Goal: Contribute content: Contribute content

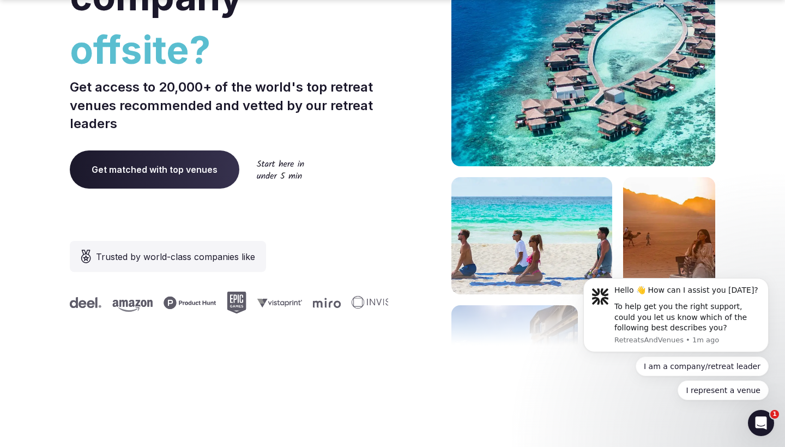
scroll to position [247, 0]
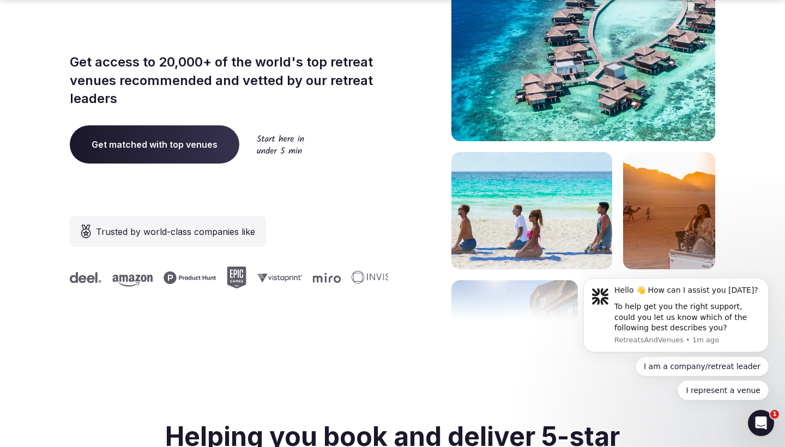
click at [195, 149] on span "Get matched with top venues" at bounding box center [154, 144] width 169 height 38
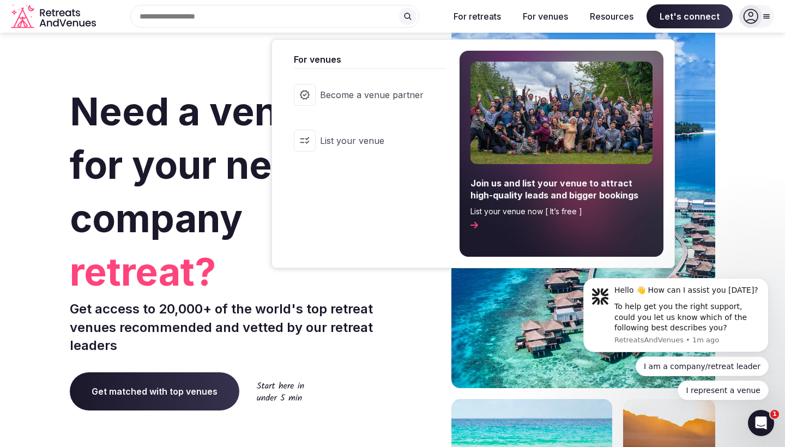
click at [404, 101] on span "Become a venue partner" at bounding box center [372, 95] width 104 height 12
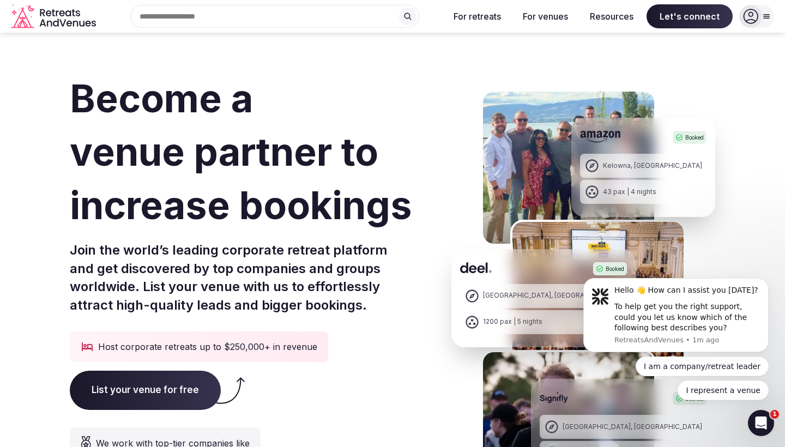
click at [119, 390] on span "List your venue for free" at bounding box center [145, 389] width 151 height 39
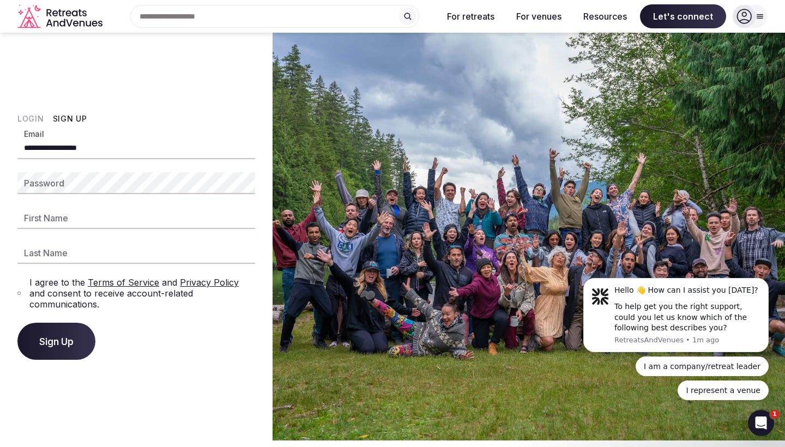
click at [41, 183] on div "Password" at bounding box center [136, 183] width 238 height 22
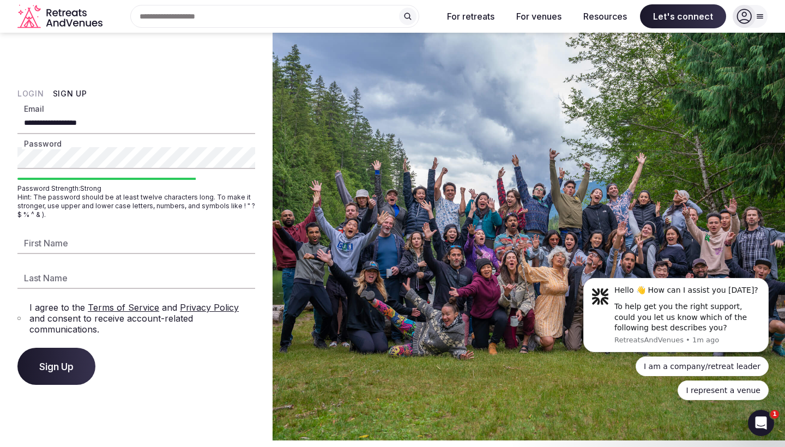
click at [64, 117] on div "**********" at bounding box center [136, 236] width 238 height 296
click at [65, 122] on input "**********" at bounding box center [136, 123] width 238 height 22
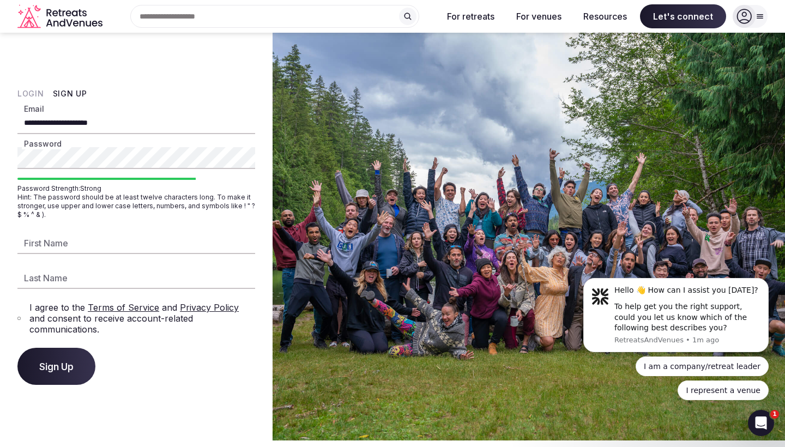
type input "**********"
type input "********"
type input "*******"
click at [52, 361] on span "Sign Up" at bounding box center [56, 366] width 34 height 11
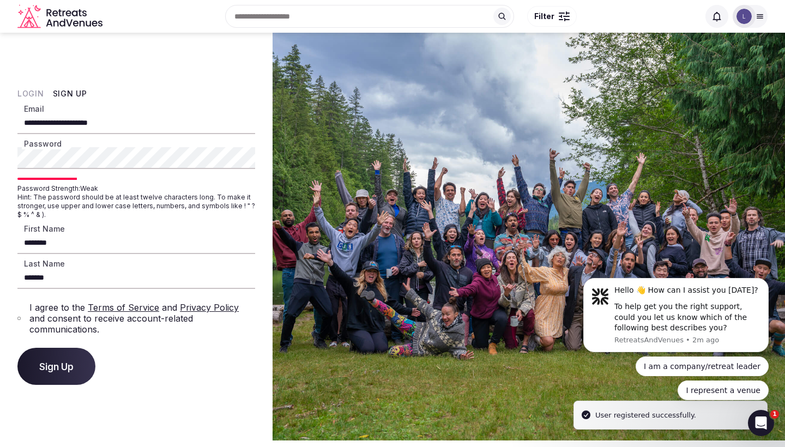
click at [145, 383] on div "**********" at bounding box center [136, 237] width 272 height 408
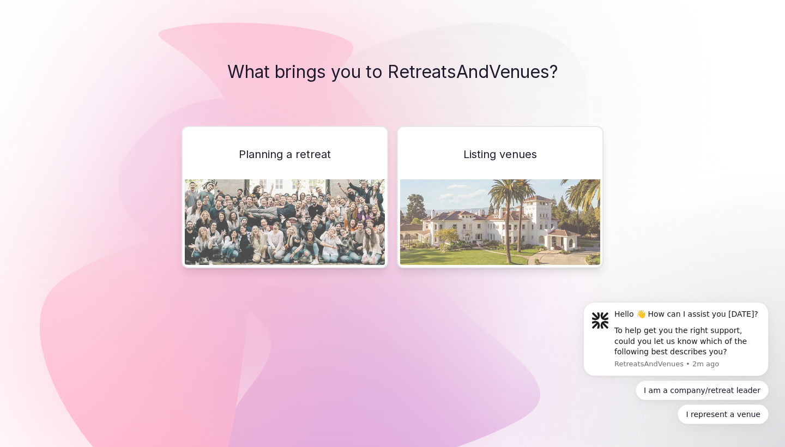
click at [494, 157] on span "Listing venues" at bounding box center [500, 154] width 74 height 15
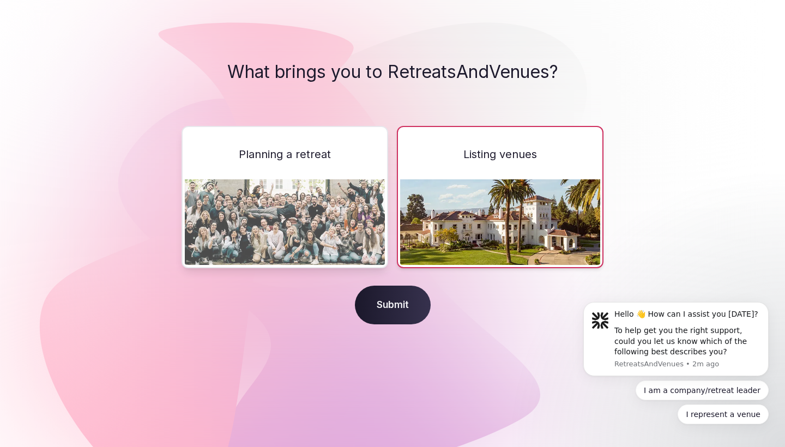
click at [404, 294] on span "Submit" at bounding box center [393, 304] width 76 height 39
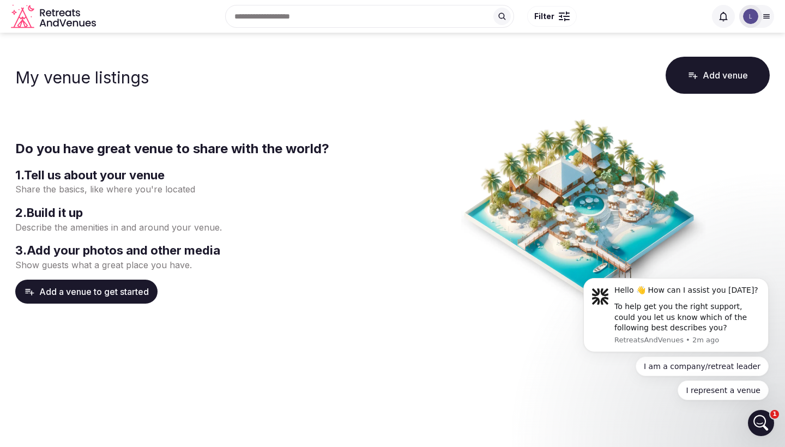
click at [125, 283] on button "Add a venue to get started" at bounding box center [86, 291] width 142 height 24
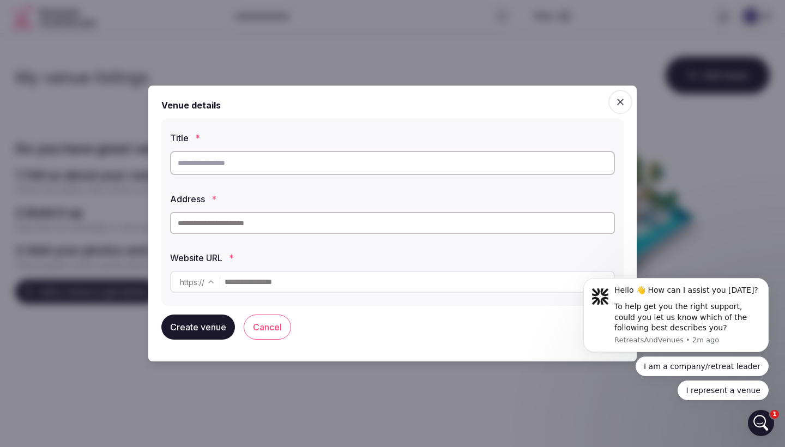
click at [261, 162] on input "text" at bounding box center [392, 163] width 445 height 24
type input "*"
type input "**********"
click at [329, 221] on input "text" at bounding box center [392, 223] width 445 height 22
click at [321, 227] on input "text" at bounding box center [392, 223] width 445 height 22
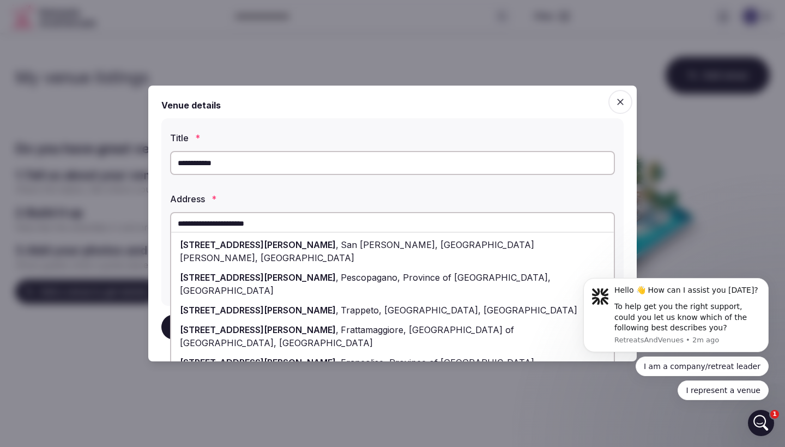
click at [270, 300] on div "[STREET_ADDRESS][PERSON_NAME]" at bounding box center [392, 310] width 442 height 20
type input "**********"
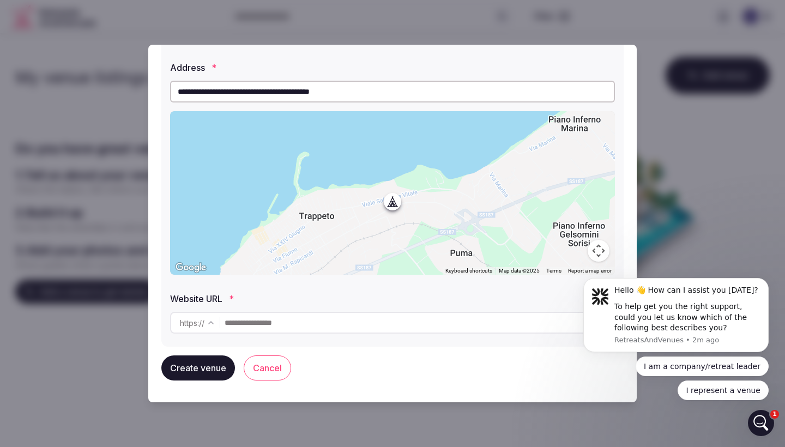
scroll to position [90, 0]
click at [307, 311] on div "https :// ******* ********" at bounding box center [392, 322] width 445 height 31
click at [341, 323] on input "text" at bounding box center [418, 323] width 389 height 22
paste input "**********"
type input "**********"
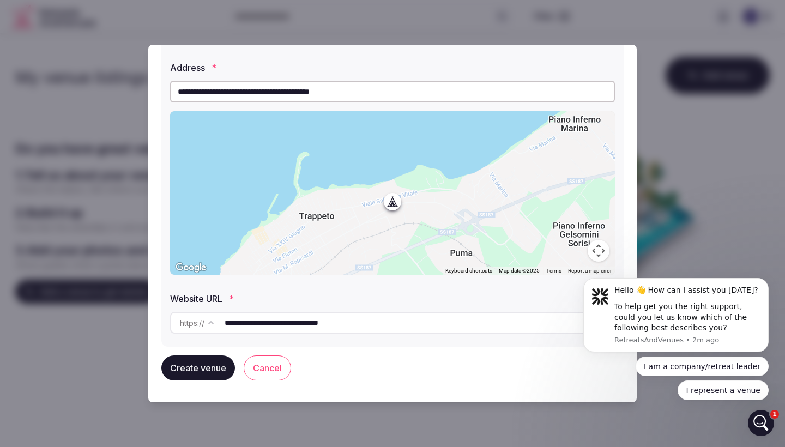
click at [333, 349] on div "Create venue Cancel" at bounding box center [392, 368] width 462 height 42
click at [200, 370] on button "Create venue" at bounding box center [198, 367] width 74 height 25
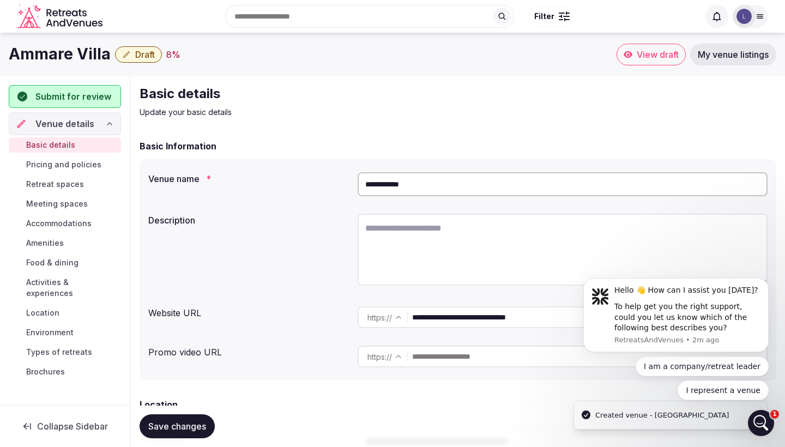
click at [412, 247] on textarea at bounding box center [562, 250] width 410 height 72
paste textarea "**********"
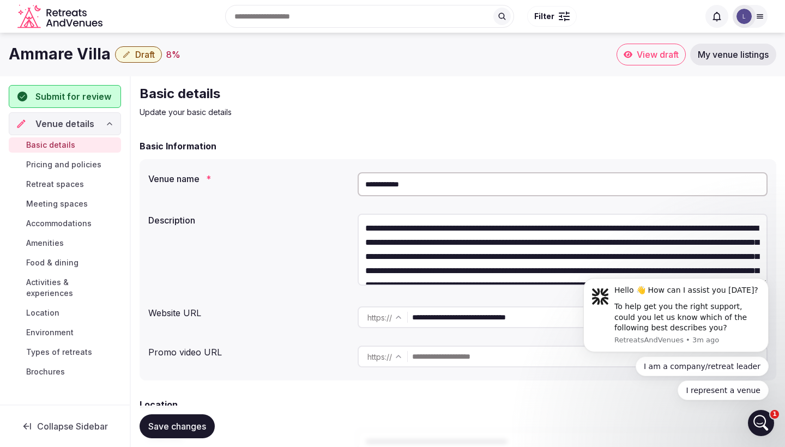
scroll to position [42, 0]
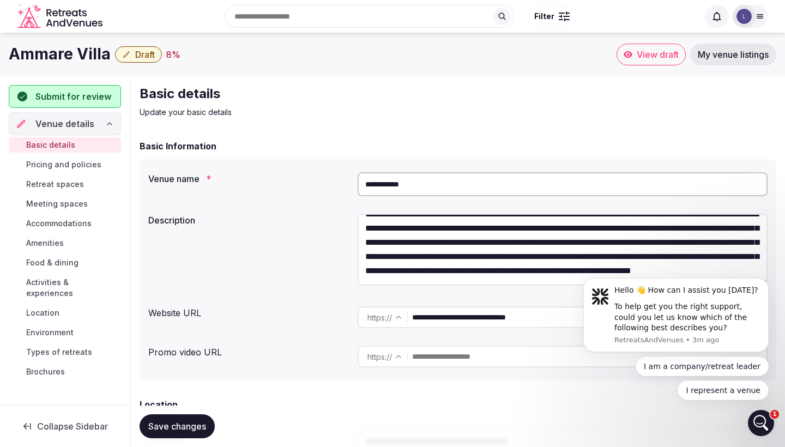
type textarea "**********"
click at [356, 222] on div "**********" at bounding box center [457, 251] width 619 height 84
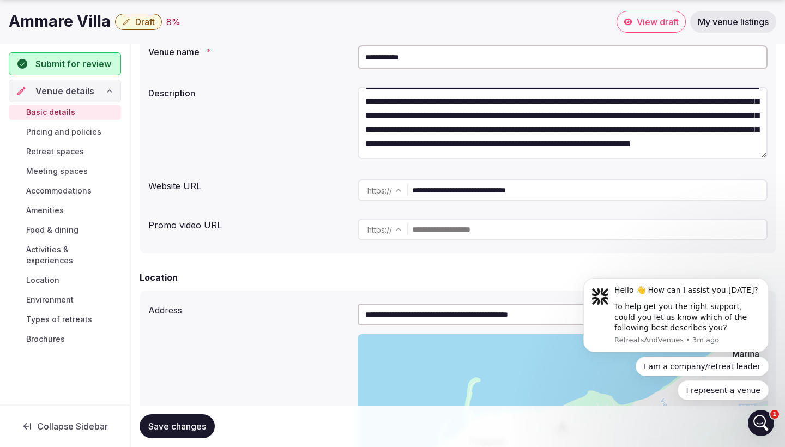
scroll to position [131, 0]
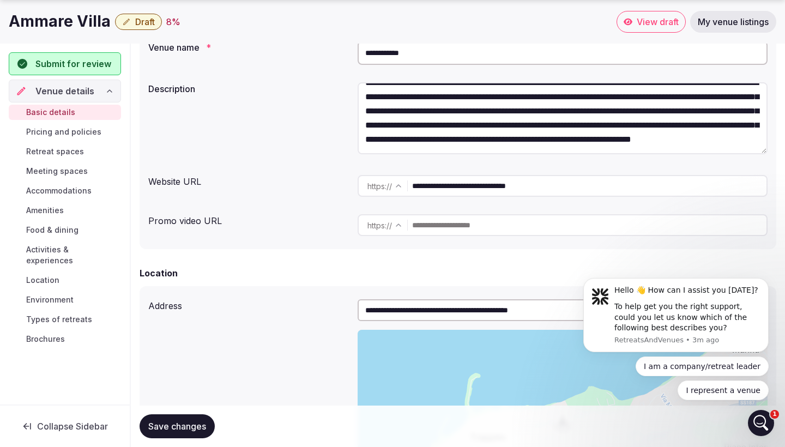
click at [429, 224] on input "text" at bounding box center [589, 225] width 354 height 22
click at [389, 228] on html "**********" at bounding box center [392, 92] width 785 height 447
click at [421, 227] on html "**********" at bounding box center [392, 92] width 785 height 447
click at [435, 199] on div "**********" at bounding box center [562, 186] width 410 height 31
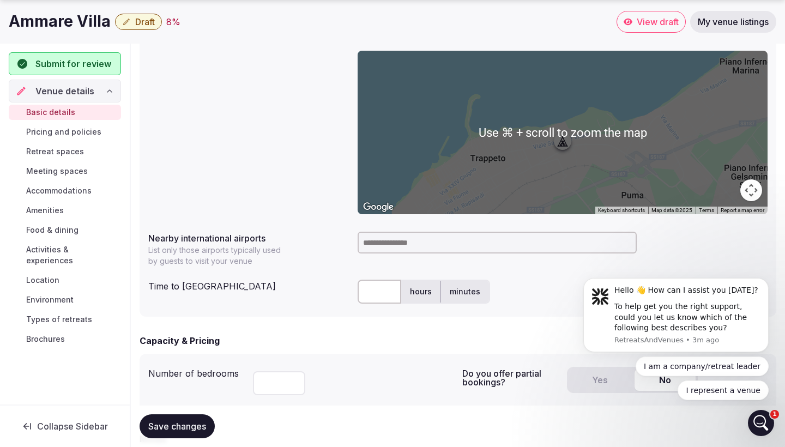
scroll to position [422, 0]
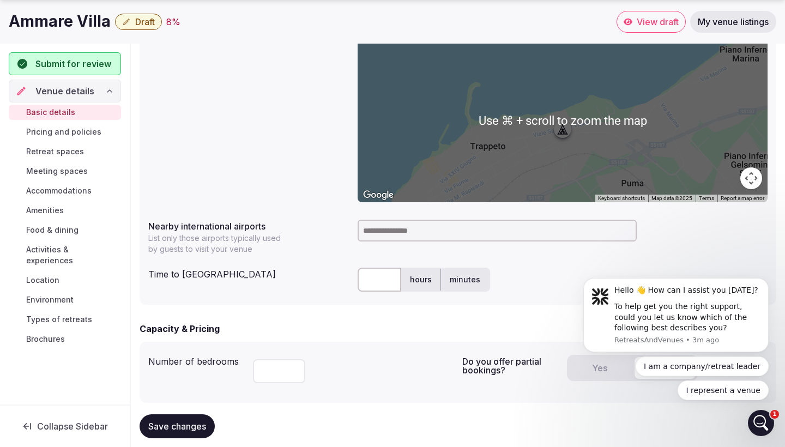
click at [433, 231] on input at bounding box center [496, 231] width 279 height 22
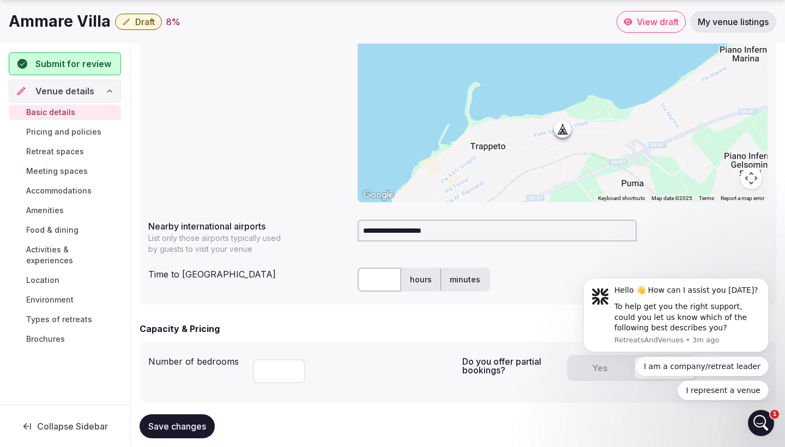
click at [420, 230] on input "**********" at bounding box center [496, 231] width 279 height 22
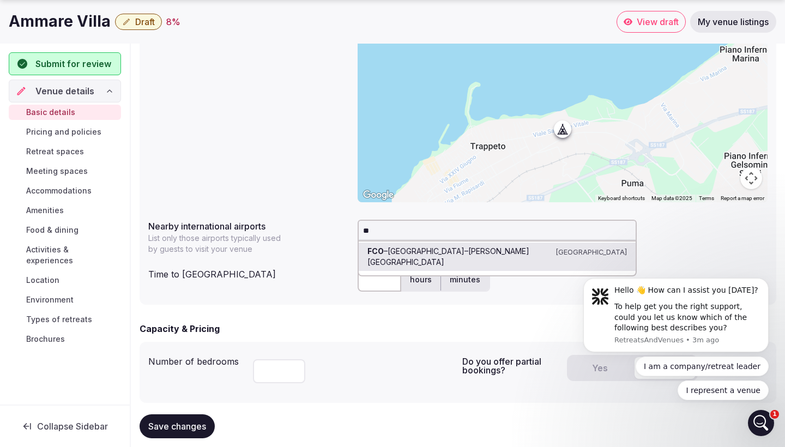
type input "*"
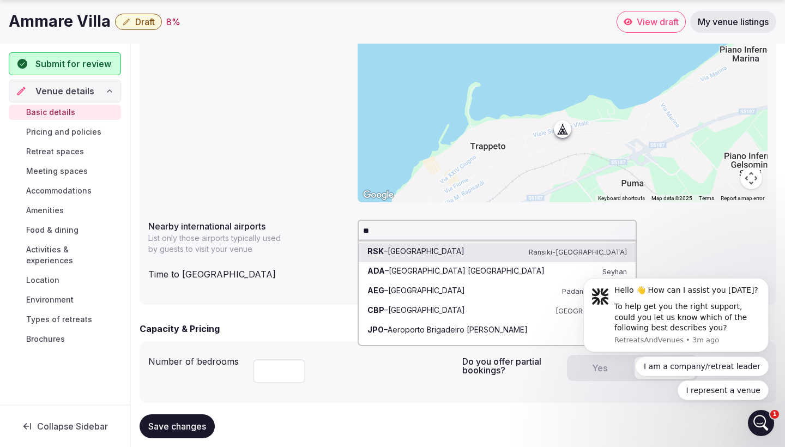
click at [422, 233] on input "**" at bounding box center [496, 231] width 279 height 22
type input "***"
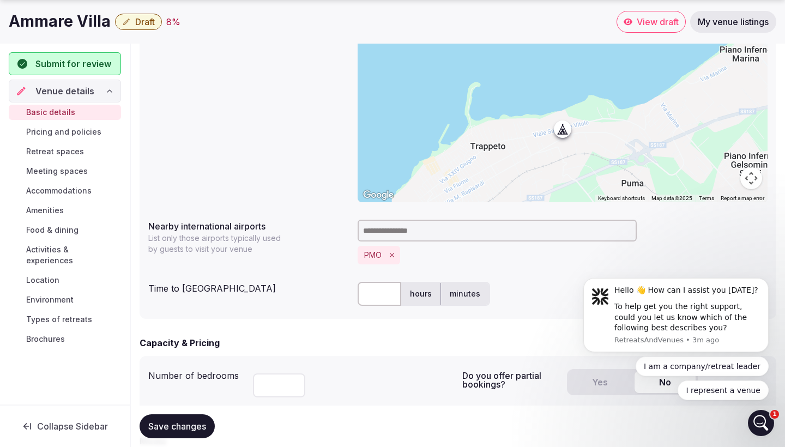
click at [430, 236] on input at bounding box center [496, 231] width 279 height 22
type input "*******"
click at [479, 266] on div "PMO TPS" at bounding box center [562, 241] width 410 height 53
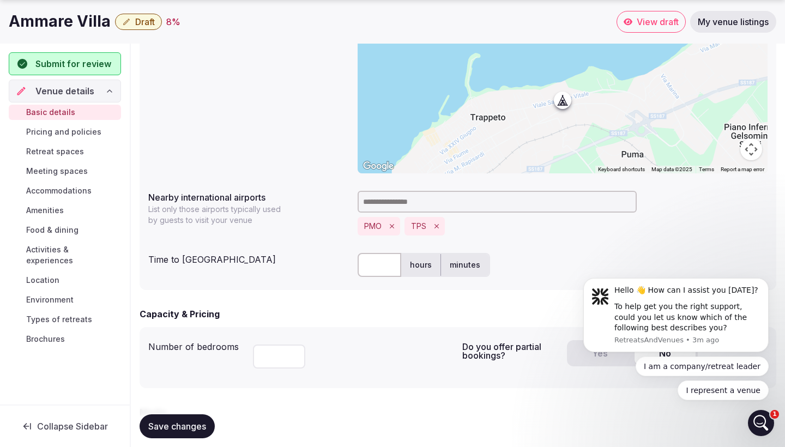
scroll to position [454, 0]
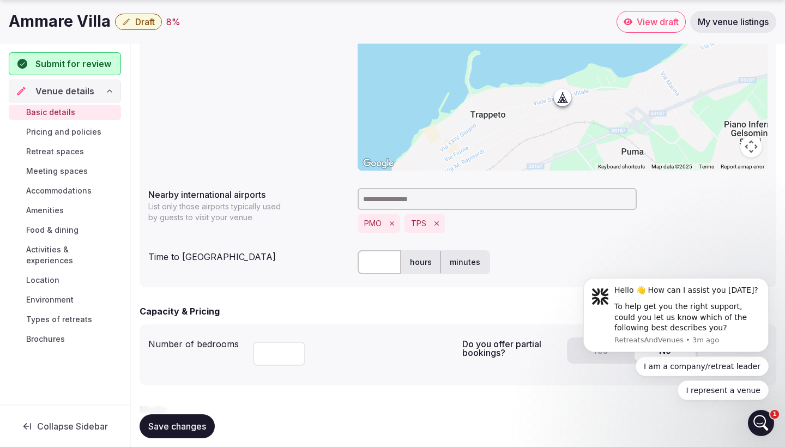
click at [449, 200] on input at bounding box center [496, 199] width 279 height 22
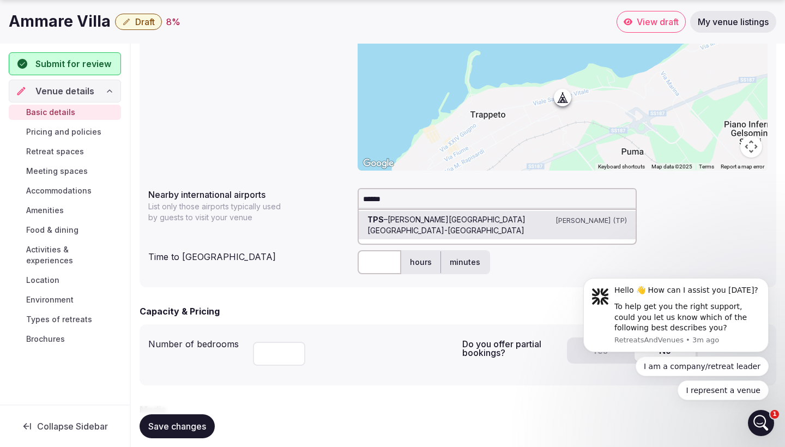
type input "*******"
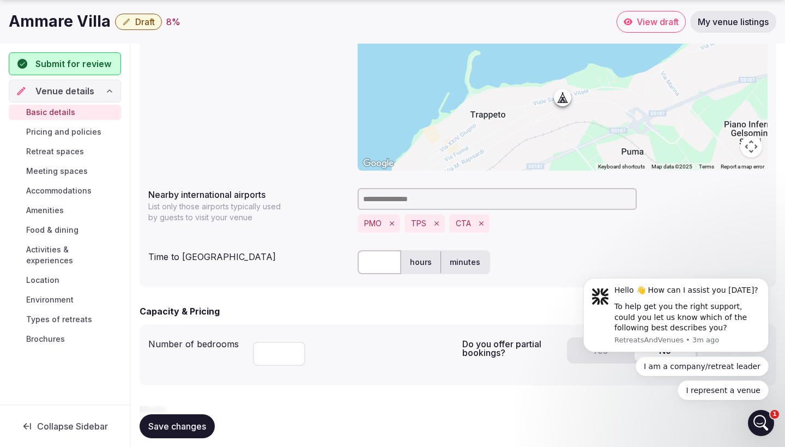
click at [527, 239] on div "**********" at bounding box center [457, 125] width 636 height 324
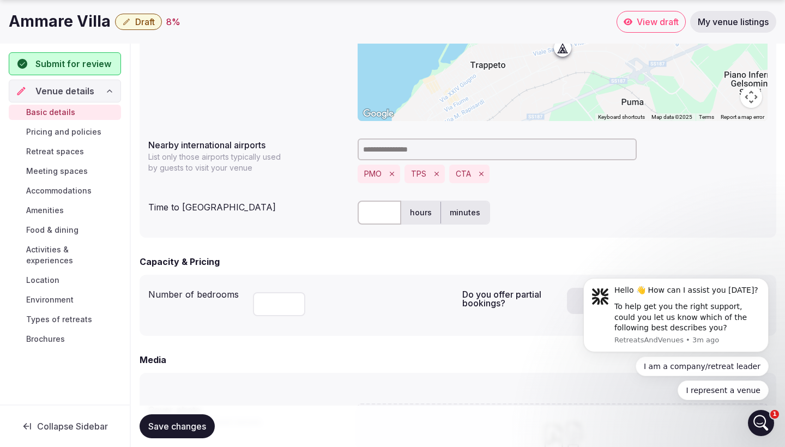
scroll to position [513, 0]
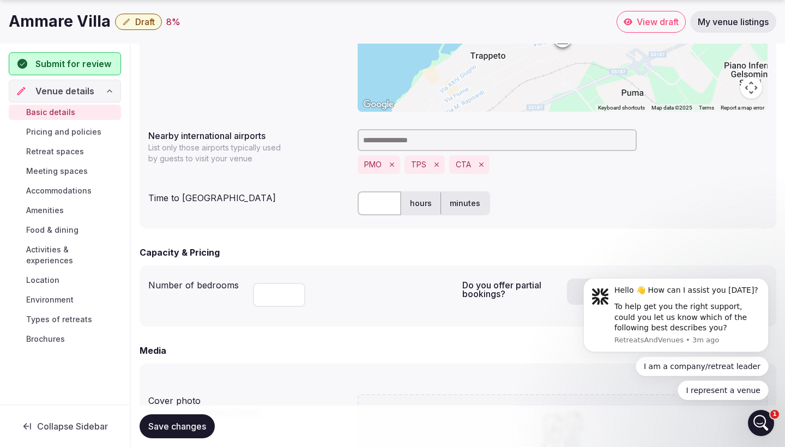
click at [415, 205] on label "hours" at bounding box center [420, 203] width 39 height 28
click at [465, 201] on label "minutes" at bounding box center [465, 203] width 48 height 28
click at [367, 203] on input "text" at bounding box center [379, 203] width 44 height 24
click at [411, 244] on form "**********" at bounding box center [457, 185] width 636 height 1117
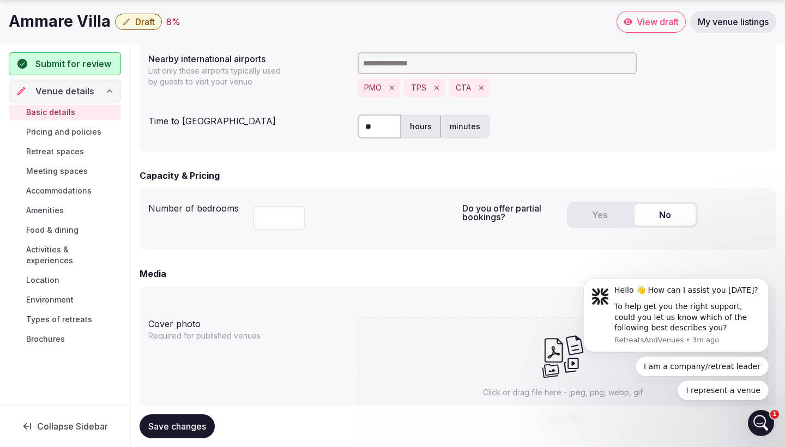
scroll to position [591, 0]
click at [374, 125] on input "**" at bounding box center [379, 125] width 44 height 24
type input "*"
type input "**"
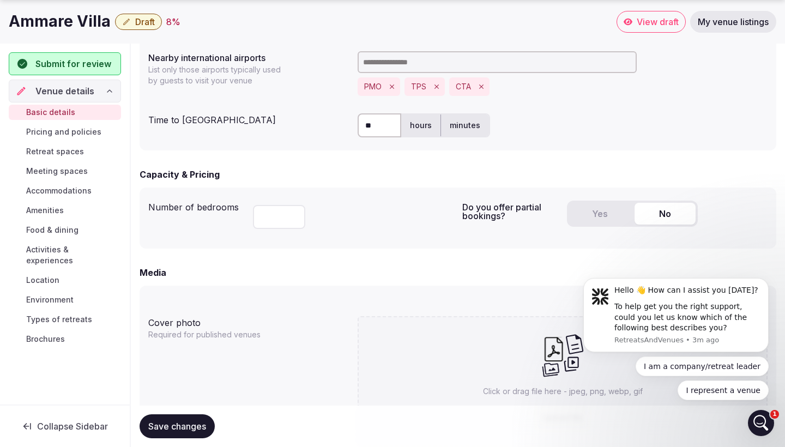
click at [386, 224] on div at bounding box center [353, 214] width 200 height 37
click at [293, 216] on input "*" at bounding box center [279, 217] width 52 height 24
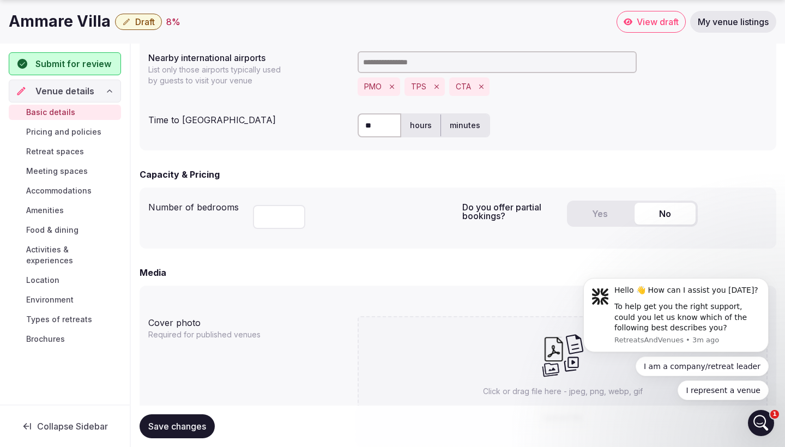
click at [293, 216] on input "*" at bounding box center [279, 217] width 52 height 24
type input "*"
click at [293, 216] on input "*" at bounding box center [279, 217] width 52 height 24
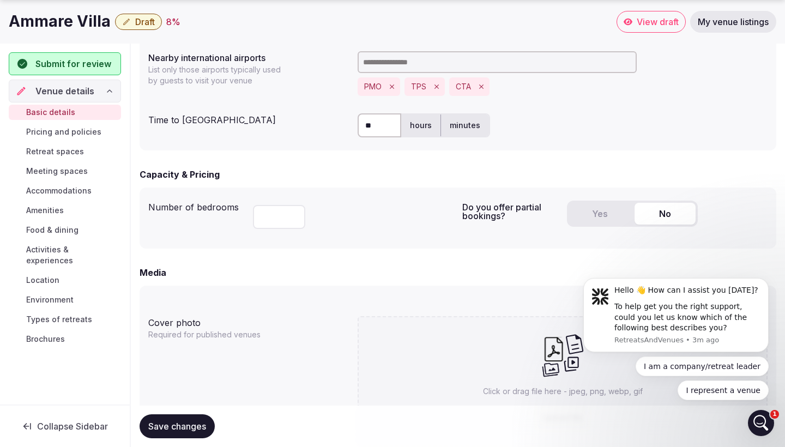
click at [561, 244] on div "Number of bedrooms * Do you offer partial bookings? Yes No" at bounding box center [457, 217] width 636 height 61
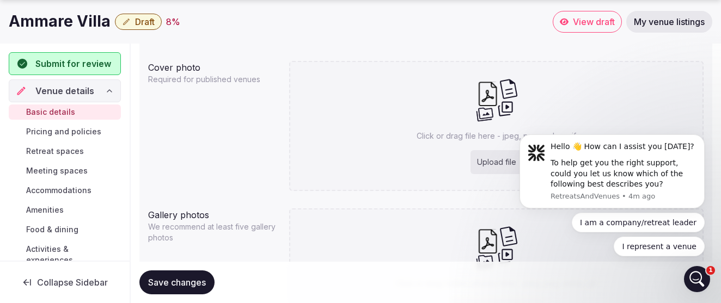
scroll to position [899, 0]
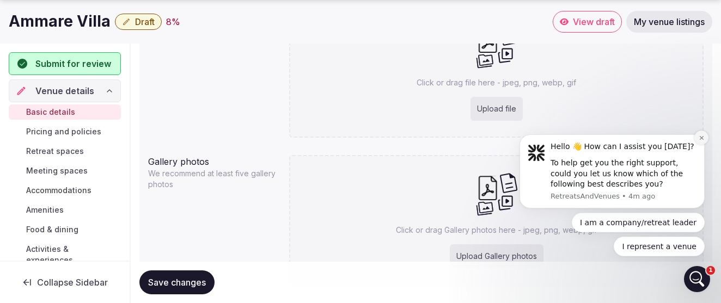
click at [702, 138] on icon "Dismiss notification" at bounding box center [702, 138] width 6 height 6
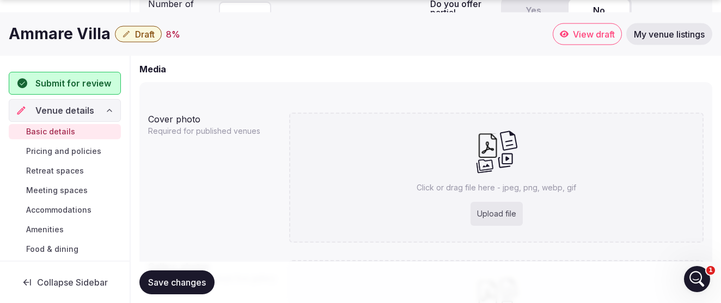
scroll to position [794, 0]
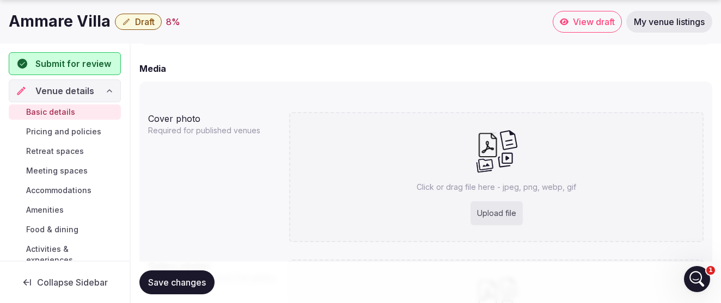
click at [484, 210] on div "Upload file" at bounding box center [497, 214] width 52 height 24
click at [501, 214] on div "Upload file" at bounding box center [497, 214] width 52 height 24
click at [496, 204] on div "Upload file" at bounding box center [497, 214] width 52 height 24
type input "**********"
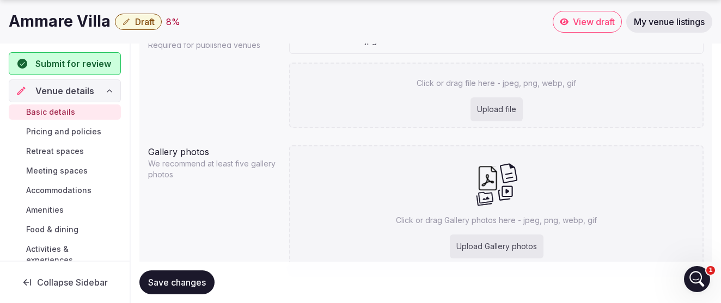
scroll to position [898, 0]
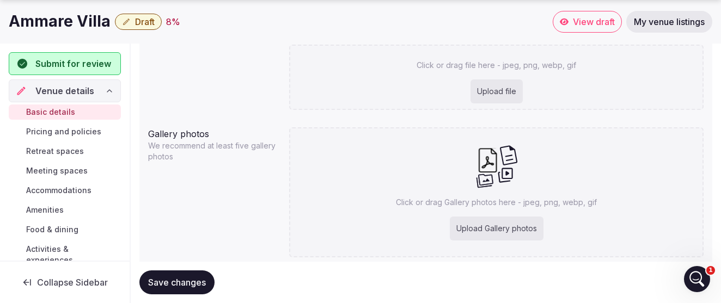
click at [511, 230] on div "Upload Gallery photos" at bounding box center [497, 229] width 94 height 24
click at [500, 229] on div "Upload Gallery photos" at bounding box center [497, 229] width 94 height 24
type input "**********"
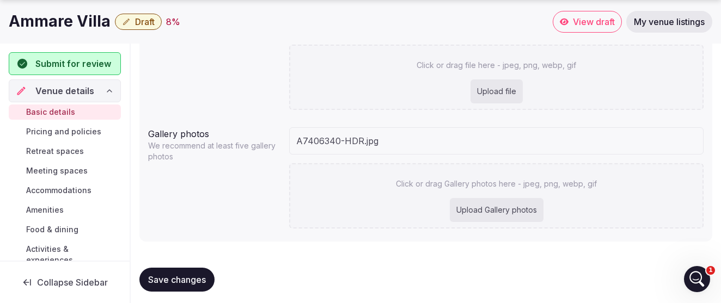
click at [481, 208] on div "Upload Gallery photos" at bounding box center [497, 210] width 94 height 24
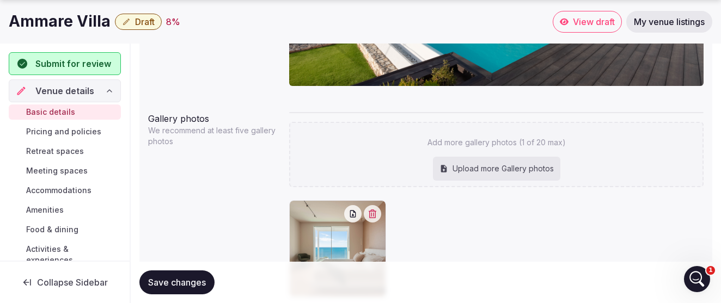
scroll to position [1089, 0]
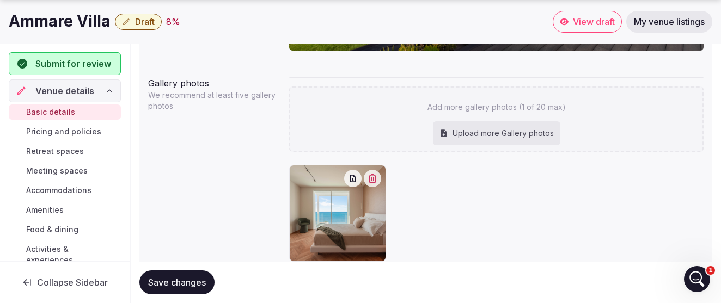
click at [483, 136] on div "Upload more Gallery photos" at bounding box center [496, 133] width 127 height 24
type input "**********"
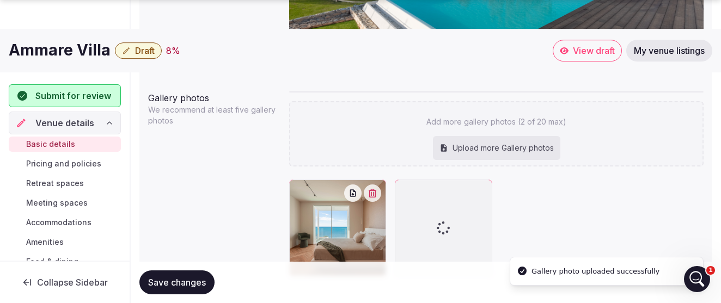
scroll to position [1090, 0]
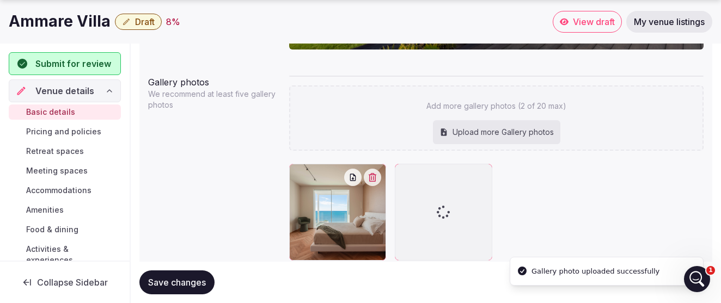
click at [511, 137] on div "Upload more Gallery photos" at bounding box center [496, 132] width 127 height 24
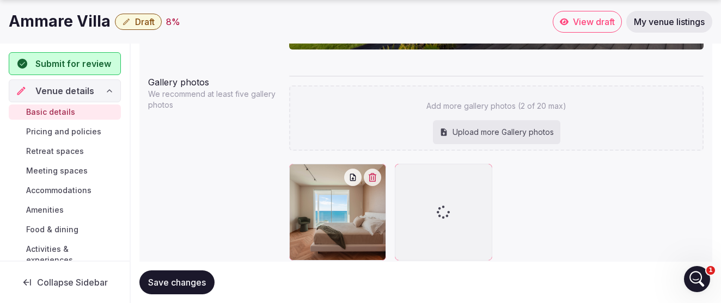
click at [527, 126] on div "Upload more Gallery photos" at bounding box center [496, 132] width 127 height 24
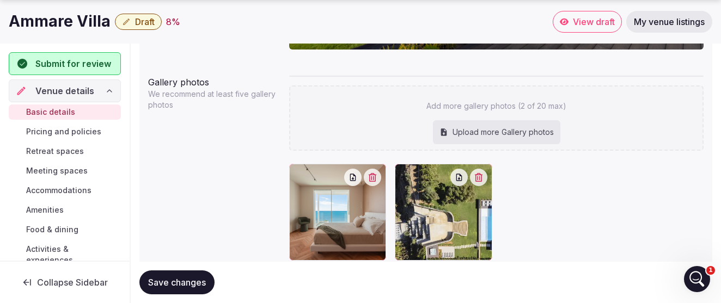
type input "**********"
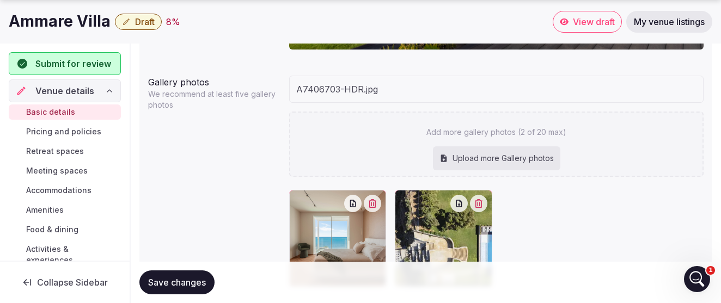
click at [534, 162] on div "Upload more Gallery photos" at bounding box center [496, 159] width 127 height 24
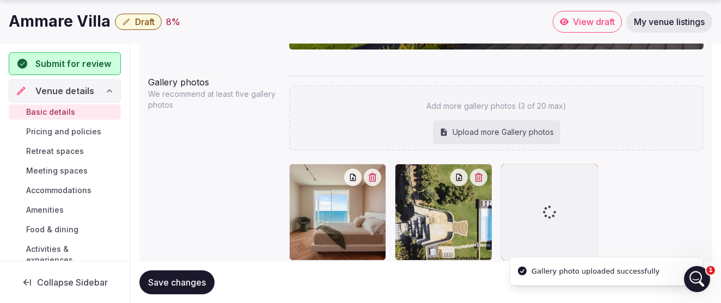
type input "**********"
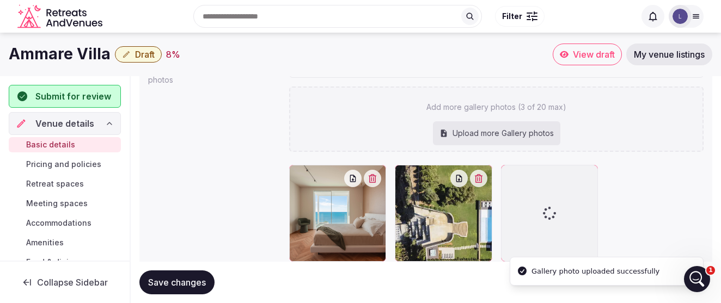
scroll to position [1098, 0]
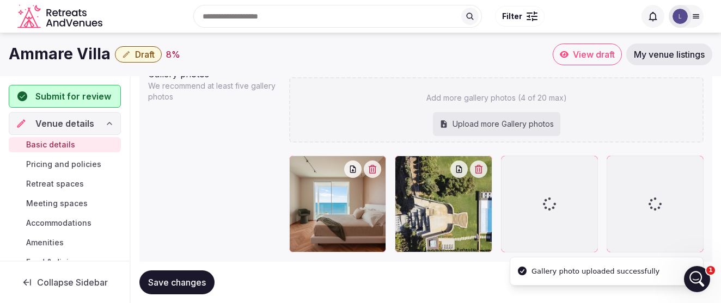
click at [524, 127] on div "Upload more Gallery photos" at bounding box center [496, 124] width 127 height 24
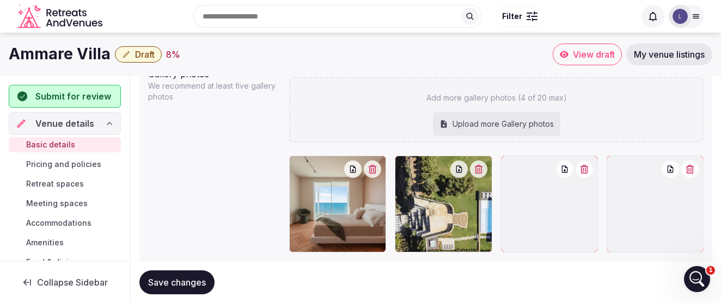
type input "**********"
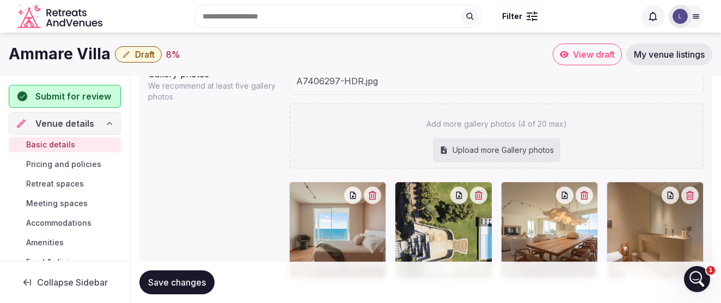
click at [489, 148] on div "Upload more Gallery photos" at bounding box center [496, 150] width 127 height 24
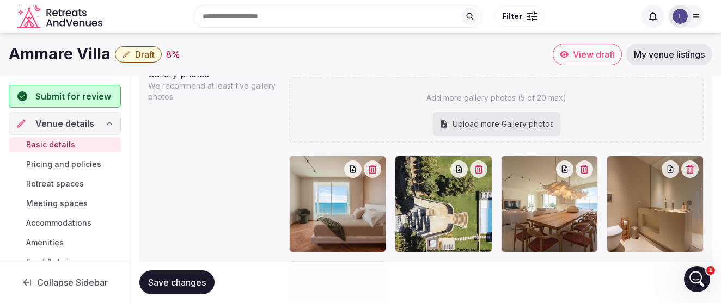
type input "**********"
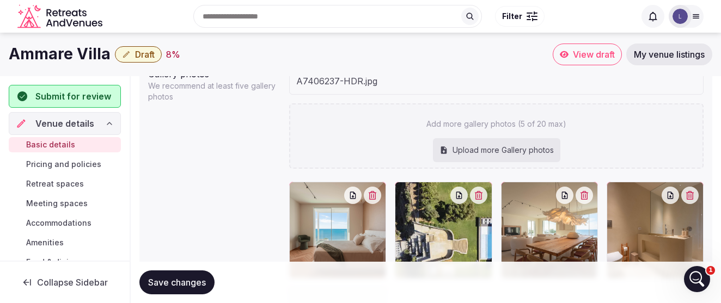
click at [492, 145] on div "Upload more Gallery photos" at bounding box center [496, 150] width 127 height 24
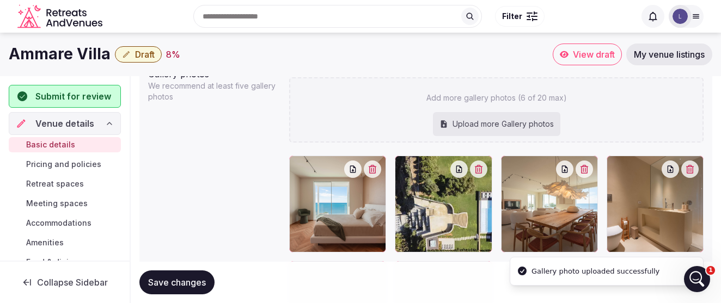
type input "**********"
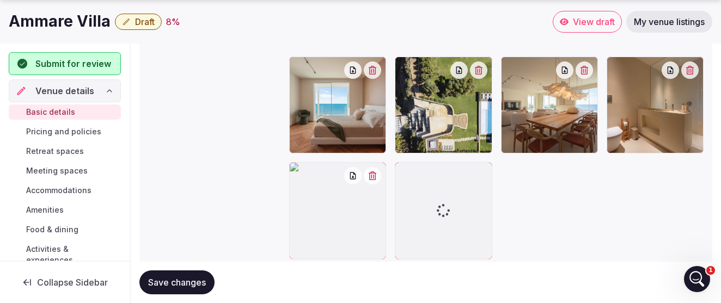
scroll to position [1234, 0]
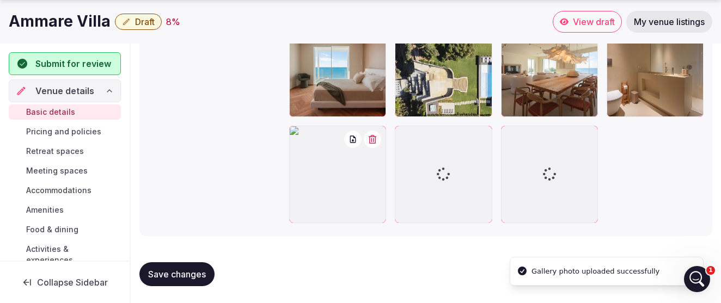
click at [375, 162] on div at bounding box center [337, 174] width 97 height 97
click at [375, 140] on icon "button" at bounding box center [372, 139] width 9 height 9
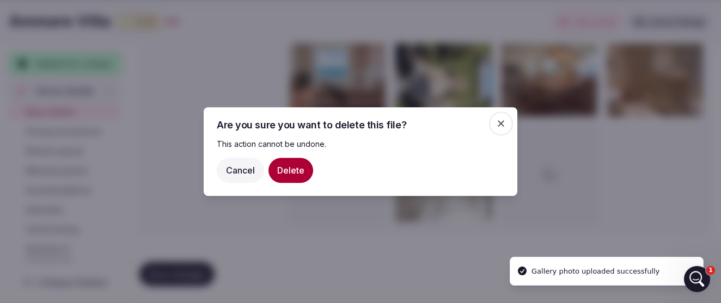
click at [291, 168] on button "Delete" at bounding box center [291, 170] width 45 height 25
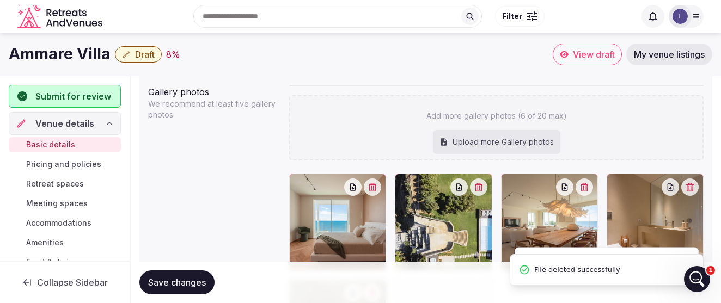
scroll to position [1067, 0]
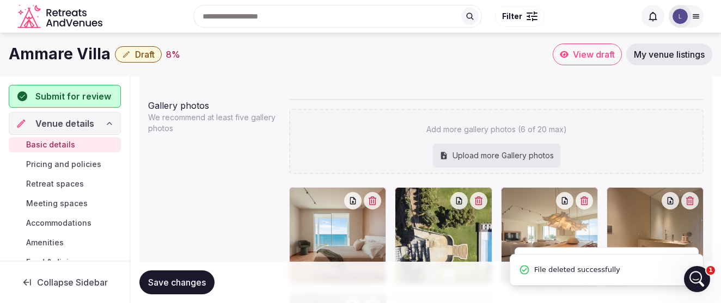
click at [487, 155] on div "Upload more Gallery photos" at bounding box center [496, 156] width 127 height 24
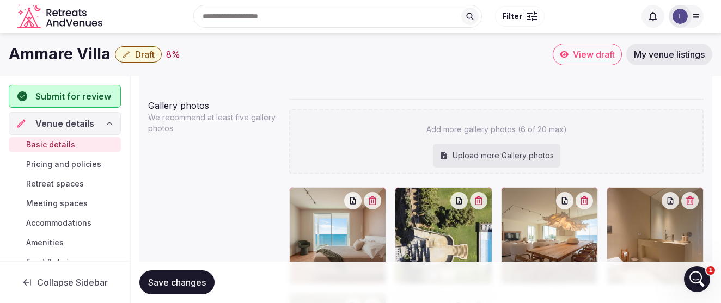
type input "**********"
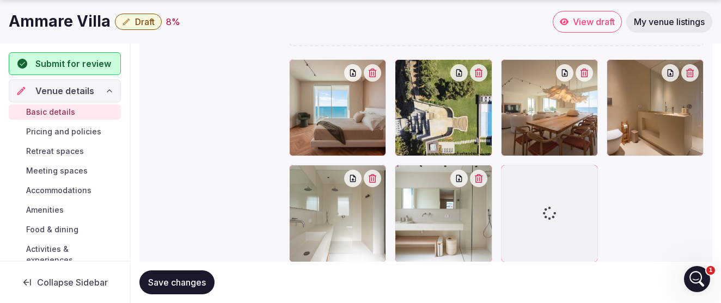
scroll to position [1199, 0]
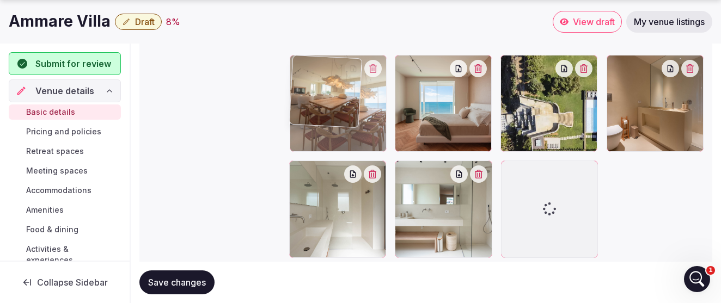
drag, startPoint x: 548, startPoint y: 125, endPoint x: 300, endPoint y: 121, distance: 247.4
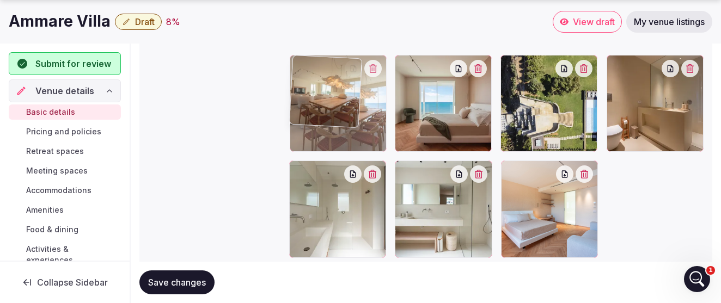
drag, startPoint x: 546, startPoint y: 118, endPoint x: 303, endPoint y: 125, distance: 243.6
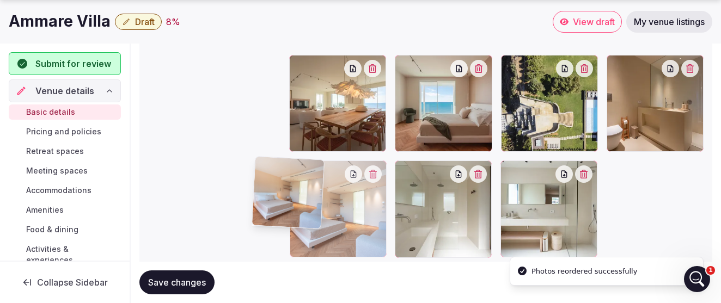
drag, startPoint x: 557, startPoint y: 209, endPoint x: 309, endPoint y: 206, distance: 247.4
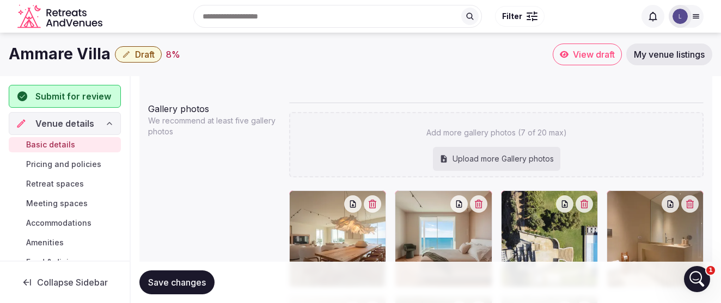
scroll to position [1042, 0]
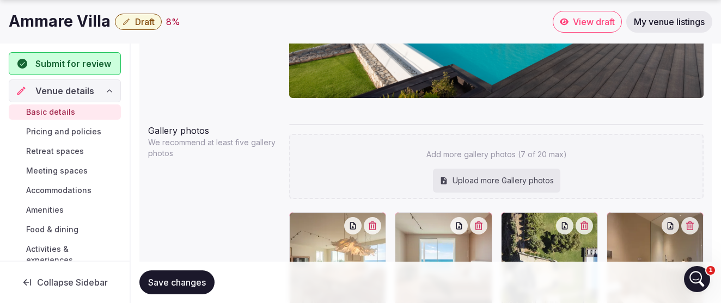
click at [492, 180] on div "Upload more Gallery photos" at bounding box center [496, 181] width 127 height 24
type input "**********"
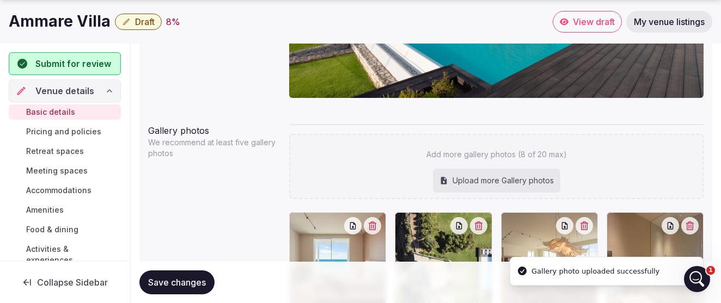
click at [478, 178] on div "Upload more Gallery photos" at bounding box center [496, 181] width 127 height 24
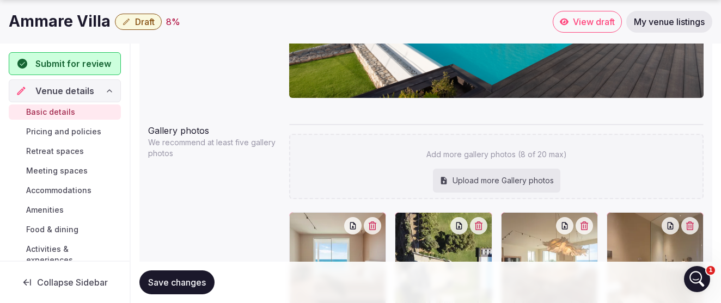
click at [492, 175] on div "Upload more Gallery photos" at bounding box center [496, 181] width 127 height 24
type input "**********"
click at [482, 177] on div "Upload more Gallery photos" at bounding box center [496, 181] width 127 height 24
type input "**********"
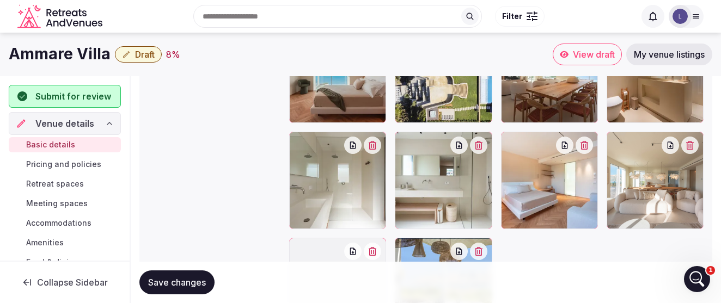
scroll to position [1227, 0]
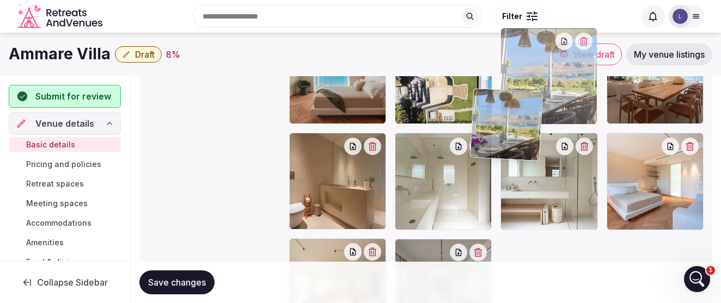
drag, startPoint x: 418, startPoint y: 251, endPoint x: 495, endPoint y: 102, distance: 168.1
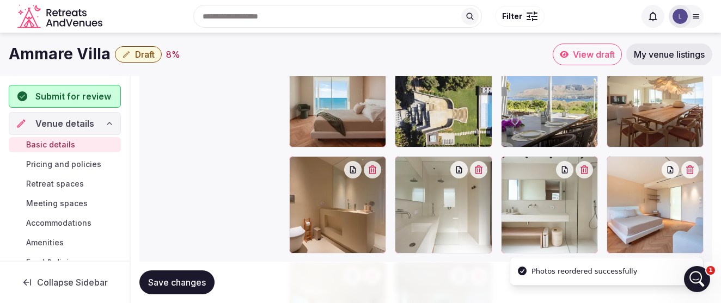
scroll to position [1203, 0]
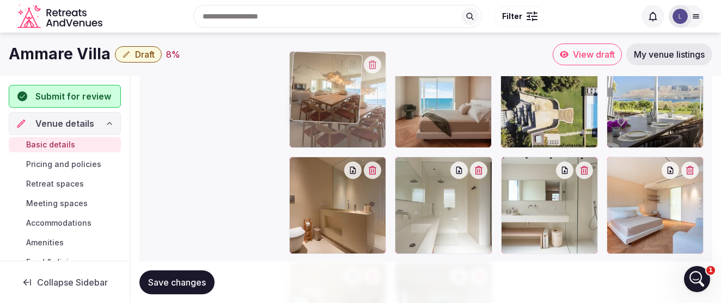
drag, startPoint x: 693, startPoint y: 114, endPoint x: 379, endPoint y: 133, distance: 314.9
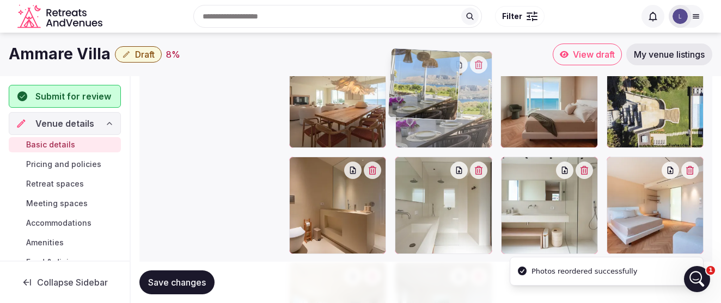
drag, startPoint x: 639, startPoint y: 119, endPoint x: 422, endPoint y: 117, distance: 217.4
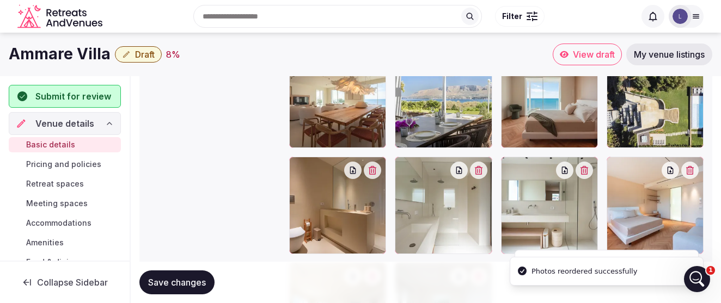
click at [233, 160] on div "Gallery photos We recommend at least five gallery photos Add more gallery photo…" at bounding box center [426, 162] width 556 height 406
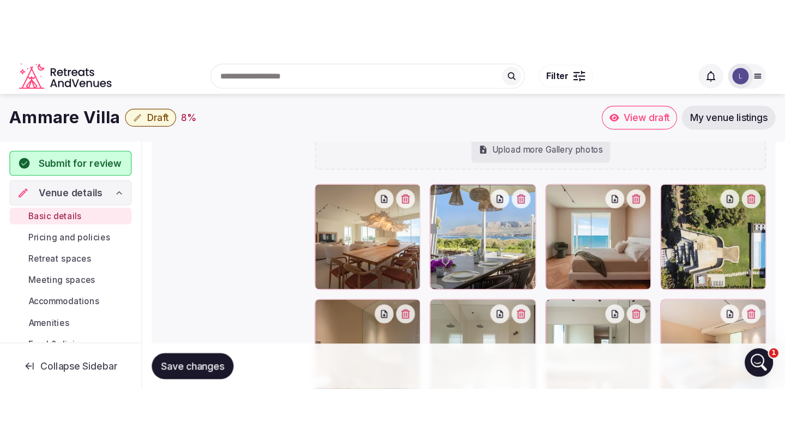
scroll to position [1085, 0]
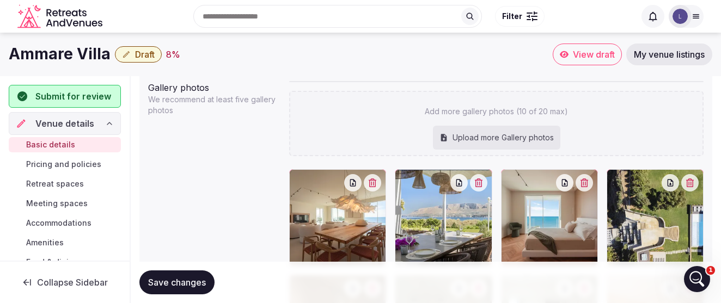
click at [508, 133] on div "Upload more Gallery photos" at bounding box center [496, 138] width 127 height 24
click at [479, 133] on div "Upload more Gallery photos" at bounding box center [496, 138] width 127 height 24
type input "**********"
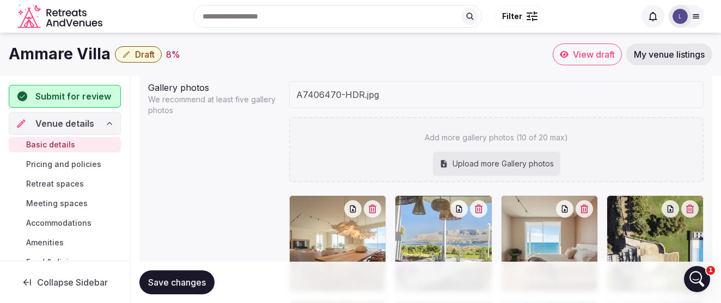
click at [505, 157] on div "Upload more Gallery photos" at bounding box center [496, 164] width 127 height 24
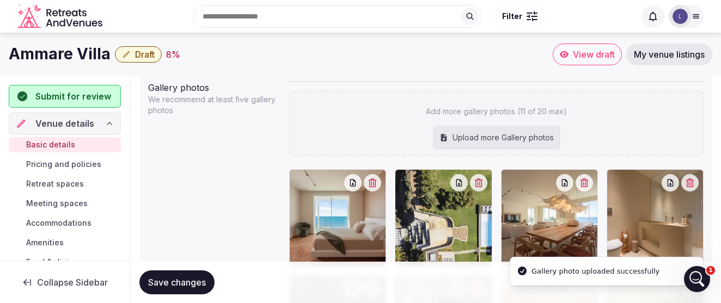
type input "**********"
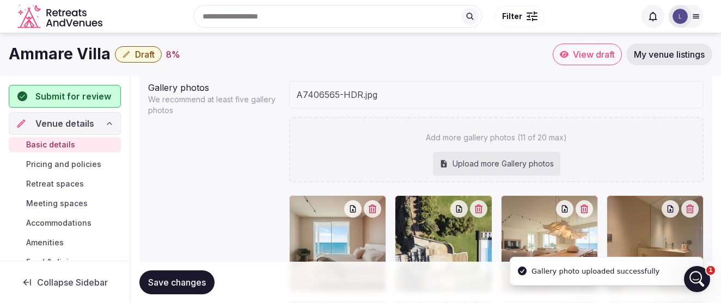
click at [471, 162] on div "A7406565-HDR.jpg Add more gallery photos (11 of 20 max) Upload more Gallery pho…" at bounding box center [496, 292] width 415 height 423
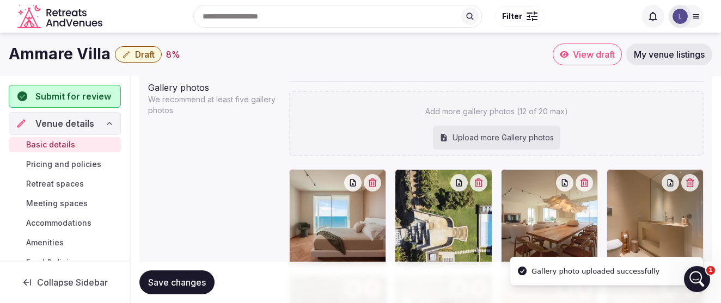
click at [526, 132] on div "Upload more Gallery photos" at bounding box center [496, 138] width 127 height 24
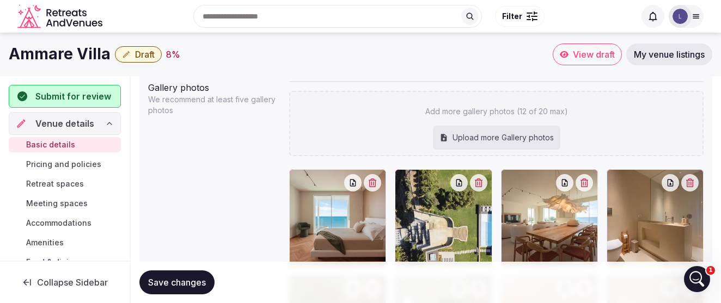
type input "**********"
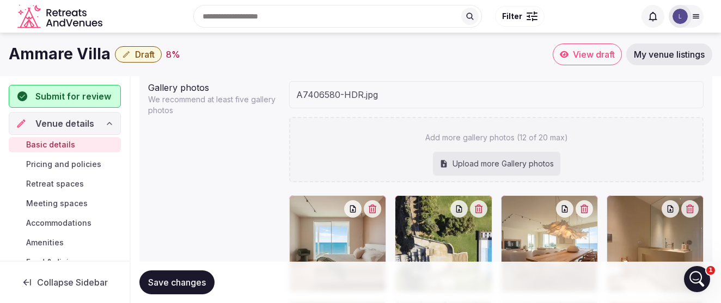
click at [518, 159] on div "Upload more Gallery photos" at bounding box center [496, 164] width 127 height 24
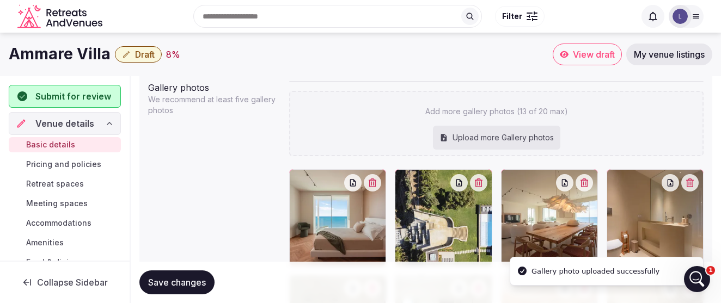
type input "**********"
click at [486, 132] on div "Upload more Gallery photos" at bounding box center [496, 138] width 127 height 24
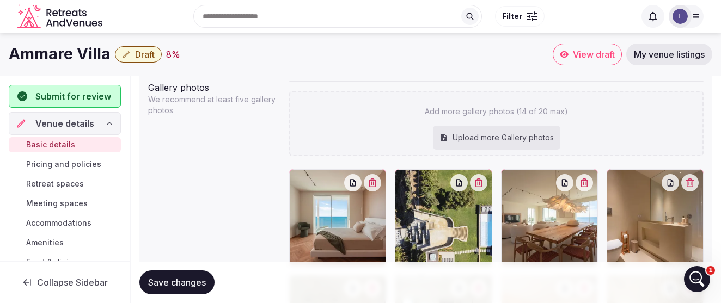
type input "**********"
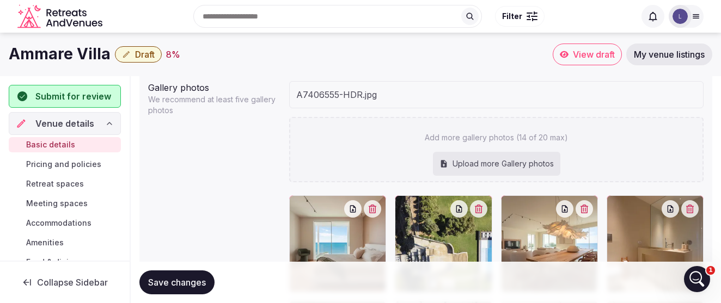
click at [542, 163] on div "Upload more Gallery photos" at bounding box center [496, 164] width 127 height 24
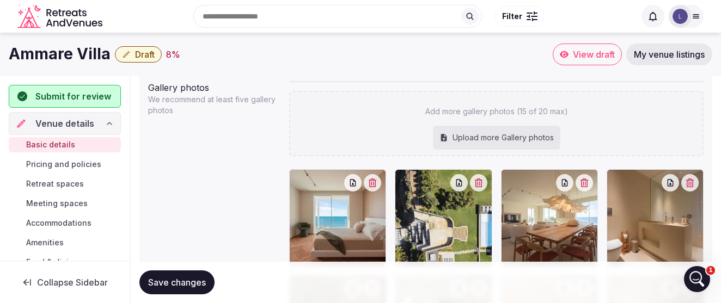
type input "**********"
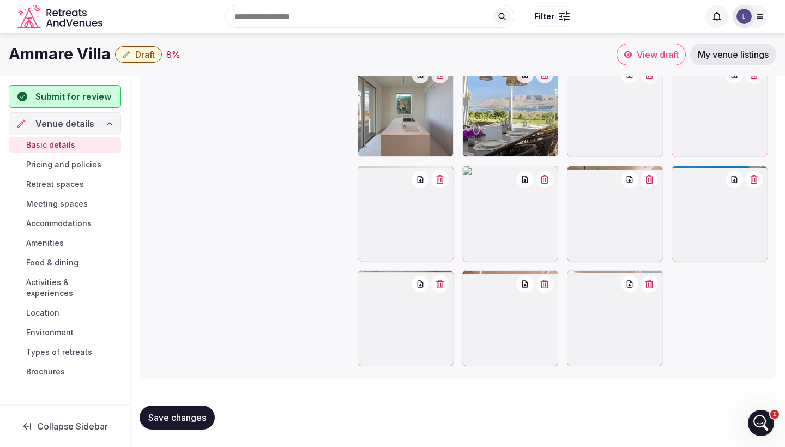
scroll to position [1421, 0]
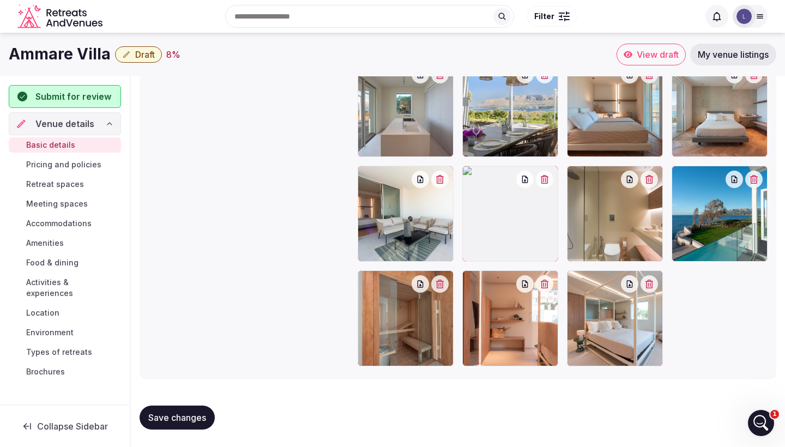
click at [193, 418] on span "Save changes" at bounding box center [177, 417] width 58 height 11
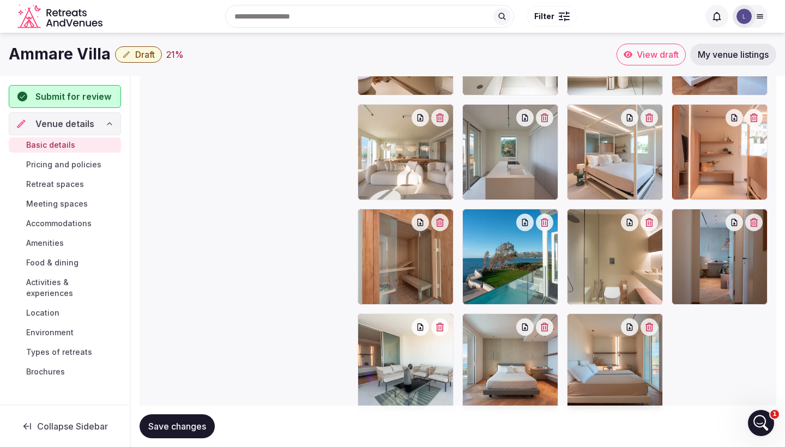
scroll to position [1376, 0]
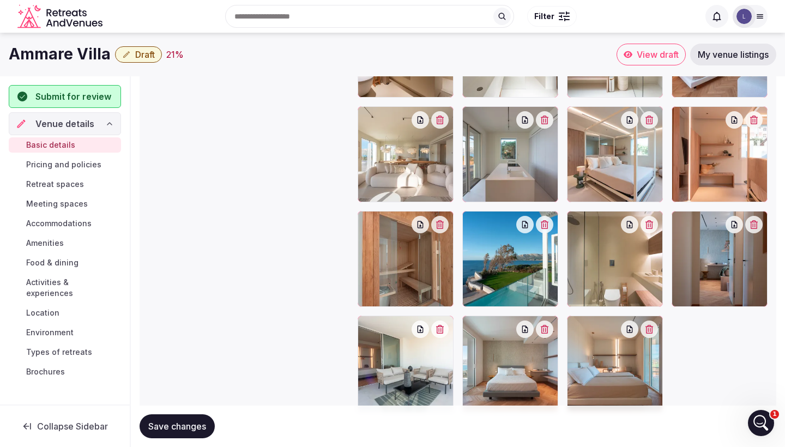
click at [757, 226] on icon "button" at bounding box center [754, 224] width 8 height 9
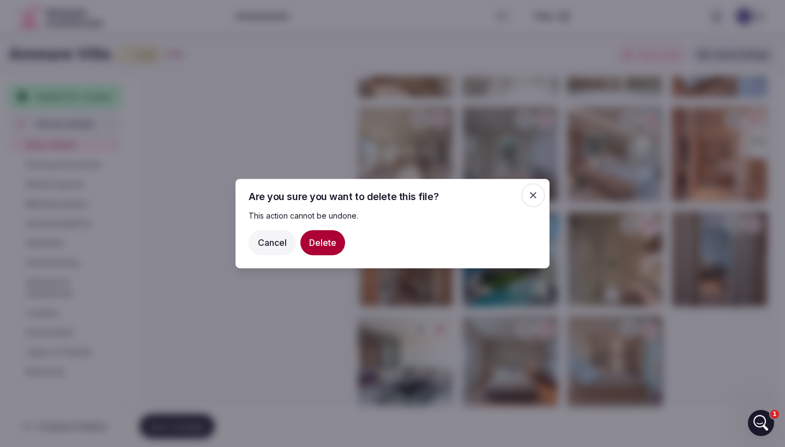
click at [321, 244] on button "Delete" at bounding box center [322, 242] width 45 height 25
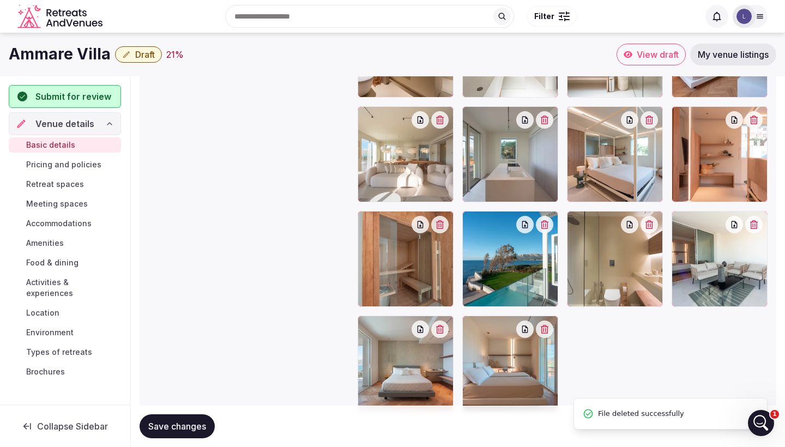
click at [191, 435] on button "Save changes" at bounding box center [176, 426] width 75 height 24
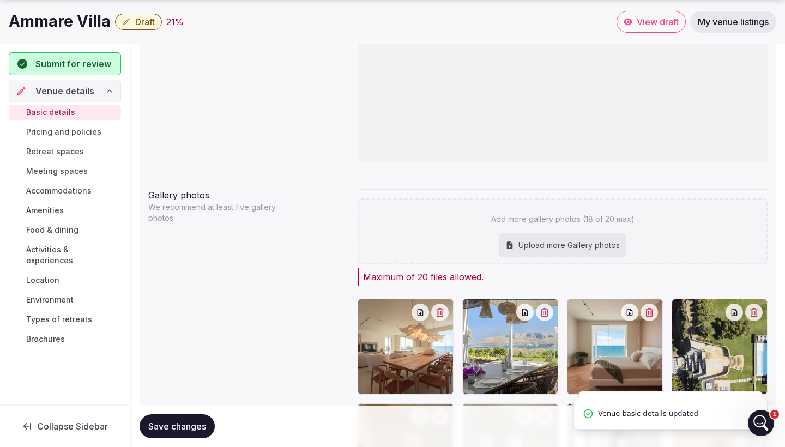
scroll to position [979, 0]
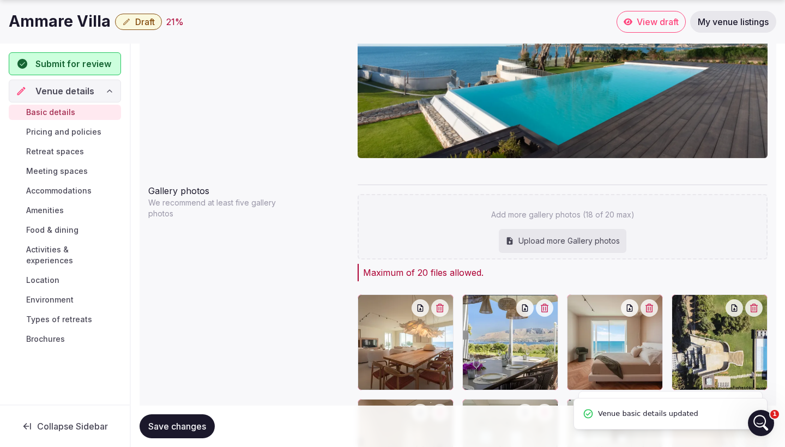
click at [192, 427] on span "Save changes" at bounding box center [177, 426] width 58 height 11
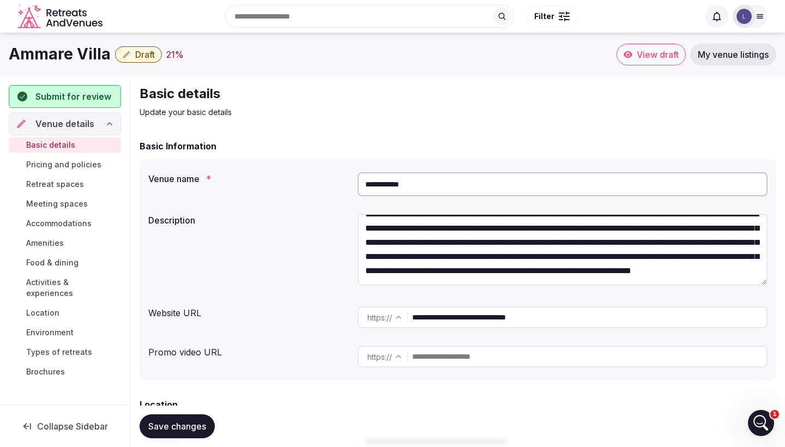
scroll to position [0, 0]
click at [81, 165] on span "Pricing and policies" at bounding box center [63, 164] width 75 height 11
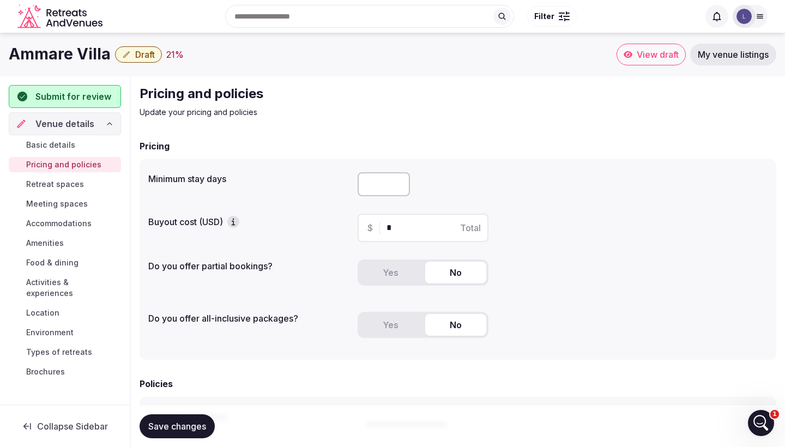
click at [395, 191] on input "number" at bounding box center [383, 184] width 52 height 24
type input "*"
click at [464, 105] on div "Pricing and policies Update your pricing and policies" at bounding box center [322, 101] width 366 height 33
click at [235, 222] on icon "button" at bounding box center [233, 221] width 11 height 11
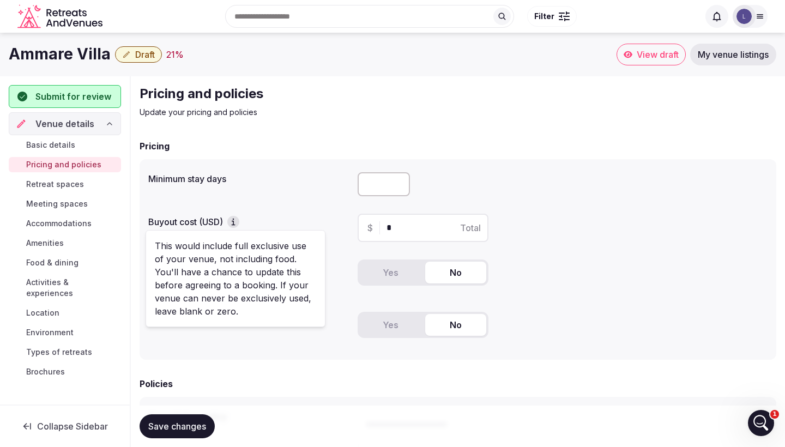
click at [400, 236] on div "$ * Total" at bounding box center [422, 228] width 131 height 28
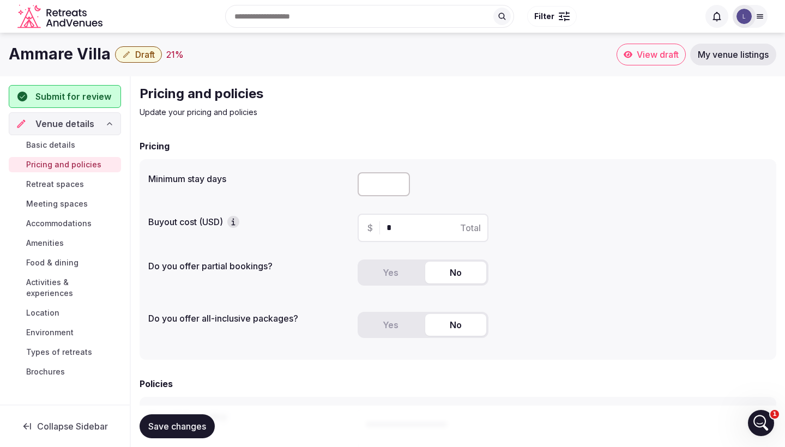
click at [400, 226] on input "*" at bounding box center [432, 227] width 92 height 13
click at [391, 228] on input "*" at bounding box center [432, 227] width 92 height 13
click at [391, 229] on input "*" at bounding box center [432, 227] width 92 height 13
type input "******"
click at [430, 193] on div "*" at bounding box center [562, 184] width 410 height 24
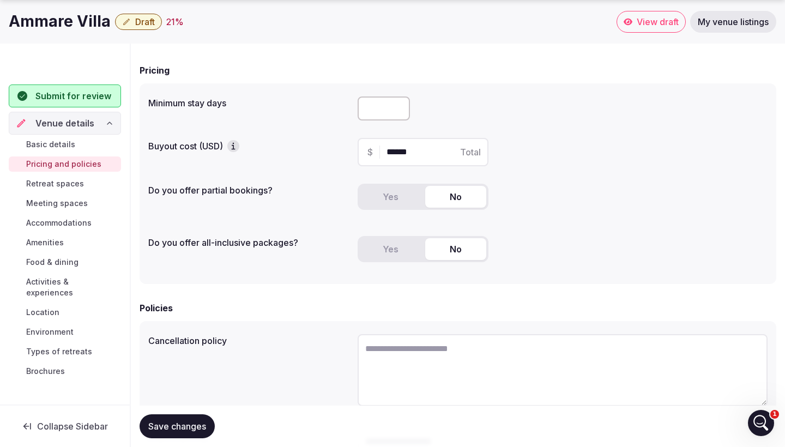
scroll to position [91, 0]
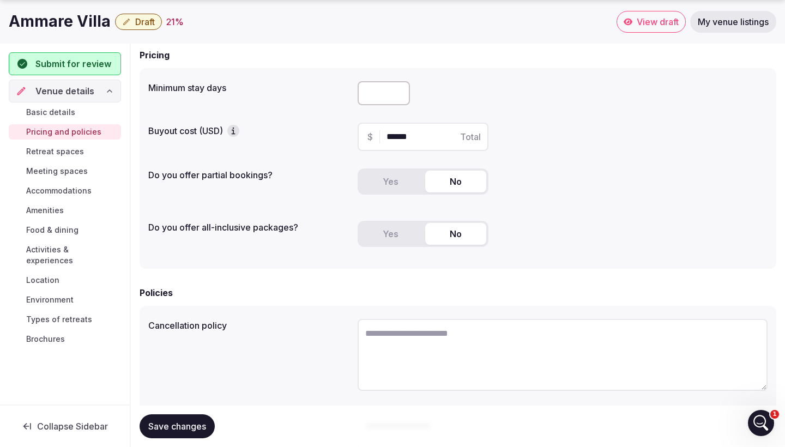
click at [234, 133] on icon "button" at bounding box center [233, 130] width 11 height 11
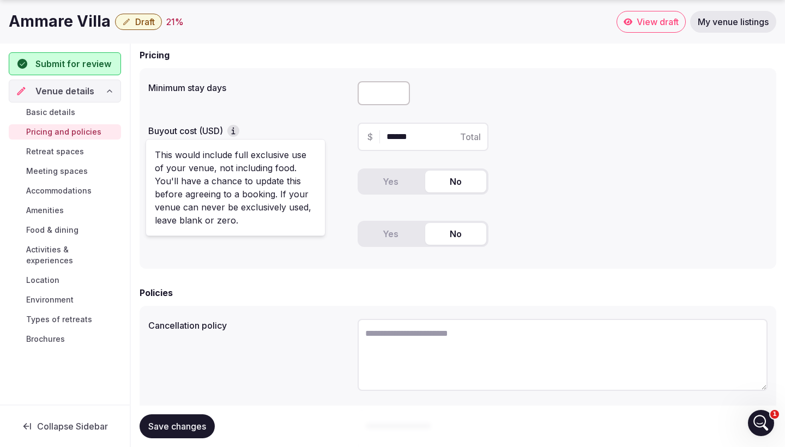
click at [277, 299] on div "Policies" at bounding box center [457, 292] width 636 height 13
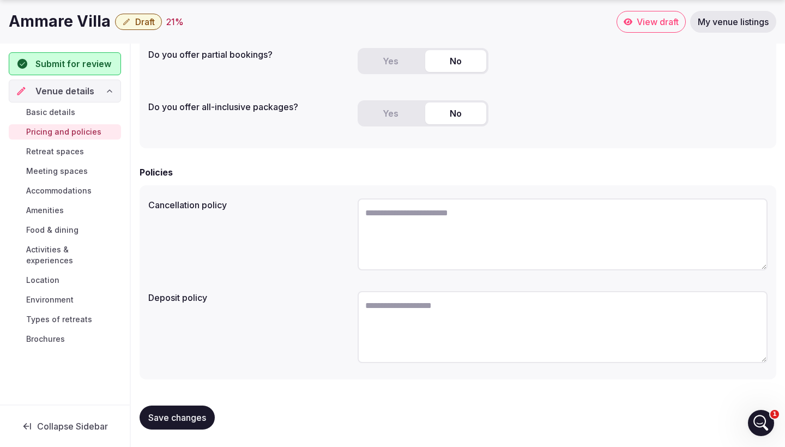
scroll to position [211, 0]
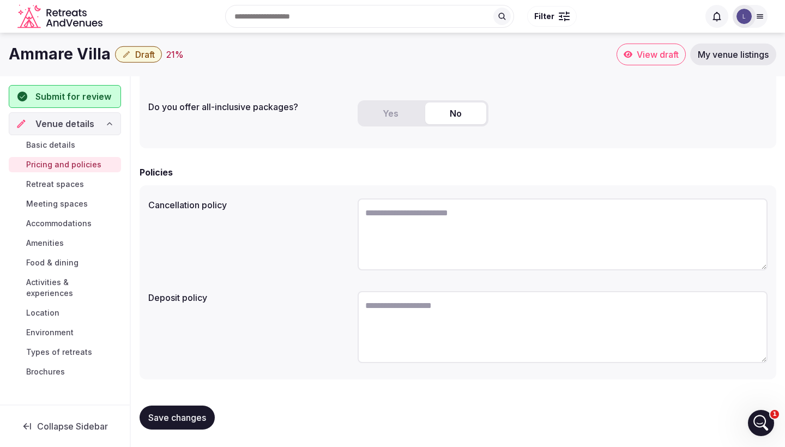
click at [476, 200] on textarea at bounding box center [562, 234] width 410 height 72
paste textarea "**********"
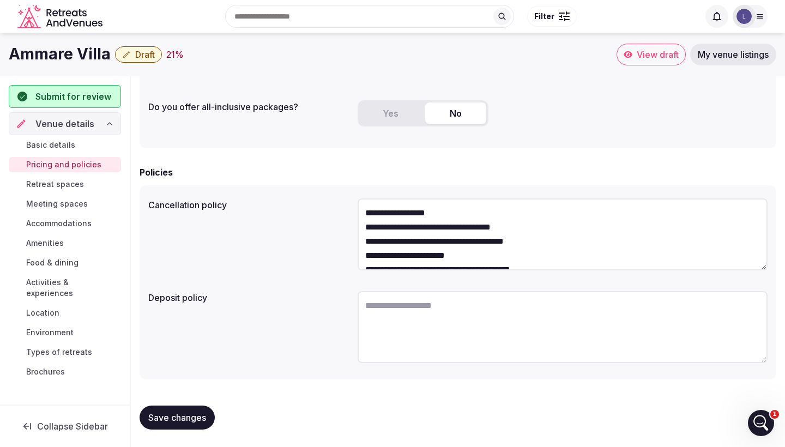
type textarea "**********"
click at [417, 326] on textarea at bounding box center [562, 327] width 410 height 72
paste textarea "**********"
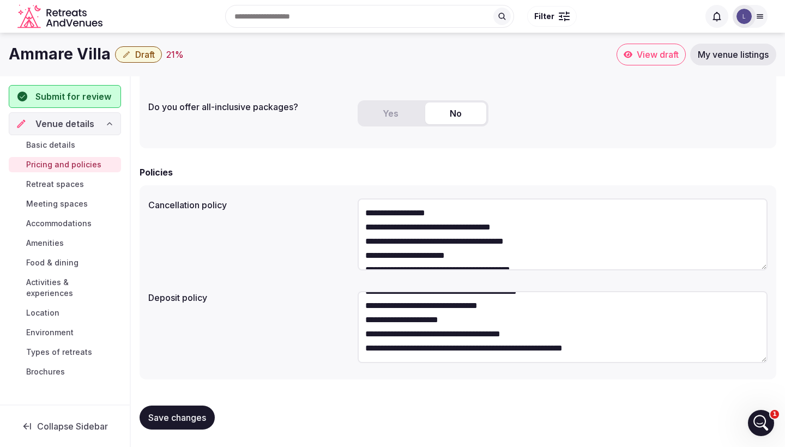
scroll to position [142, 0]
type textarea "**********"
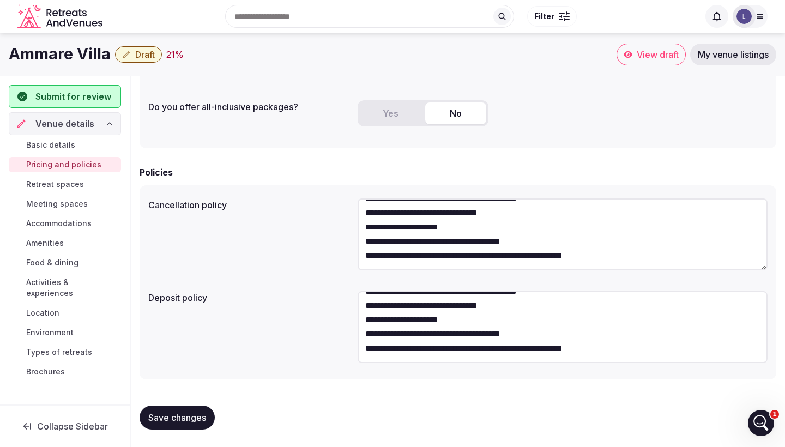
drag, startPoint x: 366, startPoint y: 209, endPoint x: 557, endPoint y: 295, distance: 209.5
click at [557, 295] on div "**********" at bounding box center [457, 282] width 636 height 194
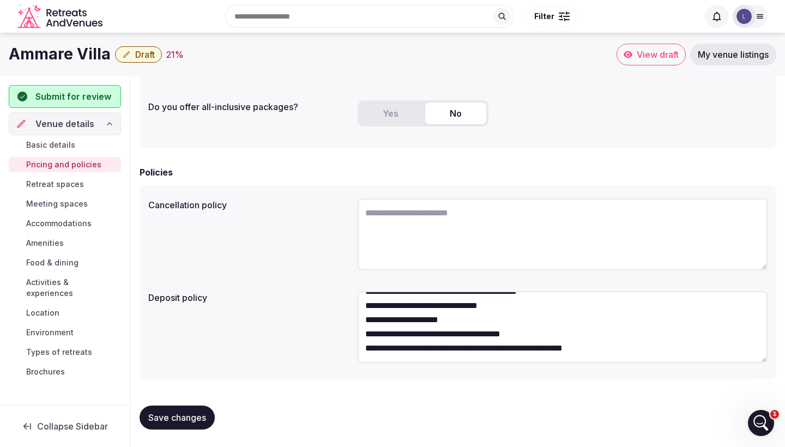
scroll to position [211, 0]
click at [181, 421] on span "Save changes" at bounding box center [177, 417] width 58 height 11
click at [63, 185] on span "Retreat spaces" at bounding box center [55, 184] width 58 height 11
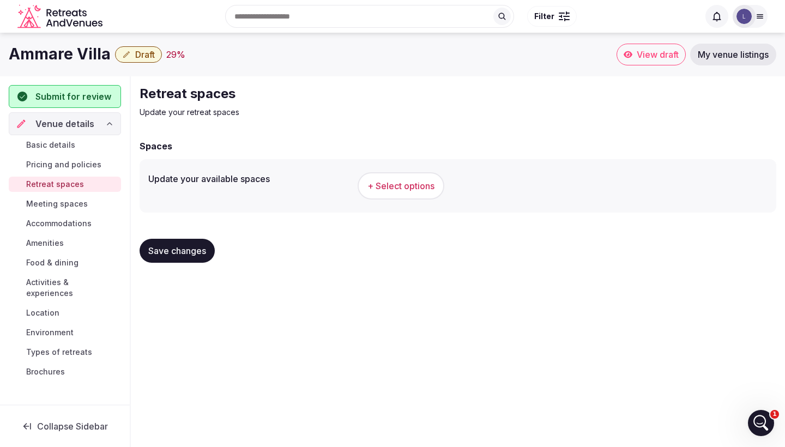
click at [407, 182] on span "+ Select options" at bounding box center [400, 186] width 67 height 12
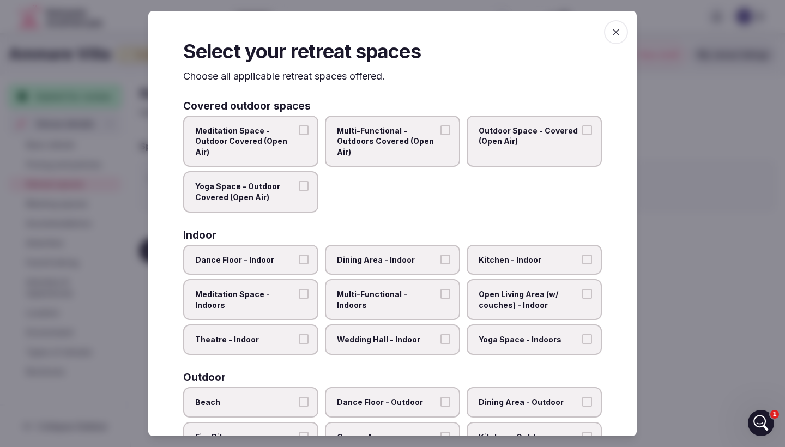
click at [588, 127] on button "Outdoor Space - Covered (Open Air)" at bounding box center [587, 130] width 10 height 10
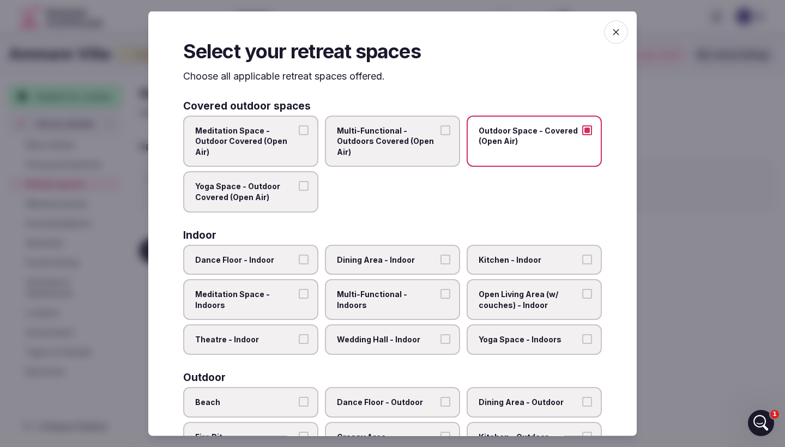
click at [358, 196] on div "Meditation Space - Outdoor Covered (Open Air) Multi-Functional - Outdoors Cover…" at bounding box center [392, 163] width 418 height 97
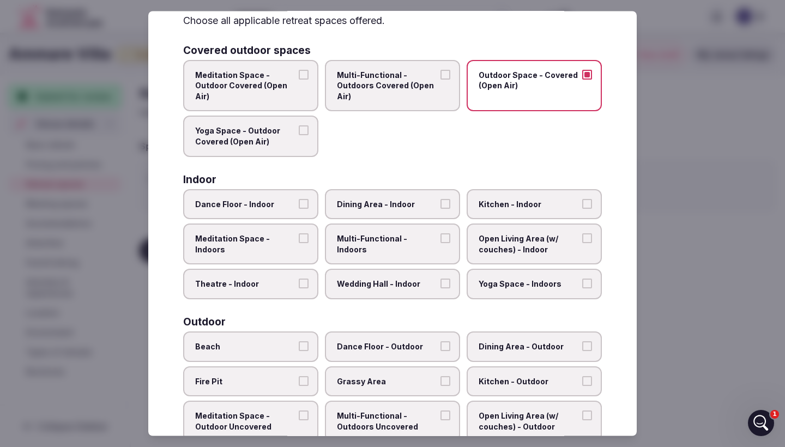
scroll to position [72, 0]
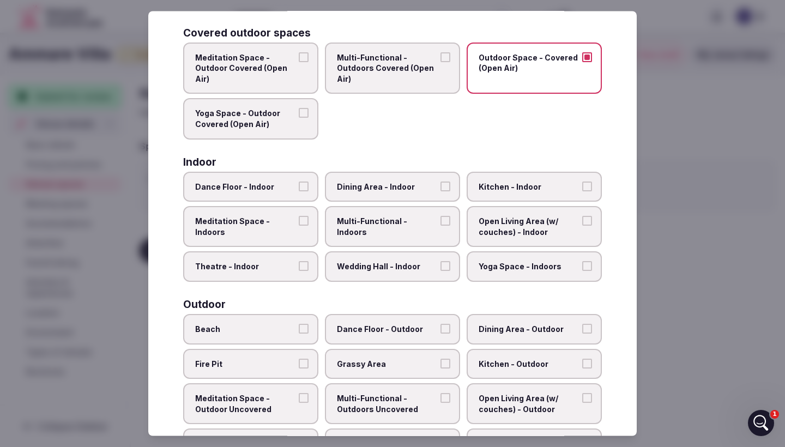
click at [447, 185] on button "Dining Area - Indoor" at bounding box center [445, 186] width 10 height 10
click at [549, 193] on label "Kitchen - Indoor" at bounding box center [533, 187] width 135 height 31
click at [582, 191] on button "Kitchen - Indoor" at bounding box center [587, 186] width 10 height 10
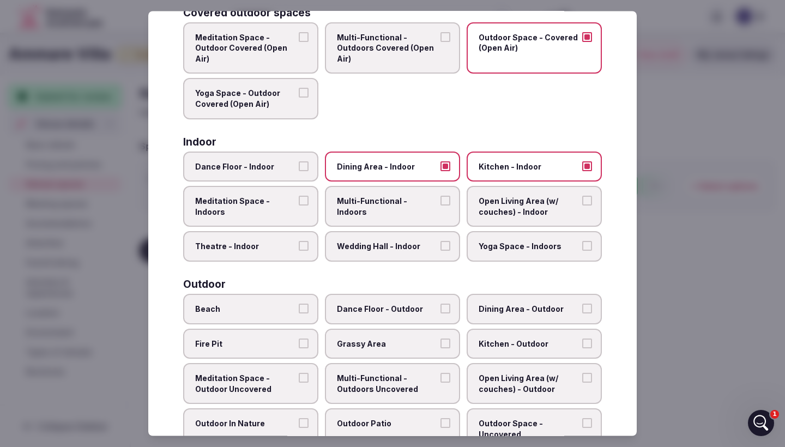
scroll to position [113, 0]
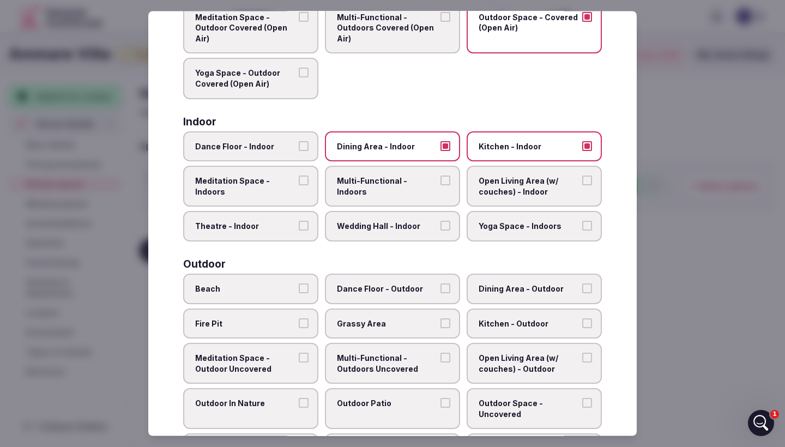
click at [505, 189] on span "Open Living Area (w/ couches) - Indoor" at bounding box center [528, 186] width 100 height 21
click at [582, 186] on button "Open Living Area (w/ couches) - Indoor" at bounding box center [587, 181] width 10 height 10
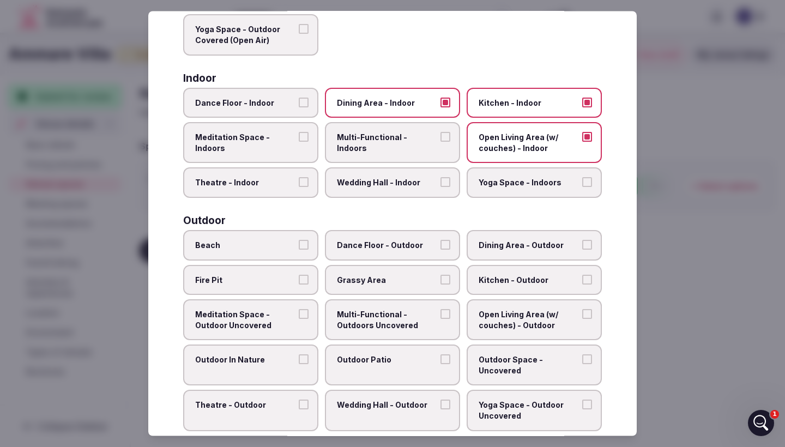
scroll to position [178, 0]
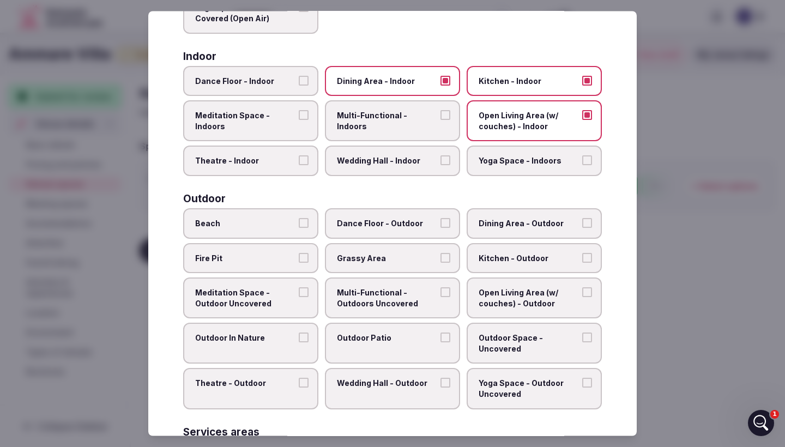
click at [296, 222] on label "Beach" at bounding box center [250, 223] width 135 height 31
click at [299, 222] on button "Beach" at bounding box center [304, 223] width 10 height 10
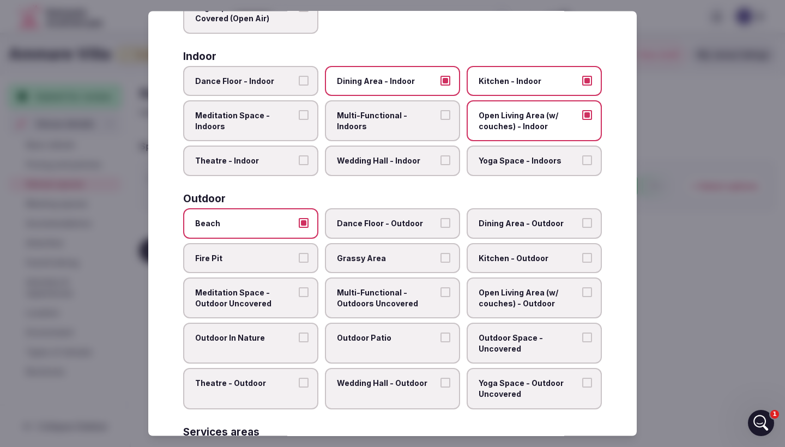
click at [517, 221] on span "Dining Area - Outdoor" at bounding box center [528, 223] width 100 height 11
click at [582, 221] on button "Dining Area - Outdoor" at bounding box center [587, 223] width 10 height 10
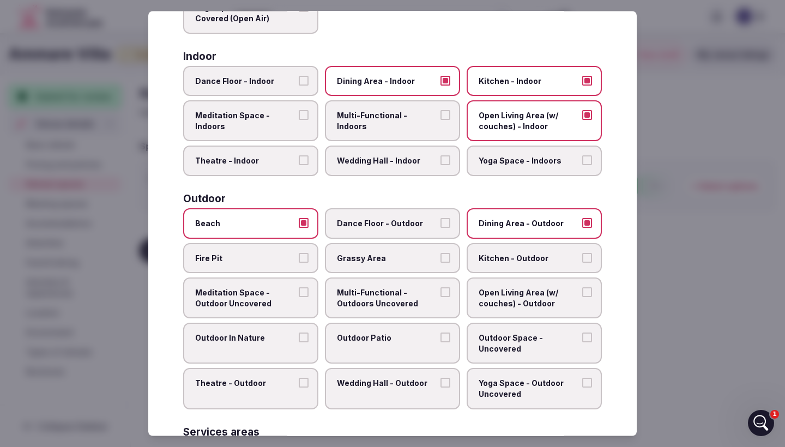
click at [507, 263] on label "Kitchen - Outdoor" at bounding box center [533, 258] width 135 height 31
click at [582, 263] on button "Kitchen - Outdoor" at bounding box center [587, 258] width 10 height 10
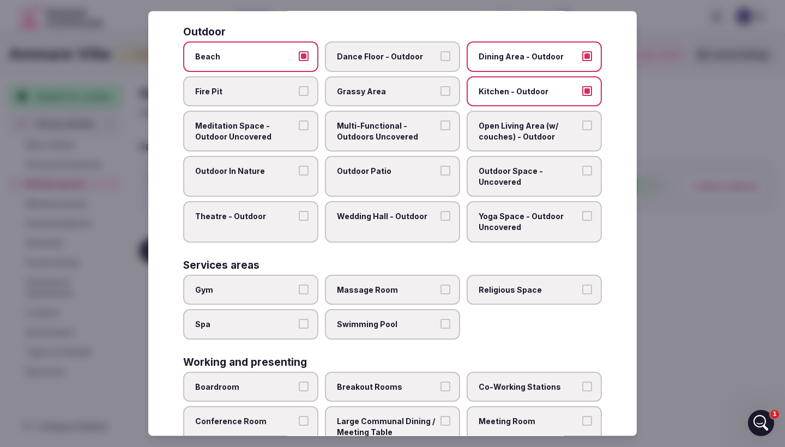
scroll to position [354, 0]
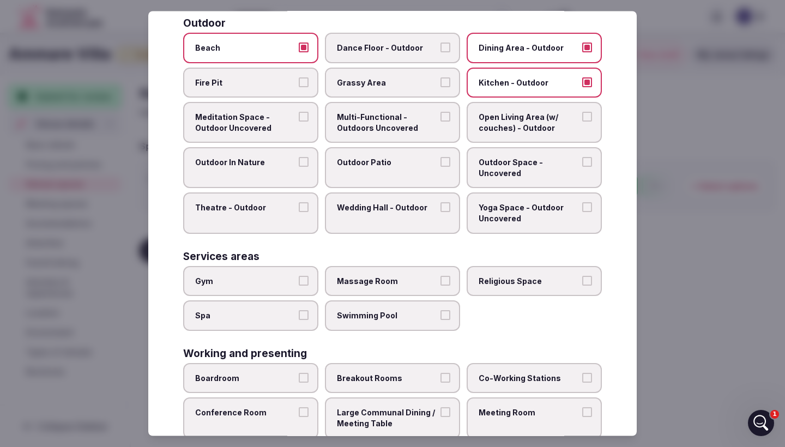
click at [307, 311] on button "Spa" at bounding box center [304, 316] width 10 height 10
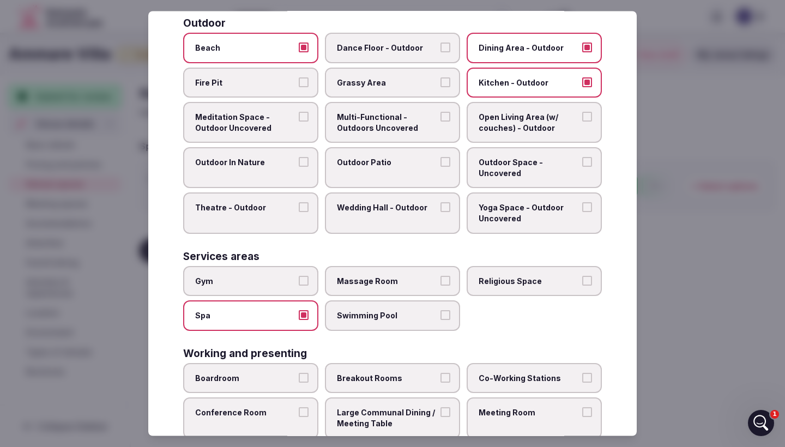
click at [424, 311] on span "Swimming Pool" at bounding box center [387, 316] width 100 height 11
click at [440, 311] on button "Swimming Pool" at bounding box center [445, 316] width 10 height 10
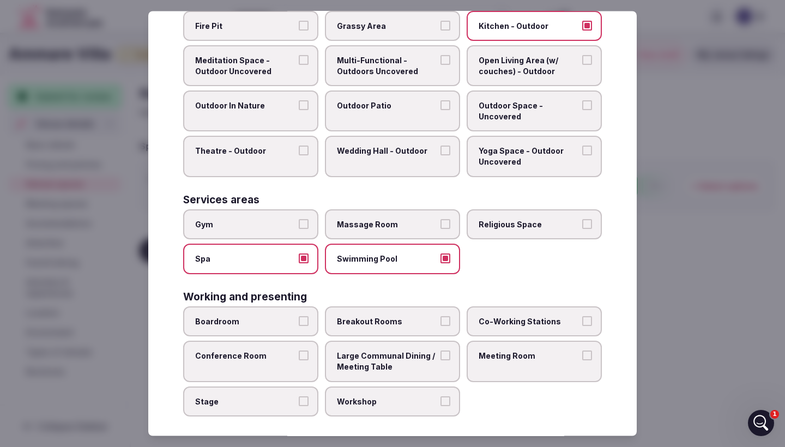
scroll to position [410, 0]
click at [552, 307] on label "Co-Working Stations" at bounding box center [533, 322] width 135 height 31
click at [582, 317] on button "Co-Working Stations" at bounding box center [587, 322] width 10 height 10
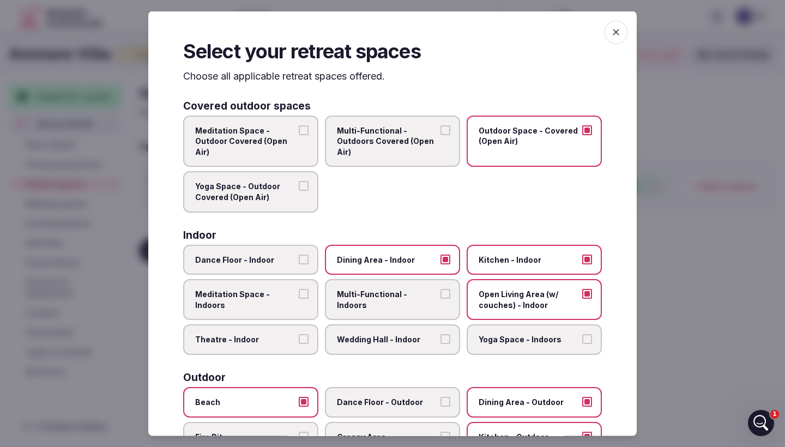
scroll to position [0, 0]
click at [610, 33] on icon "button" at bounding box center [615, 32] width 11 height 11
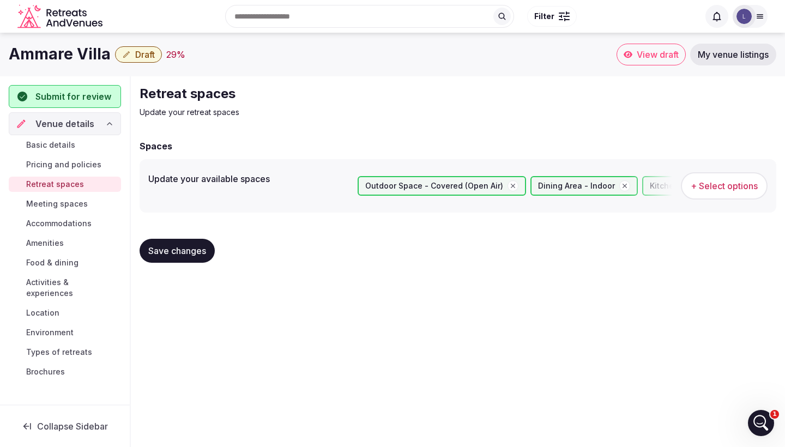
click at [196, 256] on span "Save changes" at bounding box center [177, 250] width 58 height 11
click at [85, 201] on span "Meeting spaces" at bounding box center [57, 203] width 62 height 11
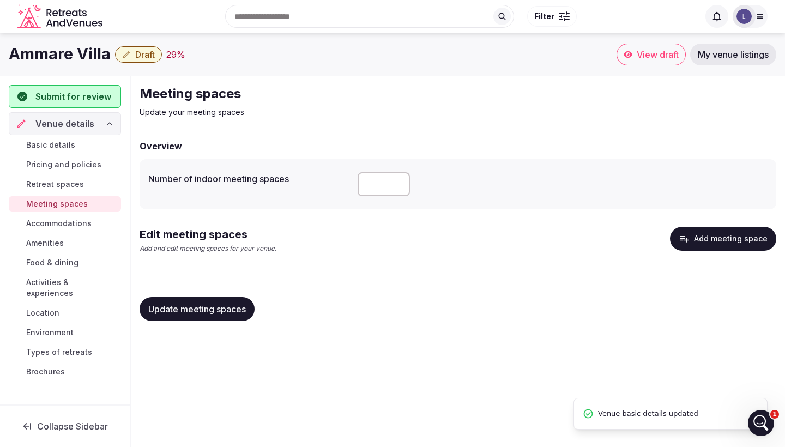
click at [398, 185] on input "number" at bounding box center [383, 184] width 52 height 24
type input "*"
click at [399, 181] on input "*" at bounding box center [383, 184] width 52 height 24
click at [469, 253] on div "Edit meeting spaces Add and edit meeting spaces for your venue. Add meeting spa…" at bounding box center [457, 244] width 636 height 35
click at [237, 303] on span "Update meeting spaces" at bounding box center [197, 308] width 98 height 11
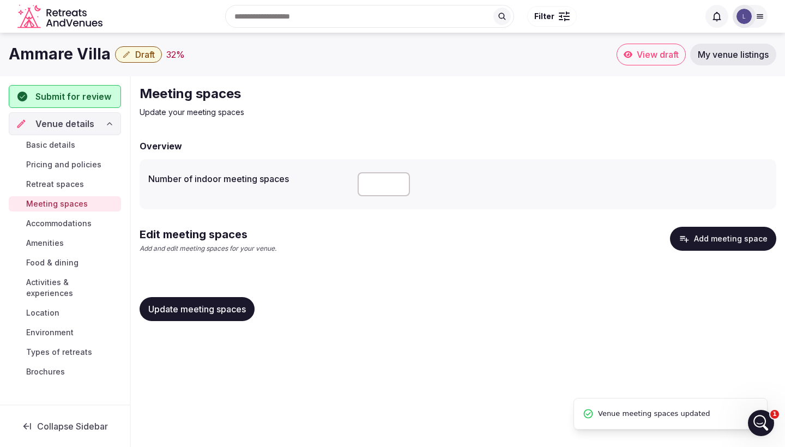
click at [72, 208] on span "Meeting spaces" at bounding box center [57, 203] width 62 height 11
click at [73, 220] on span "Accommodations" at bounding box center [58, 223] width 65 height 11
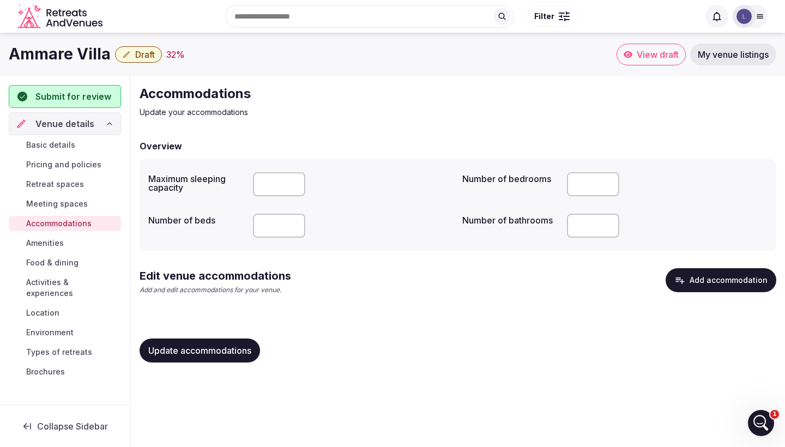
click at [294, 181] on input "*" at bounding box center [279, 184] width 52 height 24
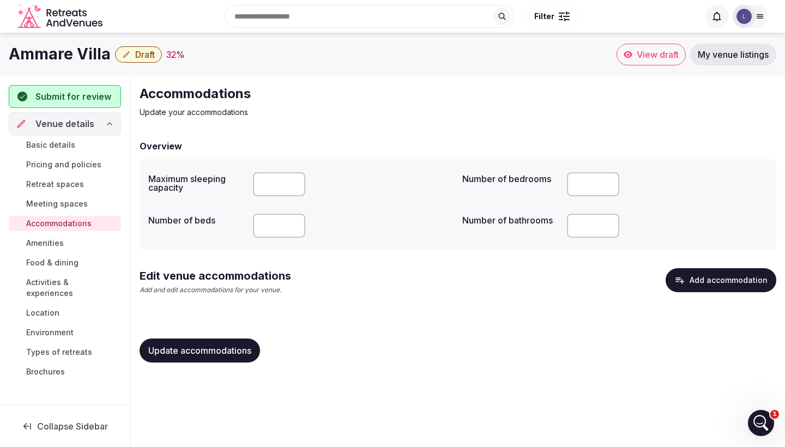
click at [294, 181] on input "*" at bounding box center [279, 184] width 52 height 24
click at [294, 181] on input "**" at bounding box center [279, 184] width 52 height 24
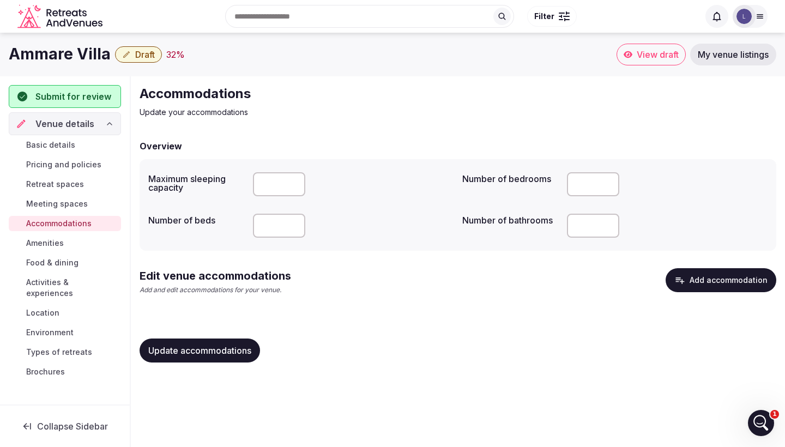
click at [294, 181] on input "**" at bounding box center [279, 184] width 52 height 24
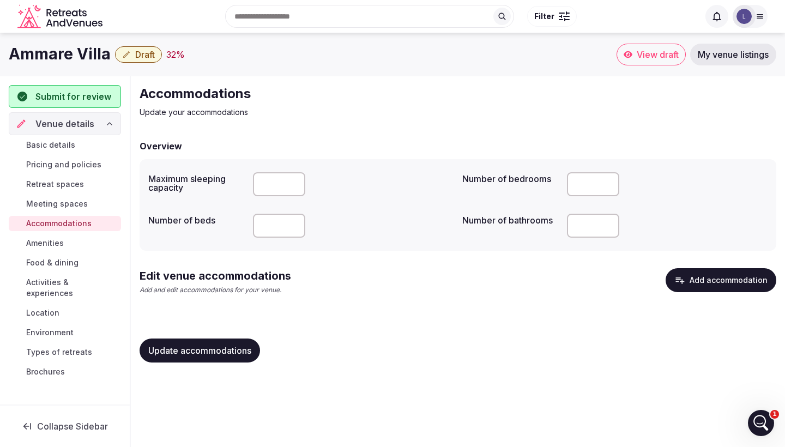
click at [294, 181] on input "**" at bounding box center [279, 184] width 52 height 24
type input "**"
click at [294, 181] on input "**" at bounding box center [279, 184] width 52 height 24
click at [294, 222] on input "*" at bounding box center [279, 226] width 52 height 24
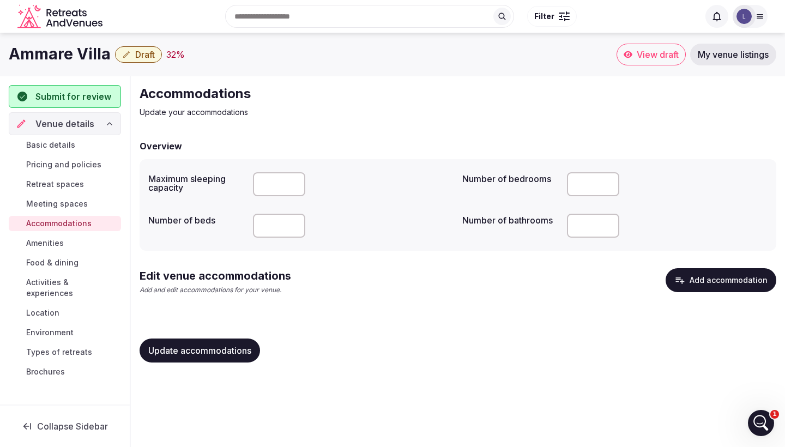
click at [294, 222] on input "*" at bounding box center [279, 226] width 52 height 24
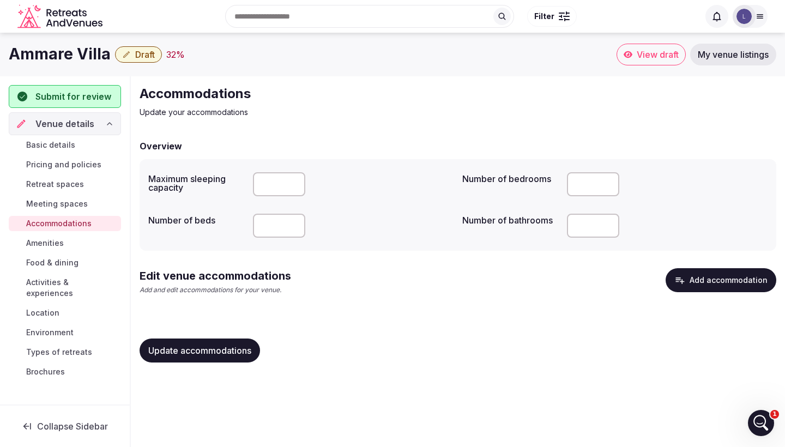
click at [294, 222] on input "*" at bounding box center [279, 226] width 52 height 24
click at [294, 222] on input "**" at bounding box center [279, 226] width 52 height 24
click at [294, 226] on input "*" at bounding box center [279, 226] width 52 height 24
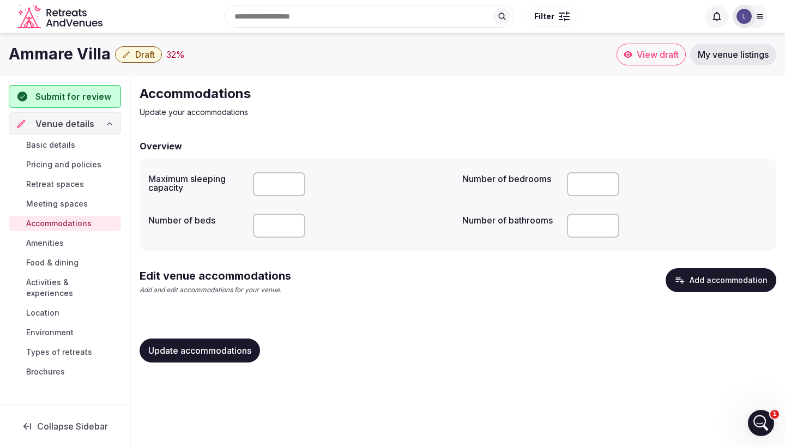
click at [294, 226] on input "*" at bounding box center [279, 226] width 52 height 24
type input "*"
click at [294, 221] on input "*" at bounding box center [279, 226] width 52 height 24
click at [607, 221] on input "*" at bounding box center [593, 226] width 52 height 24
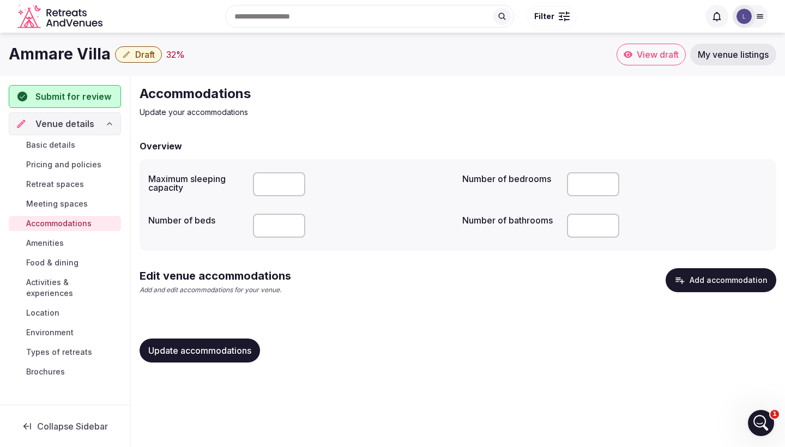
click at [607, 221] on input "*" at bounding box center [593, 226] width 52 height 24
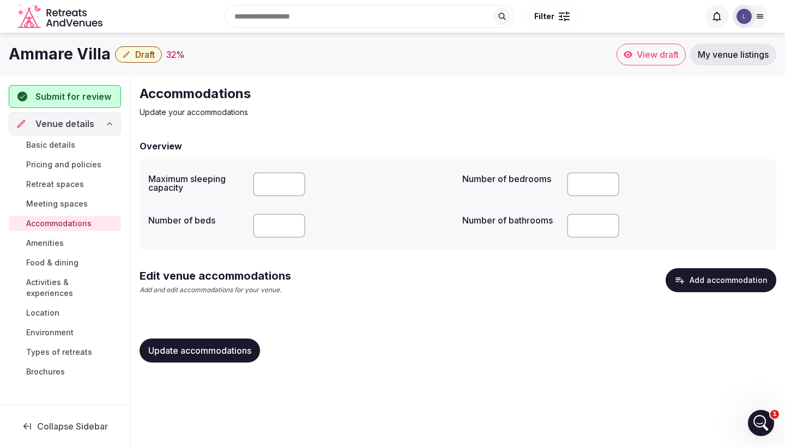
click at [607, 221] on input "*" at bounding box center [593, 226] width 52 height 24
type input "**"
click at [607, 221] on input "**" at bounding box center [593, 226] width 52 height 24
click at [227, 345] on span "Update accommodations" at bounding box center [199, 350] width 103 height 11
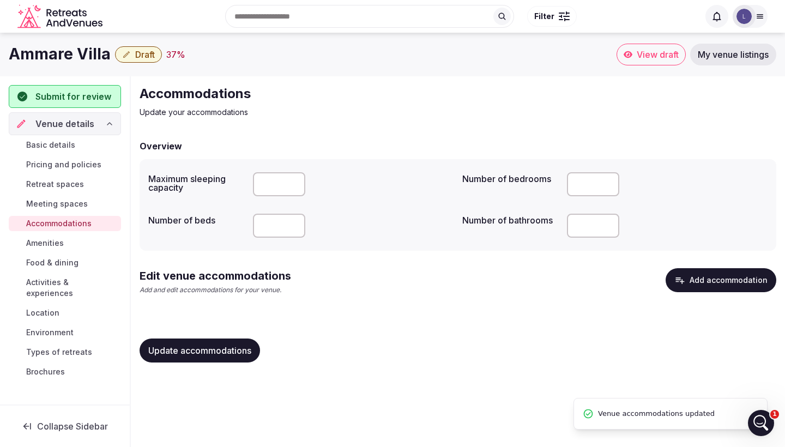
click at [92, 241] on link "Amenities" at bounding box center [65, 242] width 112 height 15
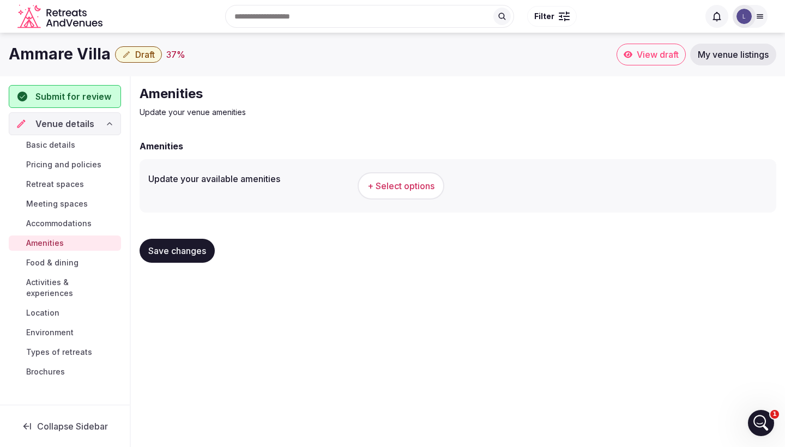
click at [410, 190] on span "+ Select options" at bounding box center [400, 186] width 67 height 12
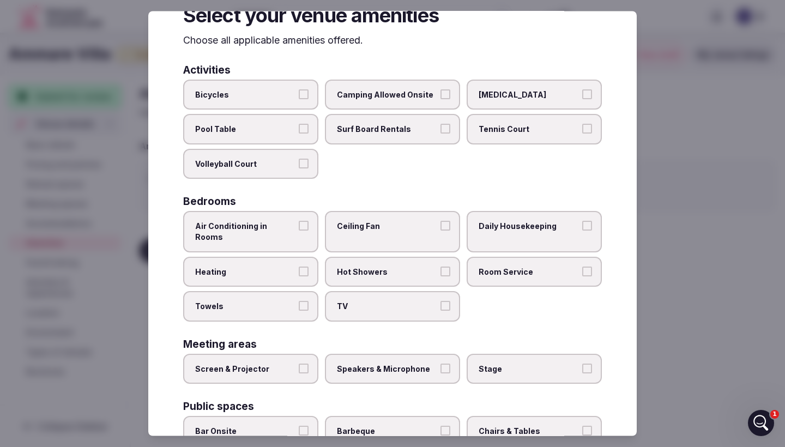
scroll to position [38, 0]
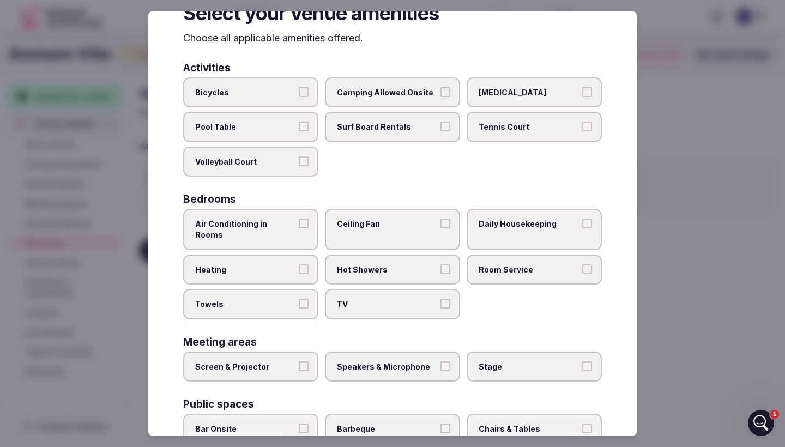
click at [300, 216] on label "Air Conditioning in Rooms" at bounding box center [250, 229] width 135 height 41
click at [300, 219] on button "Air Conditioning in Rooms" at bounding box center [304, 224] width 10 height 10
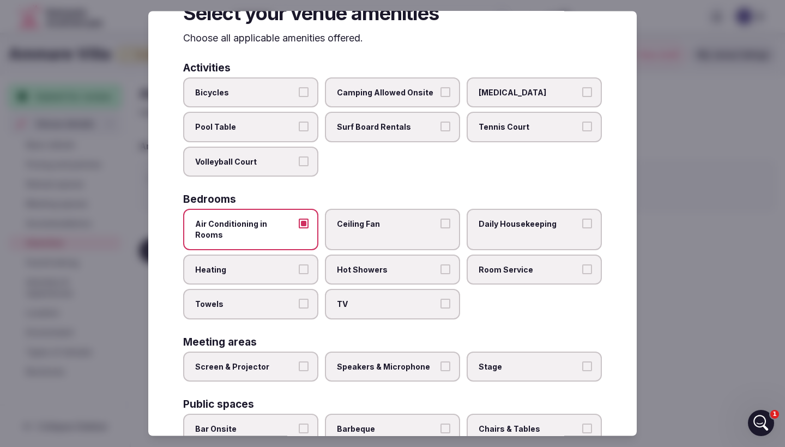
click at [314, 254] on label "Heating" at bounding box center [250, 269] width 135 height 31
click at [308, 264] on button "Heating" at bounding box center [304, 269] width 10 height 10
click at [402, 264] on span "Hot Showers" at bounding box center [387, 269] width 100 height 11
click at [440, 264] on button "Hot Showers" at bounding box center [445, 269] width 10 height 10
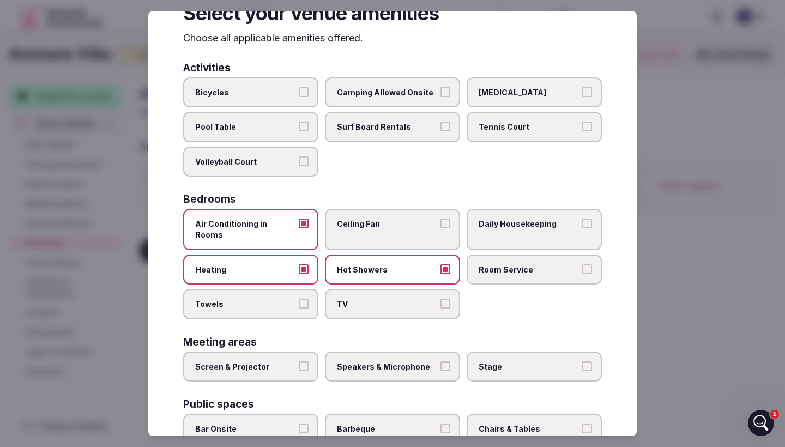
click at [455, 289] on label "TV" at bounding box center [392, 304] width 135 height 31
click at [450, 299] on button "TV" at bounding box center [445, 304] width 10 height 10
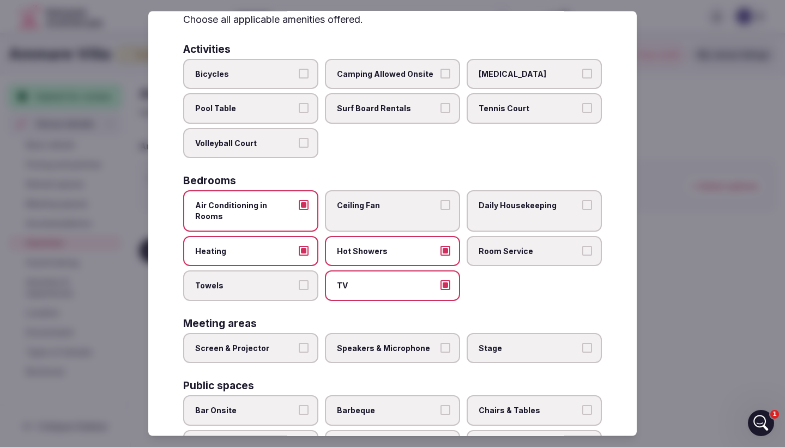
scroll to position [86, 0]
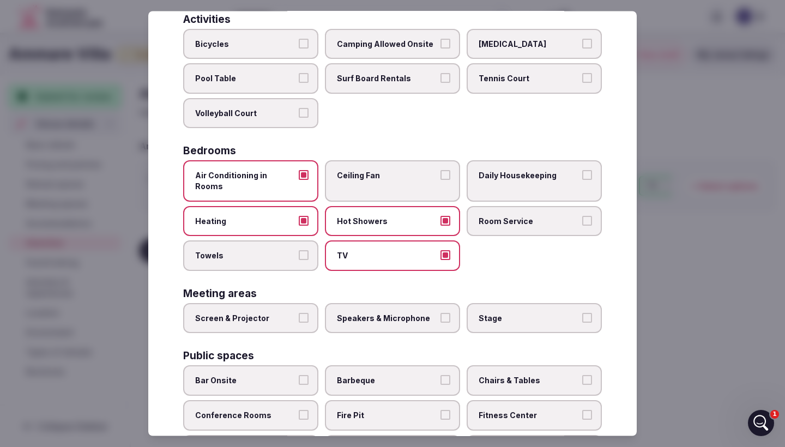
click at [295, 251] on span "Towels" at bounding box center [245, 256] width 100 height 11
click at [299, 251] on button "Towels" at bounding box center [304, 256] width 10 height 10
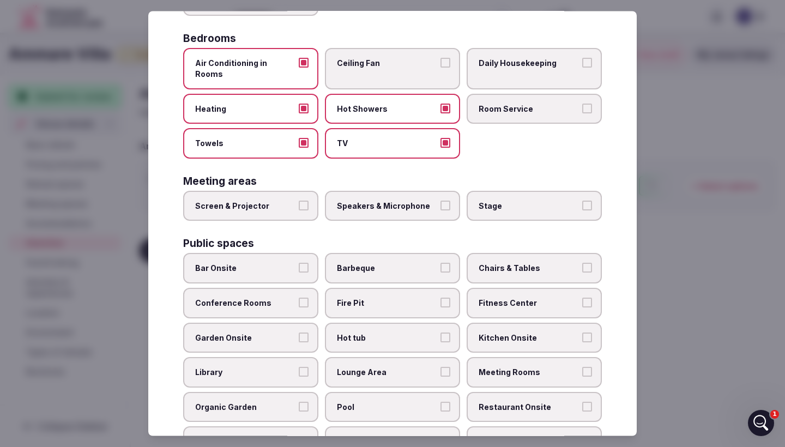
scroll to position [203, 0]
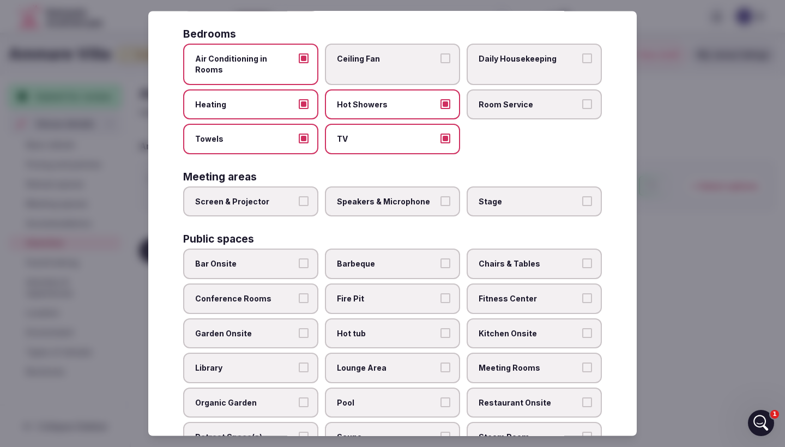
click at [392, 259] on span "Barbeque" at bounding box center [387, 264] width 100 height 11
click at [440, 259] on button "Barbeque" at bounding box center [445, 264] width 10 height 10
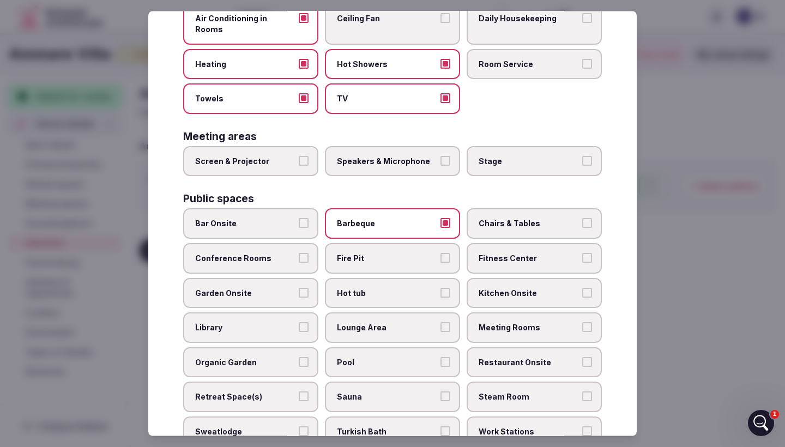
scroll to position [248, 0]
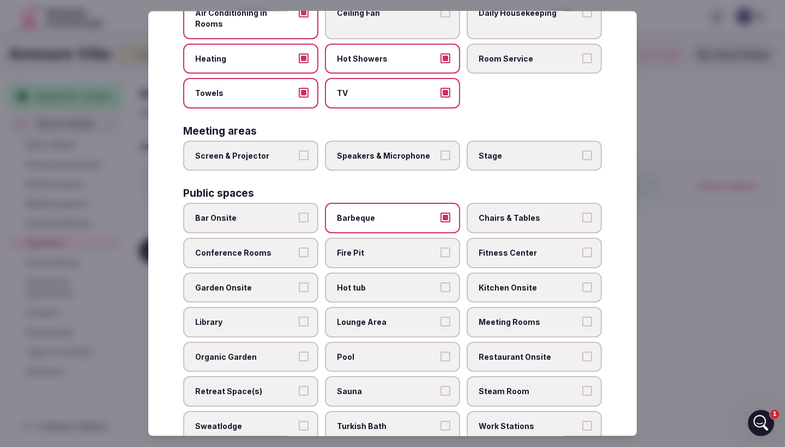
click at [405, 282] on span "Hot tub" at bounding box center [387, 287] width 100 height 11
click at [440, 282] on button "Hot tub" at bounding box center [445, 287] width 10 height 10
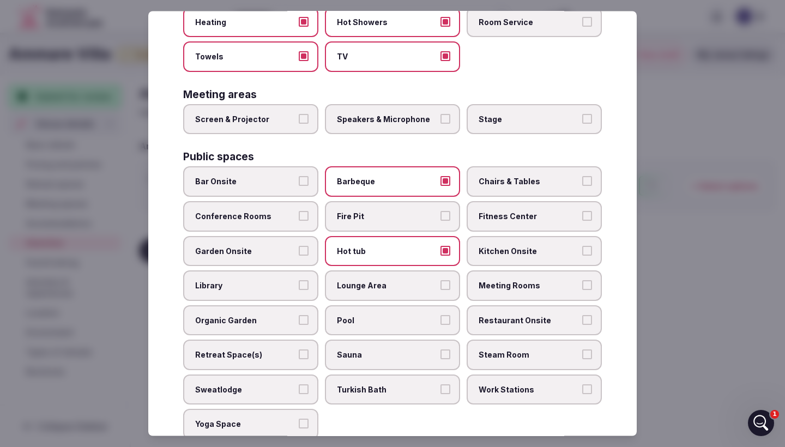
scroll to position [286, 0]
click at [405, 304] on label "Pool" at bounding box center [392, 319] width 135 height 31
click at [440, 314] on button "Pool" at bounding box center [445, 319] width 10 height 10
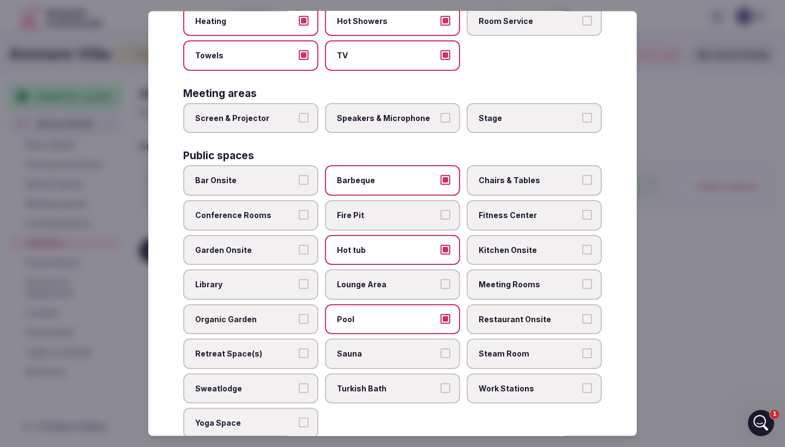
click at [403, 349] on span "Sauna" at bounding box center [387, 354] width 100 height 11
click at [440, 349] on button "Sauna" at bounding box center [445, 354] width 10 height 10
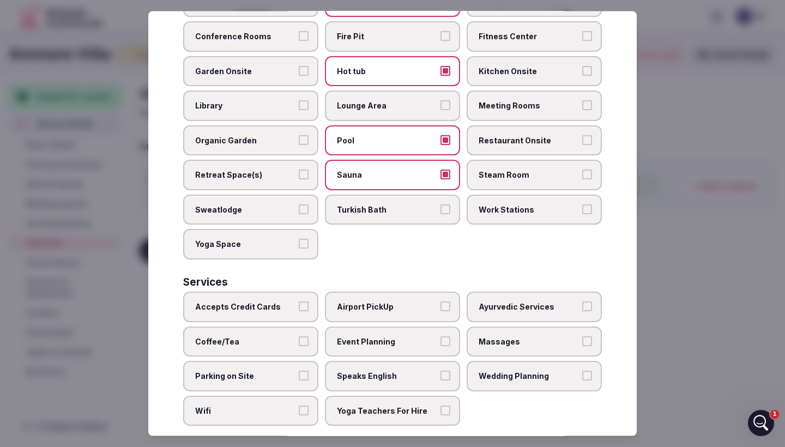
scroll to position [464, 0]
click at [295, 302] on span "Accepts Credit Cards" at bounding box center [245, 307] width 100 height 11
click at [299, 302] on button "Accepts Credit Cards" at bounding box center [304, 307] width 10 height 10
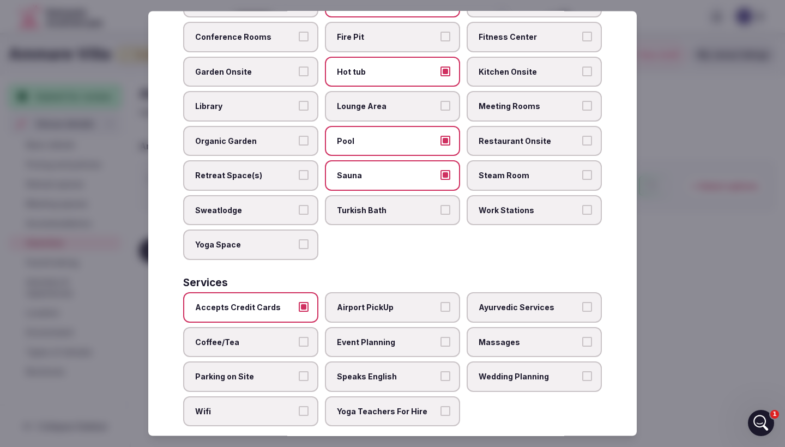
click at [368, 302] on span "Airport PickUp" at bounding box center [387, 307] width 100 height 11
click at [440, 302] on button "Airport PickUp" at bounding box center [445, 307] width 10 height 10
click at [383, 327] on label "Event Planning" at bounding box center [392, 342] width 135 height 31
click at [440, 337] on button "Event Planning" at bounding box center [445, 342] width 10 height 10
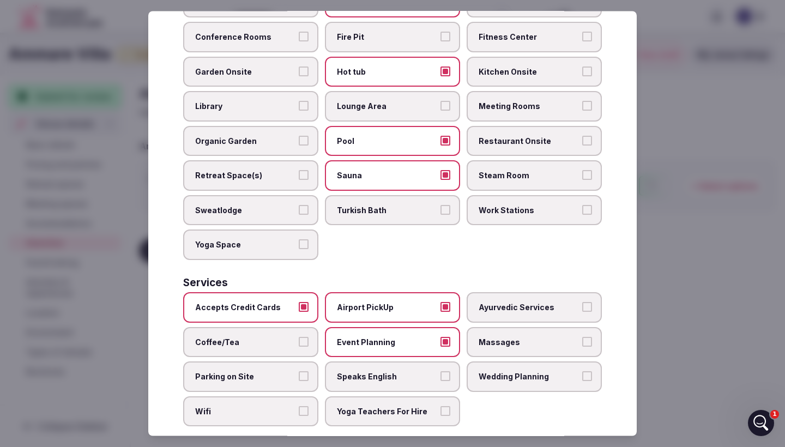
click at [500, 337] on span "Massages" at bounding box center [528, 342] width 100 height 11
click at [582, 337] on button "Massages" at bounding box center [587, 342] width 10 height 10
click at [291, 362] on label "Parking on Site" at bounding box center [250, 377] width 135 height 31
click at [299, 372] on button "Parking on Site" at bounding box center [304, 377] width 10 height 10
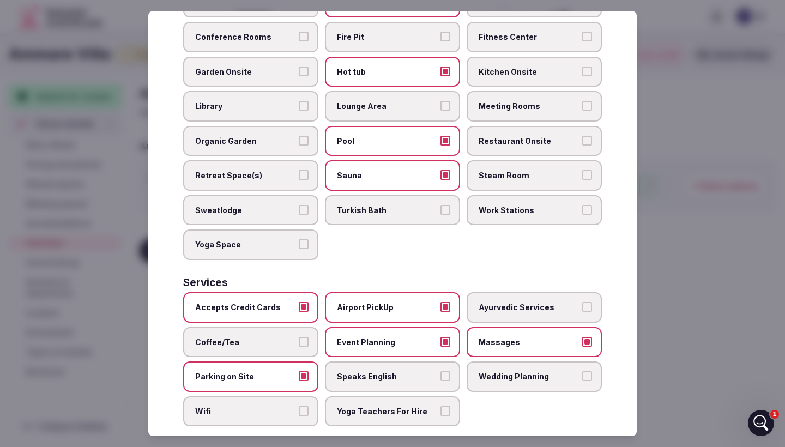
click at [378, 372] on span "Speaks English" at bounding box center [387, 377] width 100 height 11
click at [440, 372] on button "Speaks English" at bounding box center [445, 377] width 10 height 10
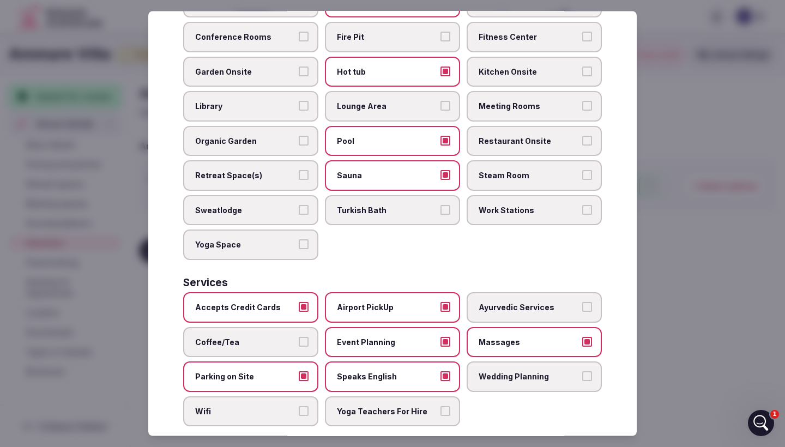
click at [479, 372] on span "Wedding Planning" at bounding box center [528, 377] width 100 height 11
click at [582, 372] on button "Wedding Planning" at bounding box center [587, 377] width 10 height 10
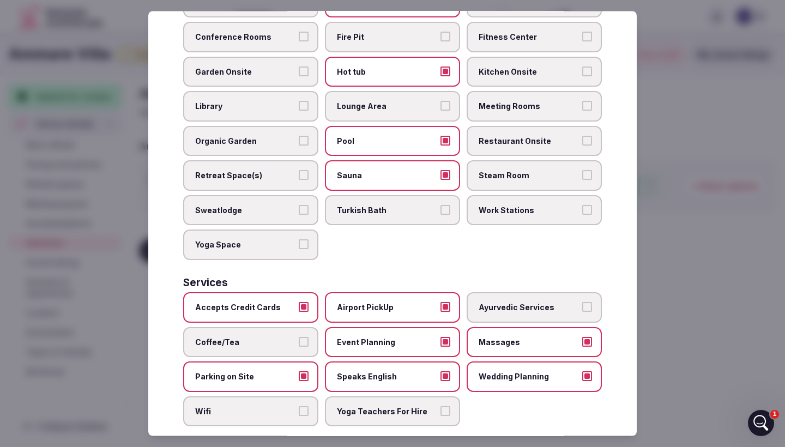
click at [288, 406] on span "Wifi" at bounding box center [245, 411] width 100 height 11
click at [299, 406] on button "Wifi" at bounding box center [304, 411] width 10 height 10
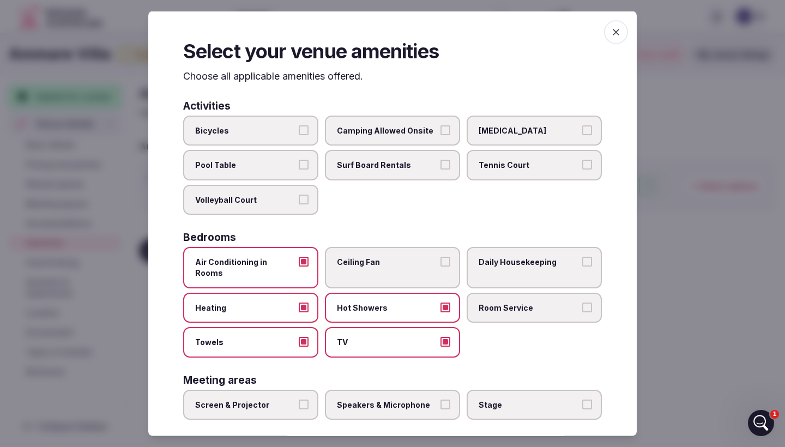
scroll to position [0, 0]
click at [615, 44] on span "button" at bounding box center [616, 32] width 24 height 24
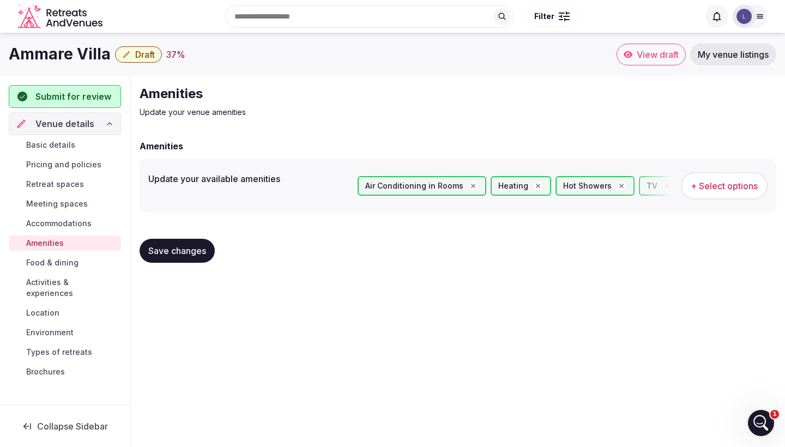
click at [200, 250] on span "Save changes" at bounding box center [177, 250] width 58 height 11
click at [95, 260] on link "Food & dining" at bounding box center [65, 262] width 112 height 15
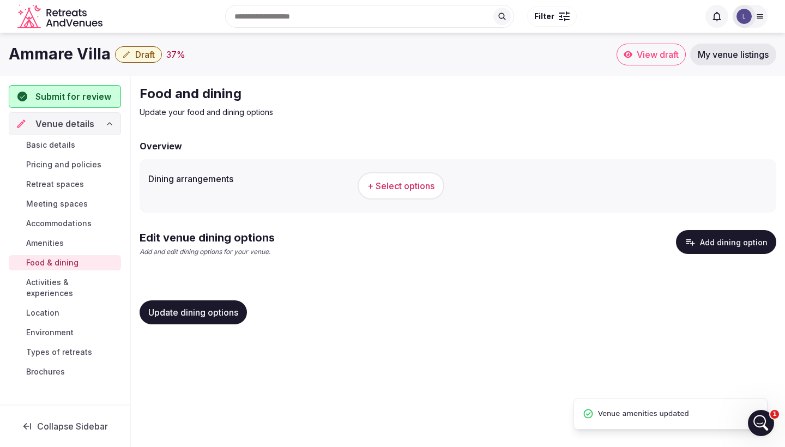
click at [403, 192] on button "+ Select options" at bounding box center [400, 185] width 87 height 27
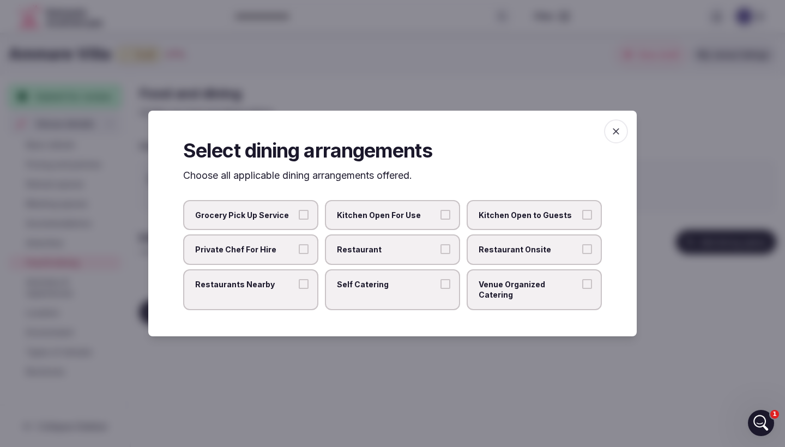
click at [295, 218] on label "Grocery Pick Up Service" at bounding box center [250, 215] width 135 height 31
click at [299, 218] on button "Grocery Pick Up Service" at bounding box center [304, 215] width 10 height 10
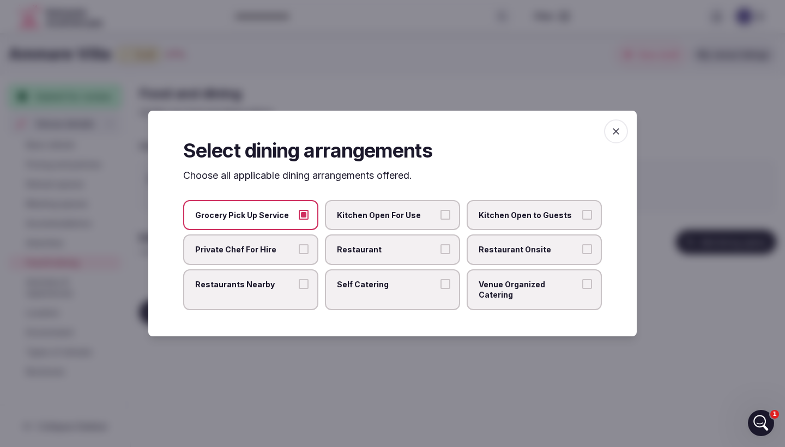
click at [307, 254] on button "Private Chef For Hire" at bounding box center [304, 249] width 10 height 10
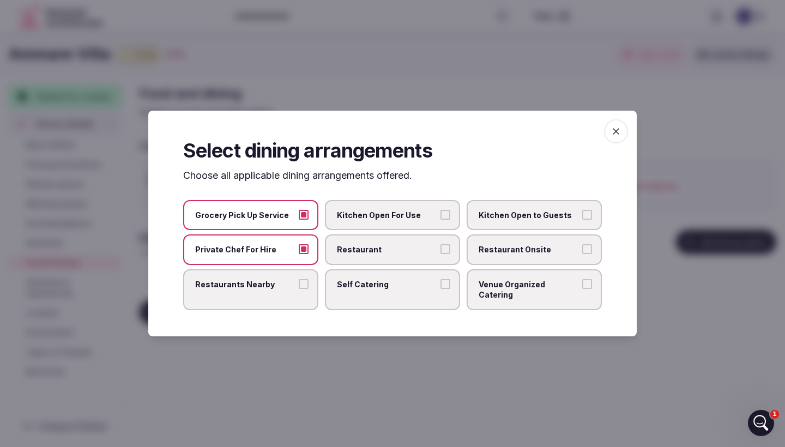
click at [291, 288] on span "Restaurants Nearby" at bounding box center [245, 284] width 100 height 11
click at [299, 288] on button "Restaurants Nearby" at bounding box center [304, 284] width 10 height 10
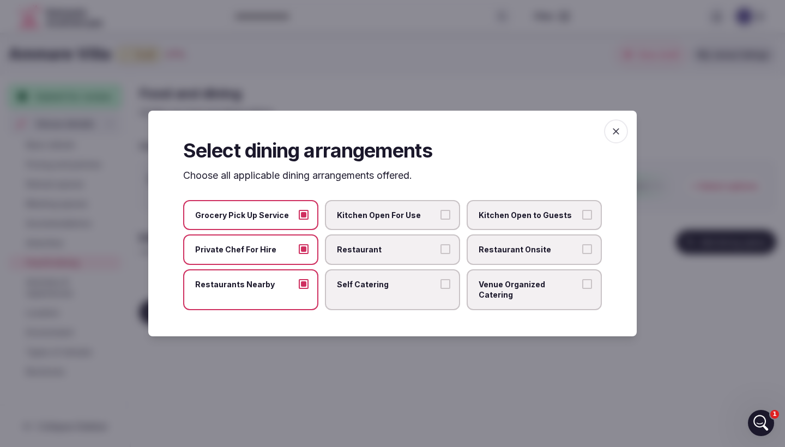
click at [589, 284] on button "Venue Organized Catering" at bounding box center [587, 284] width 10 height 10
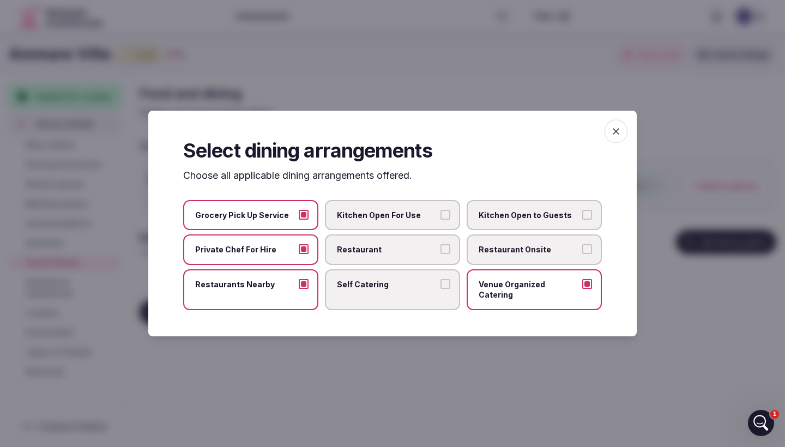
click at [589, 284] on button "Venue Organized Catering" at bounding box center [587, 284] width 10 height 10
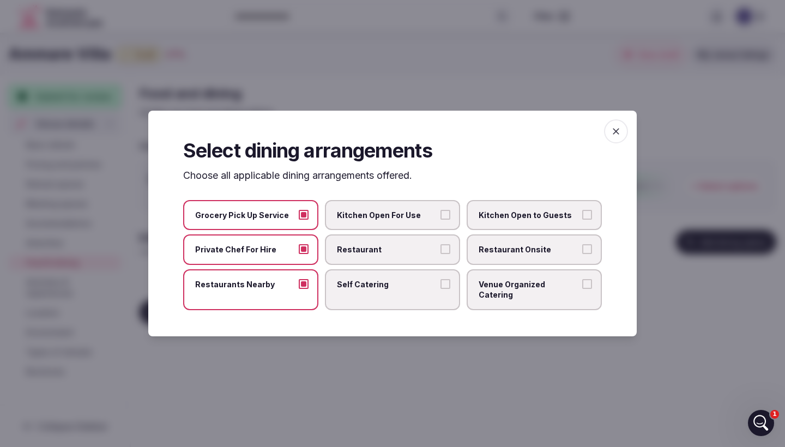
click at [610, 137] on icon "button" at bounding box center [615, 131] width 11 height 11
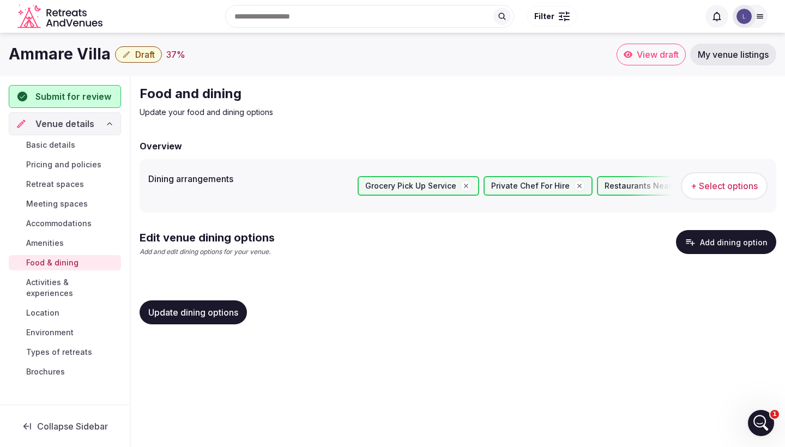
click at [223, 307] on span "Update dining options" at bounding box center [193, 312] width 90 height 11
click at [95, 284] on span "Activities & experiences" at bounding box center [71, 288] width 90 height 22
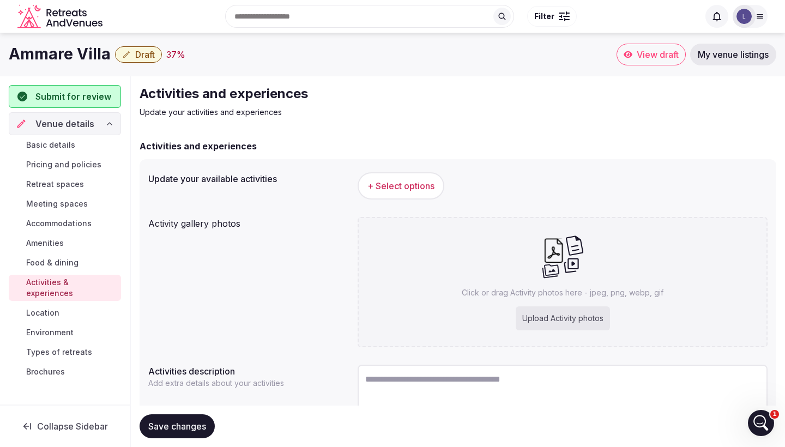
click at [388, 183] on span "+ Select options" at bounding box center [400, 186] width 67 height 12
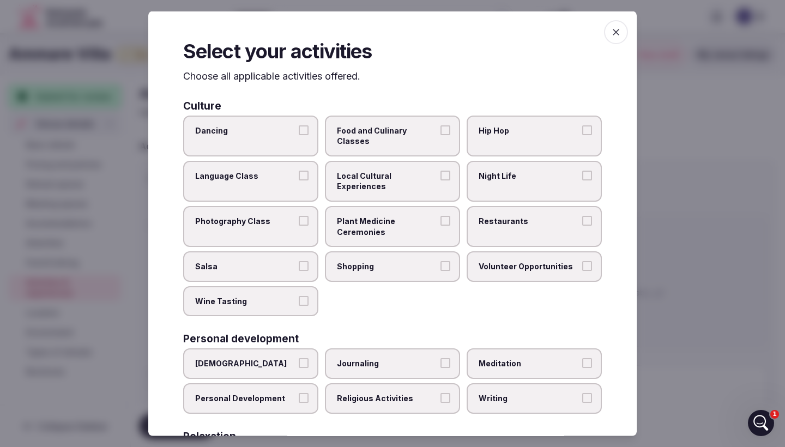
click at [611, 31] on span "button" at bounding box center [616, 32] width 24 height 24
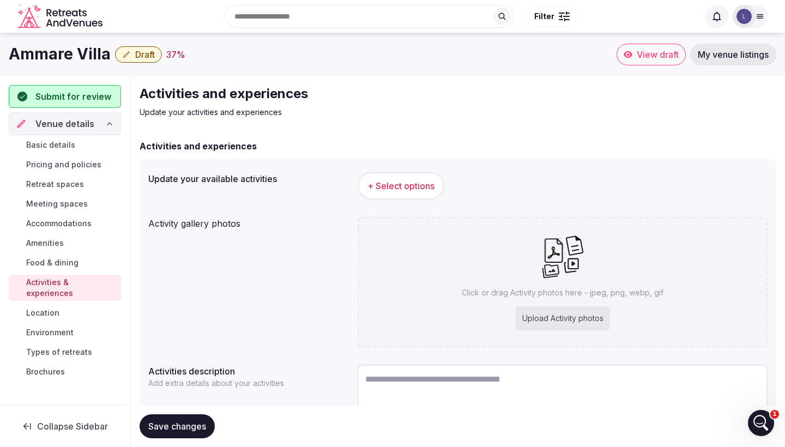
click at [413, 186] on span "+ Select options" at bounding box center [400, 186] width 67 height 12
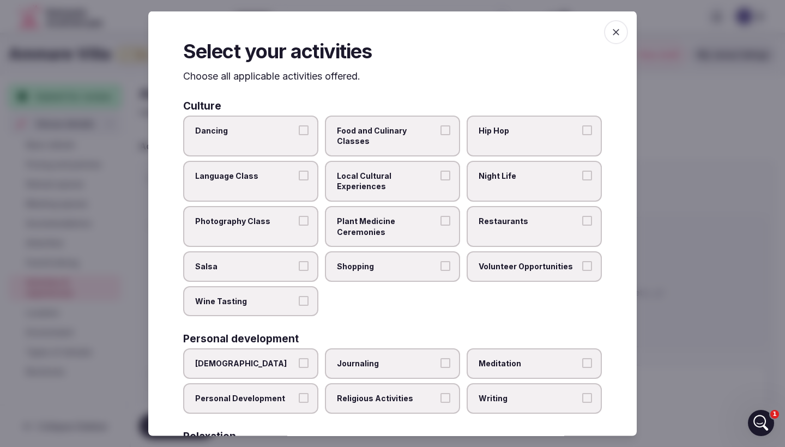
click at [309, 285] on label "Wine Tasting" at bounding box center [250, 300] width 135 height 31
click at [308, 295] on button "Wine Tasting" at bounding box center [304, 300] width 10 height 10
click at [441, 132] on button "Food and Culinary Classes" at bounding box center [445, 130] width 10 height 10
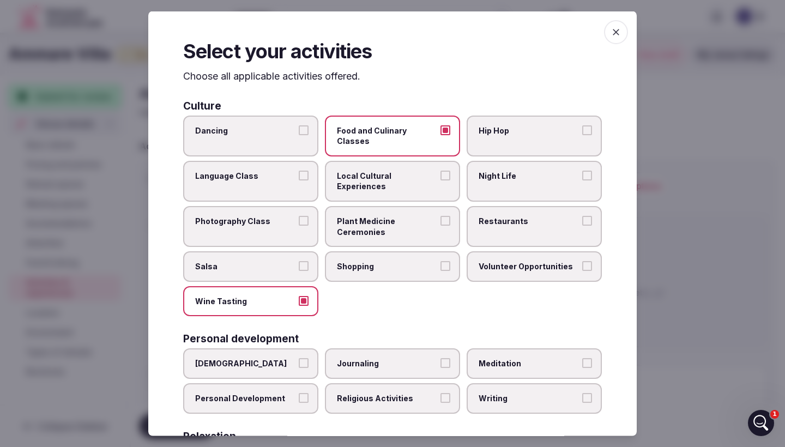
click at [443, 170] on button "Local Cultural Experiences" at bounding box center [445, 175] width 10 height 10
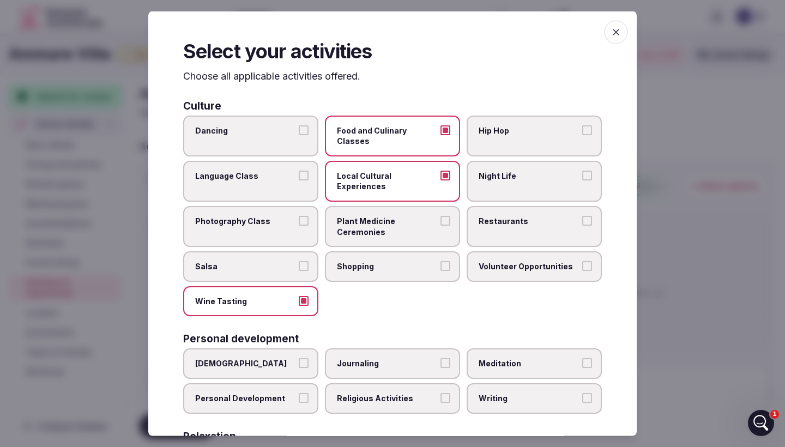
click at [613, 44] on span "button" at bounding box center [616, 32] width 24 height 24
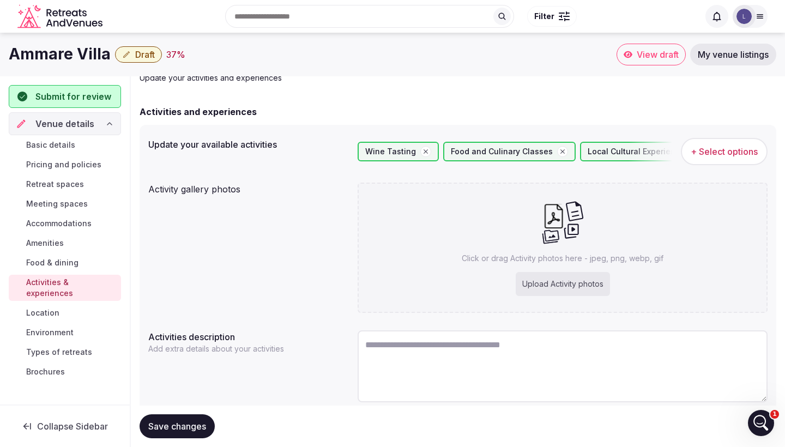
scroll to position [29, 0]
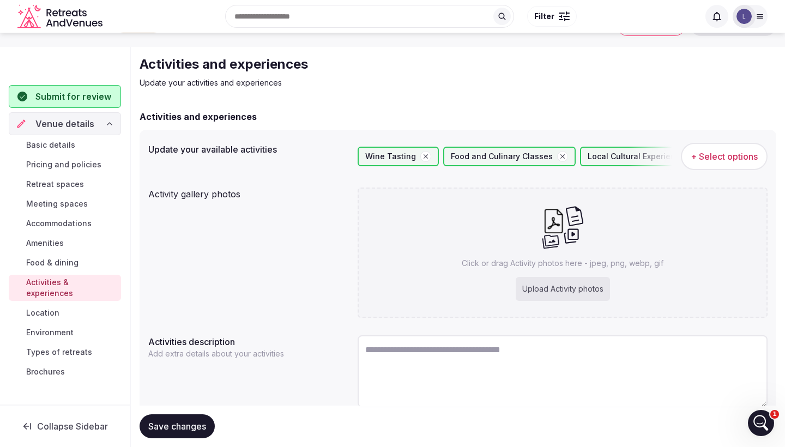
click at [80, 305] on link "Location" at bounding box center [65, 312] width 112 height 15
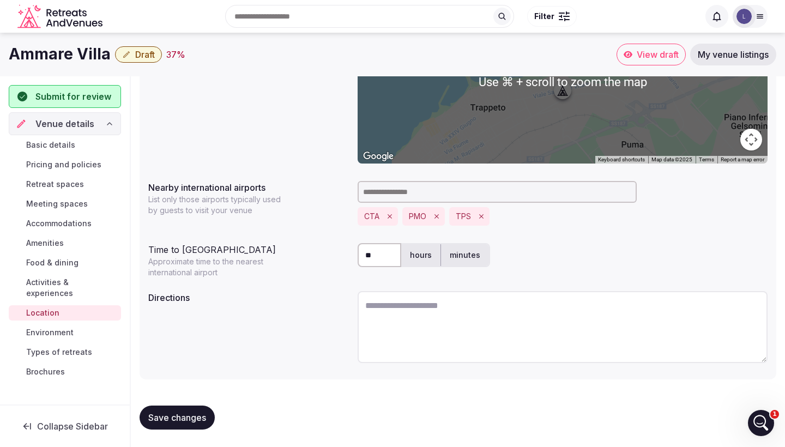
scroll to position [203, 0]
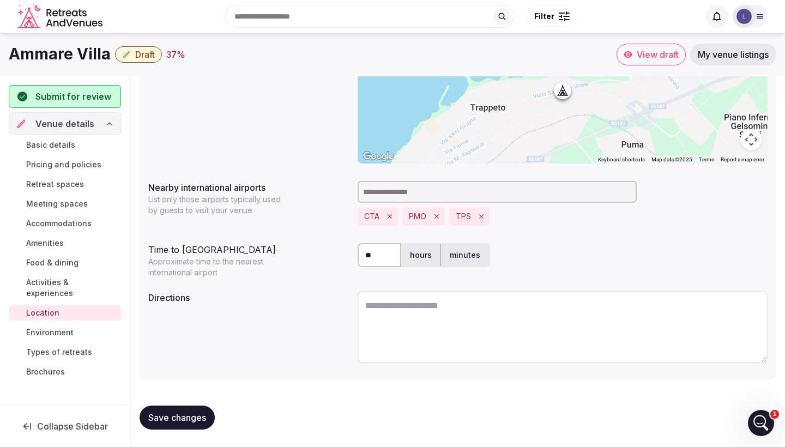
click at [66, 327] on span "Environment" at bounding box center [49, 332] width 47 height 11
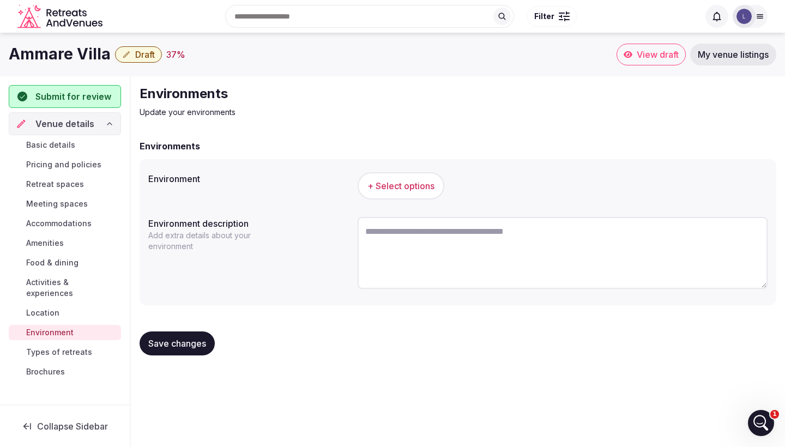
click at [398, 183] on span "+ Select options" at bounding box center [400, 186] width 67 height 12
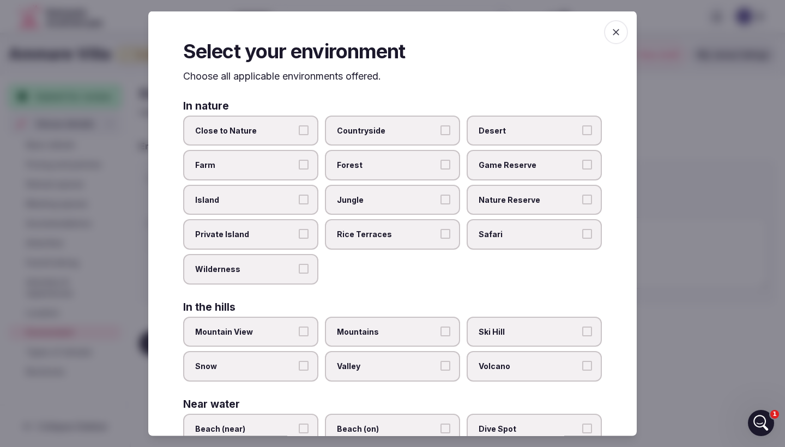
click at [306, 130] on button "Close to Nature" at bounding box center [304, 130] width 10 height 10
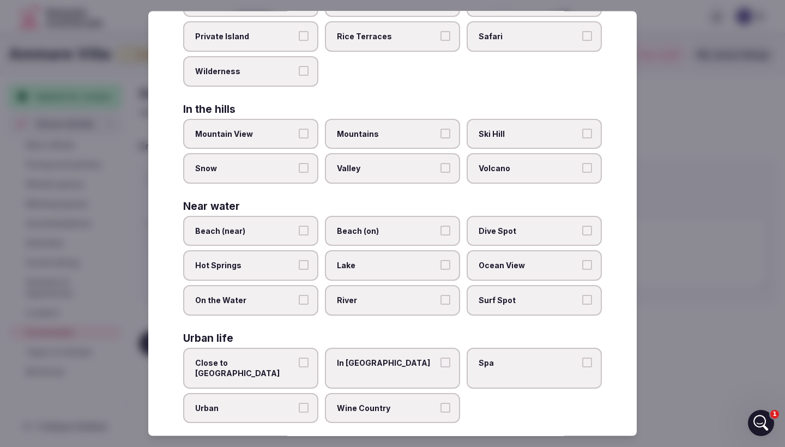
scroll to position [196, 0]
click at [307, 229] on button "Beach (near)" at bounding box center [304, 232] width 10 height 10
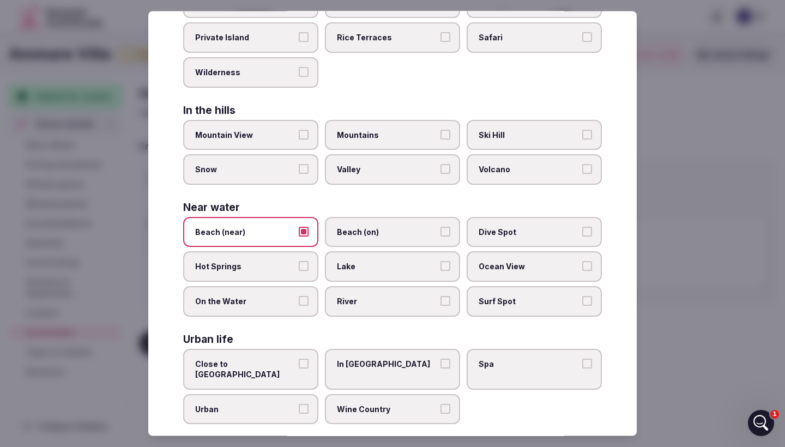
click at [399, 228] on span "Beach (on)" at bounding box center [387, 232] width 100 height 11
click at [440, 228] on button "Beach (on)" at bounding box center [445, 232] width 10 height 10
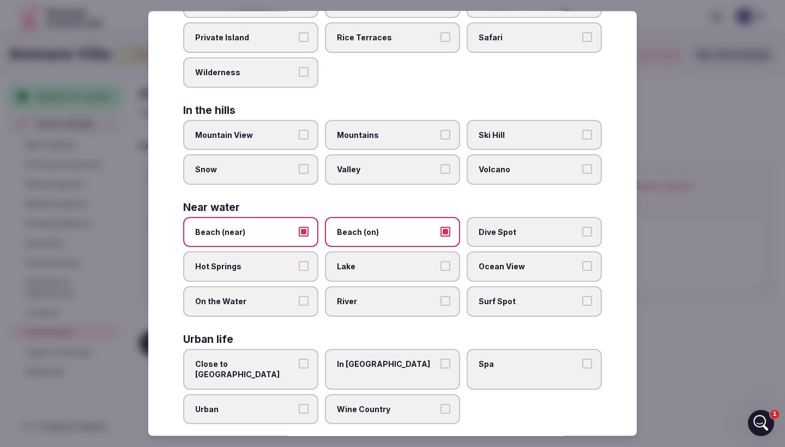
click at [295, 358] on span "Close to [GEOGRAPHIC_DATA]" at bounding box center [245, 368] width 100 height 21
click at [299, 358] on button "Close to [GEOGRAPHIC_DATA]" at bounding box center [304, 363] width 10 height 10
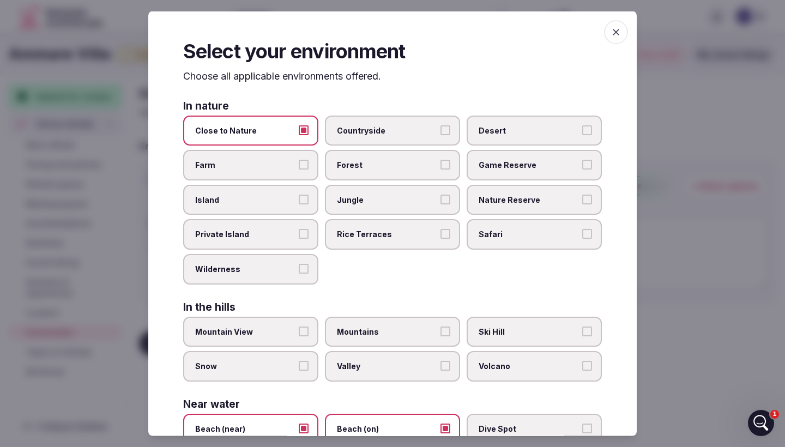
scroll to position [0, 0]
click at [615, 37] on icon "button" at bounding box center [615, 32] width 11 height 11
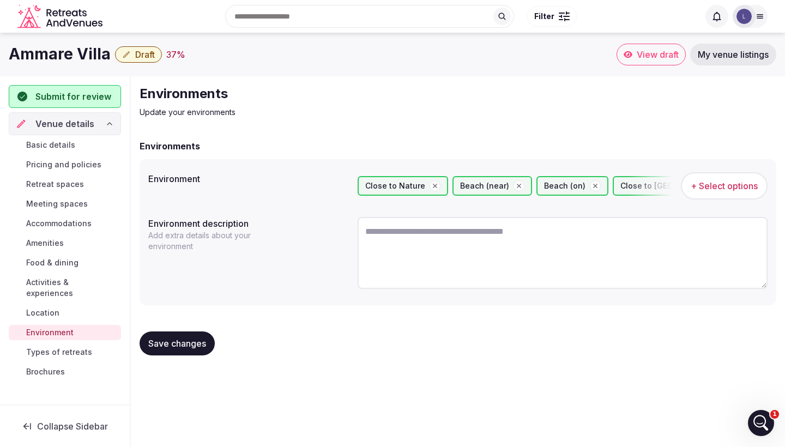
click at [168, 342] on span "Save changes" at bounding box center [177, 343] width 58 height 11
click at [97, 344] on link "Types of retreats" at bounding box center [65, 351] width 112 height 15
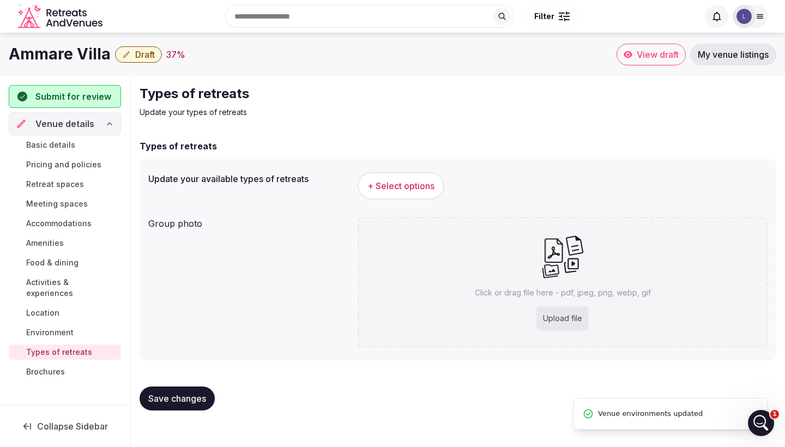
click at [416, 188] on span "+ Select options" at bounding box center [400, 186] width 67 height 12
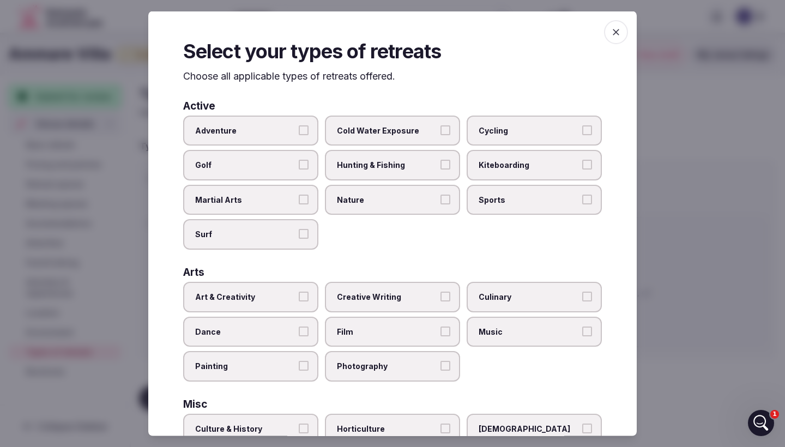
click at [610, 38] on icon "button" at bounding box center [615, 32] width 11 height 11
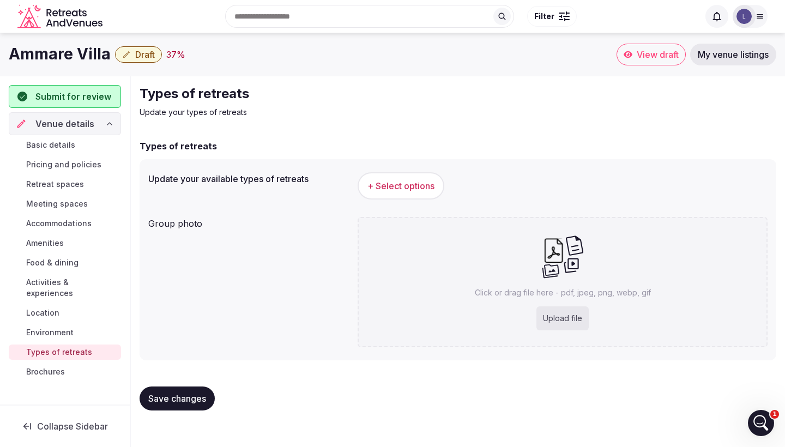
click at [76, 364] on link "Brochures" at bounding box center [65, 371] width 112 height 15
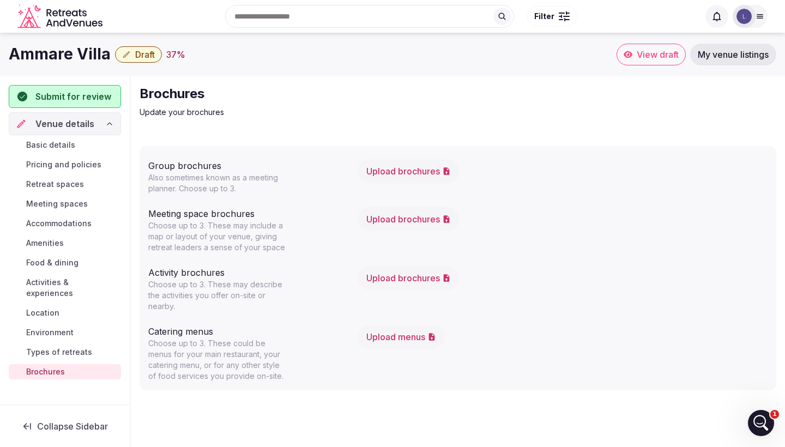
click at [646, 51] on span "View draft" at bounding box center [657, 54] width 42 height 11
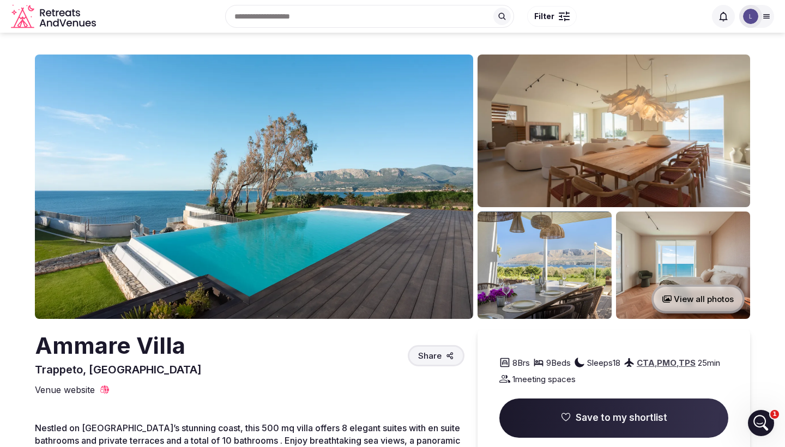
scroll to position [1, 0]
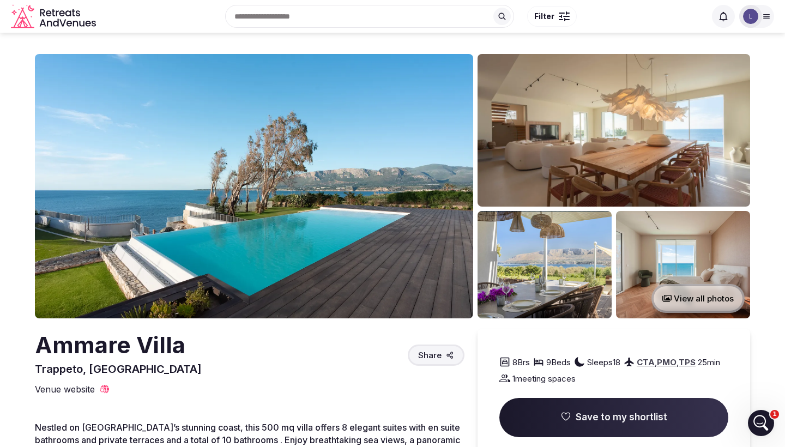
click at [599, 2] on div "Search Popular Destinations [GEOGRAPHIC_DATA], [GEOGRAPHIC_DATA] [GEOGRAPHIC_DA…" at bounding box center [402, 16] width 605 height 47
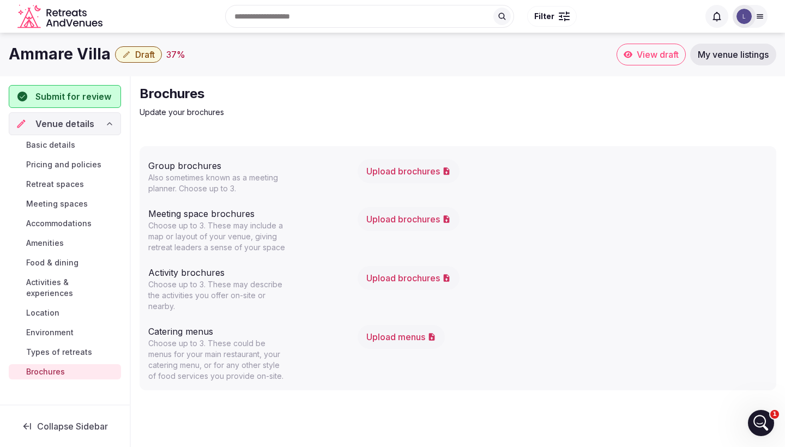
click at [107, 122] on icon at bounding box center [109, 123] width 9 height 9
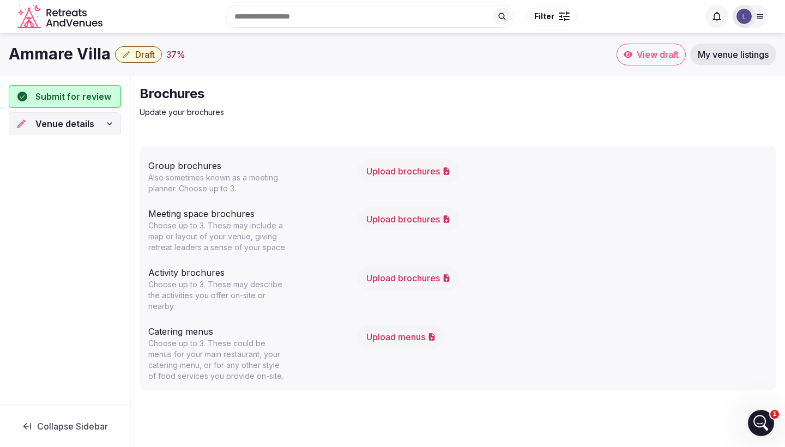
click at [107, 122] on icon at bounding box center [109, 123] width 9 height 9
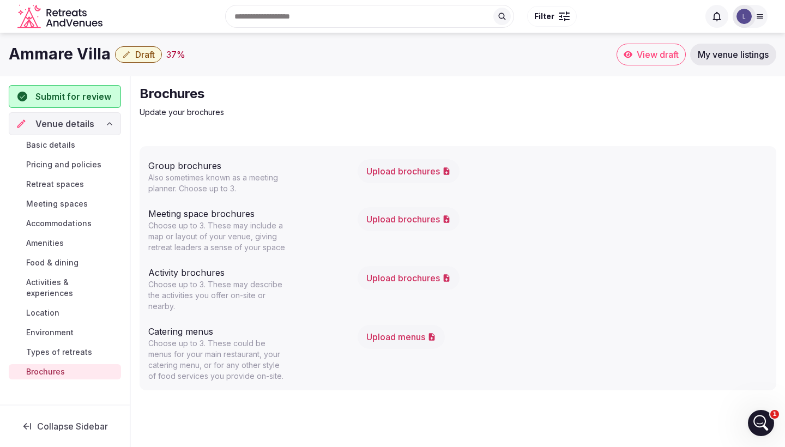
click at [76, 347] on span "Types of retreats" at bounding box center [59, 352] width 66 height 11
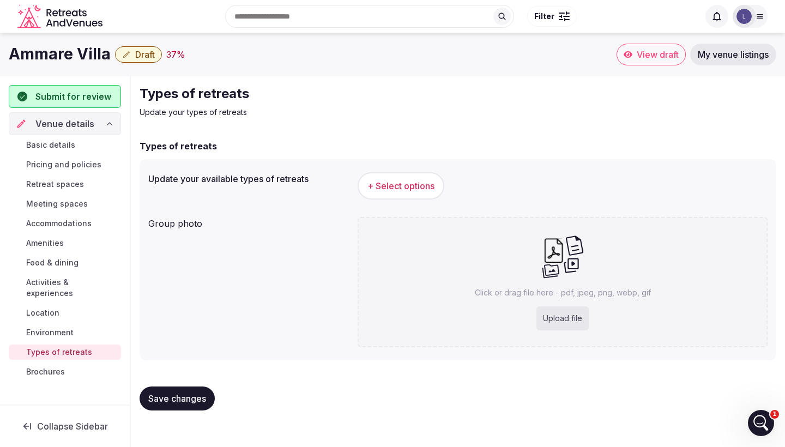
click at [76, 325] on link "Environment" at bounding box center [65, 332] width 112 height 15
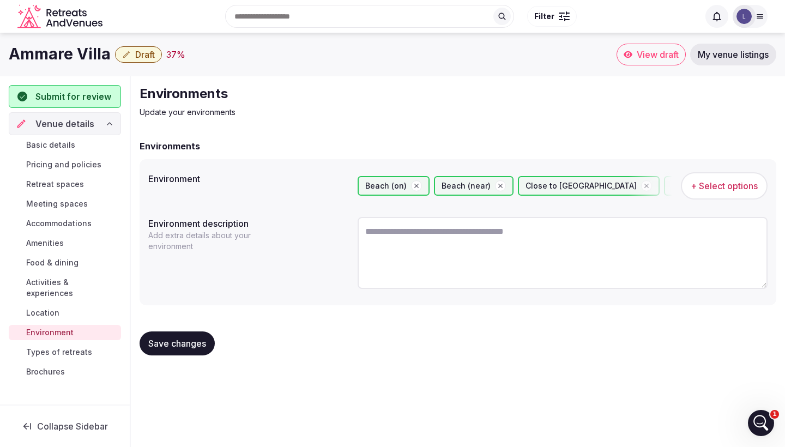
click at [101, 92] on span "Submit for review" at bounding box center [73, 96] width 76 height 13
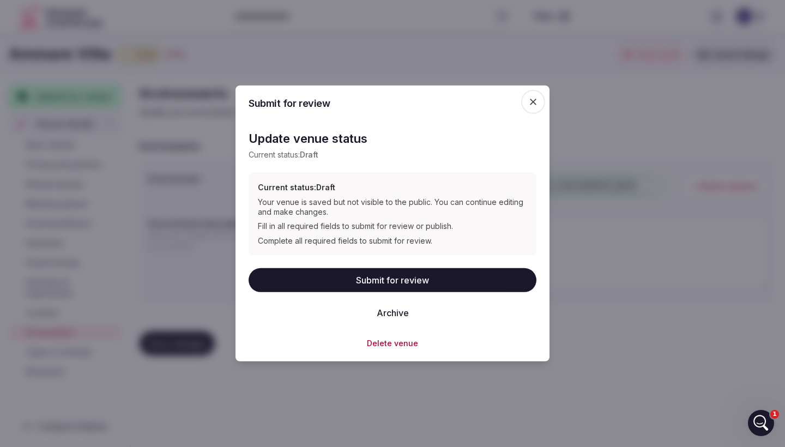
click at [386, 281] on button "Submit for review" at bounding box center [392, 280] width 288 height 24
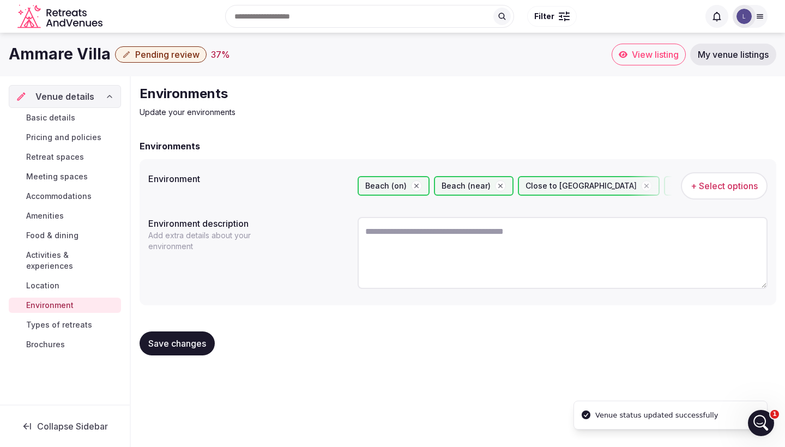
click at [173, 351] on button "Save changes" at bounding box center [176, 343] width 75 height 24
click at [756, 53] on span "My venue listings" at bounding box center [732, 54] width 71 height 11
